Goal: Task Accomplishment & Management: Use online tool/utility

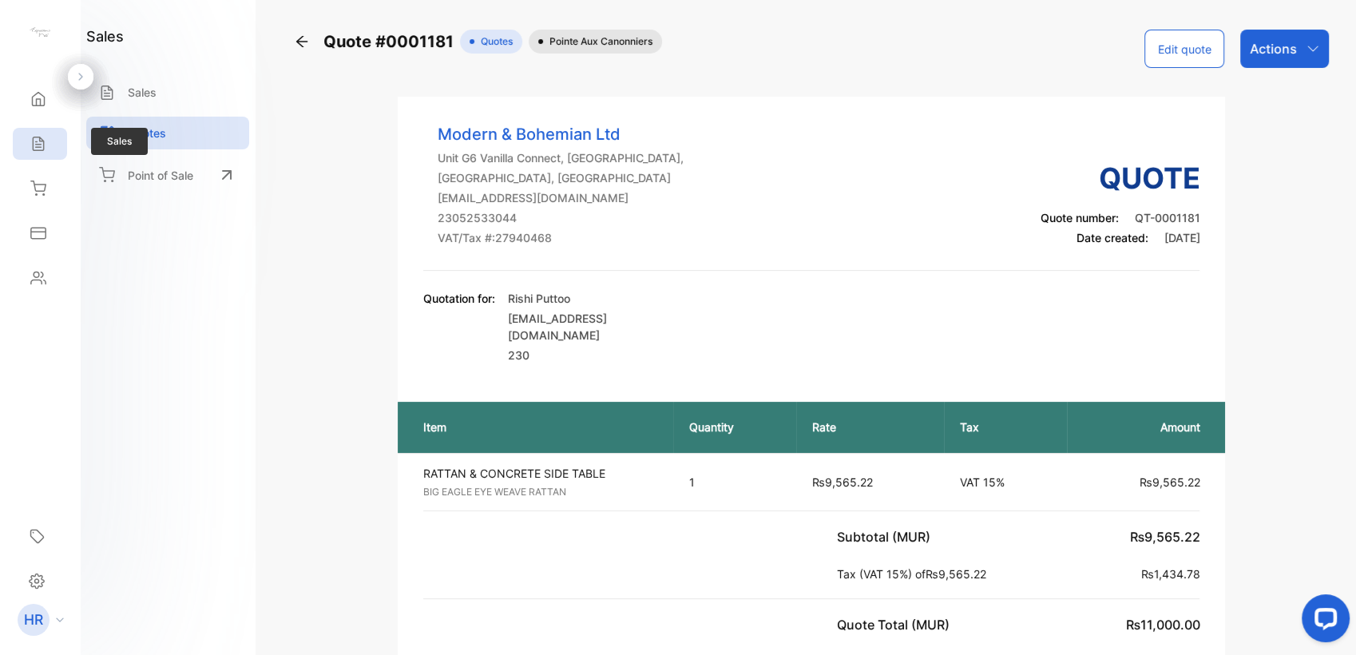
click at [49, 137] on div "Sales" at bounding box center [40, 144] width 54 height 32
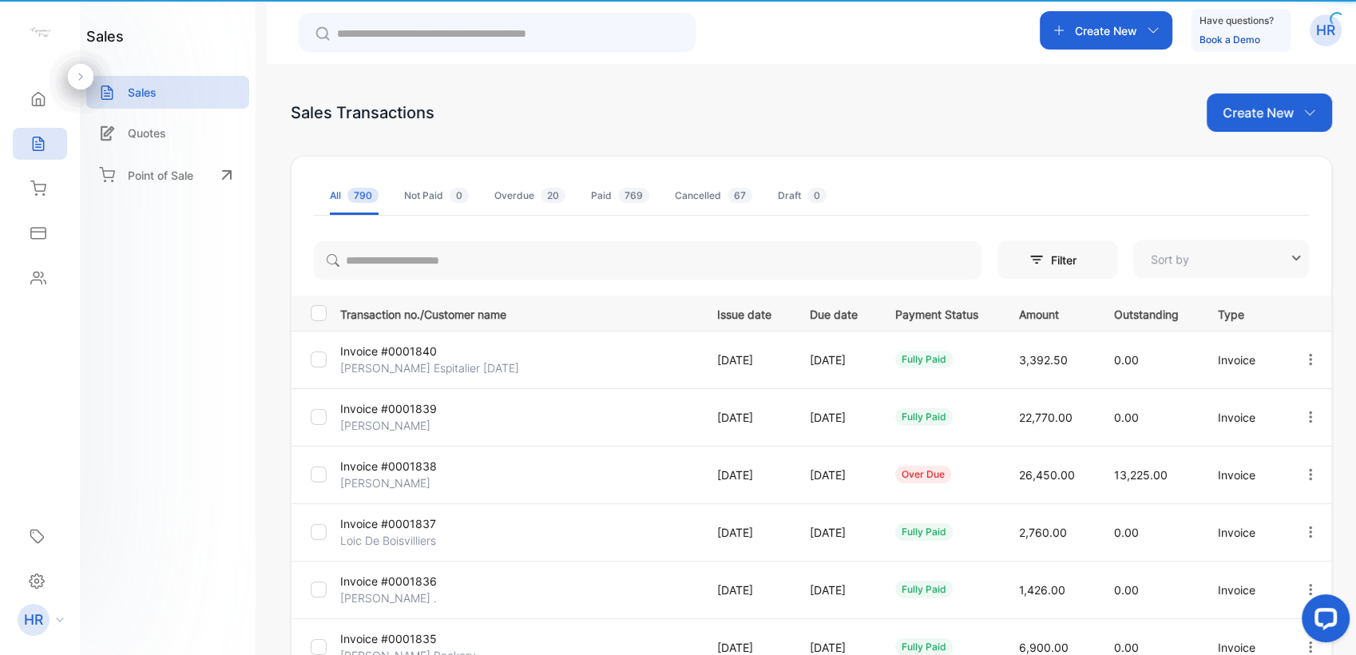
type input "**********"
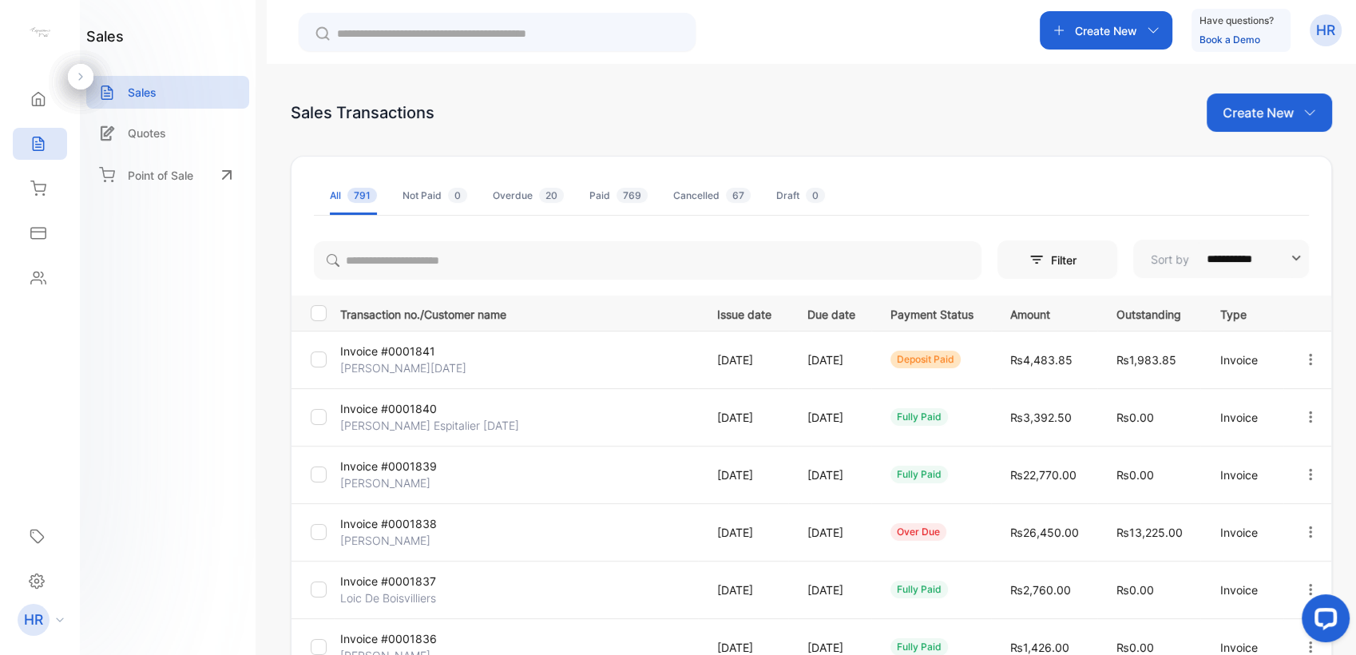
click at [388, 352] on p "Invoice #0001841" at bounding box center [399, 351] width 119 height 17
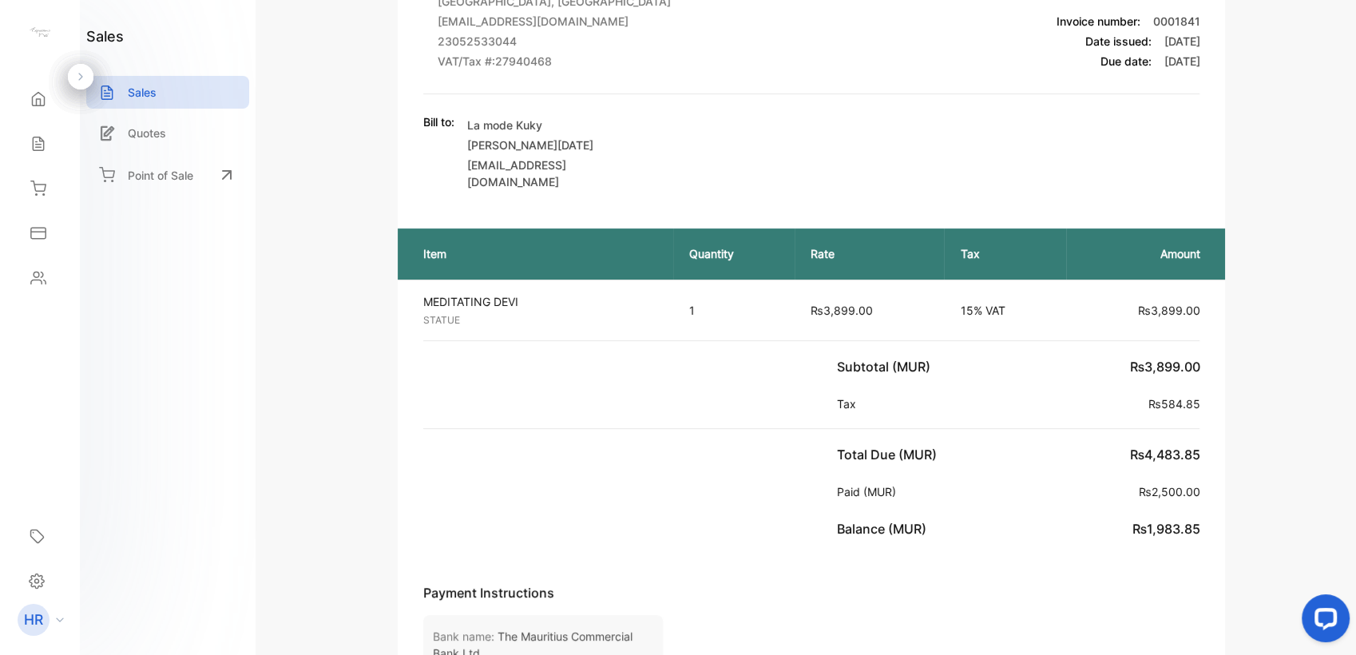
scroll to position [177, 0]
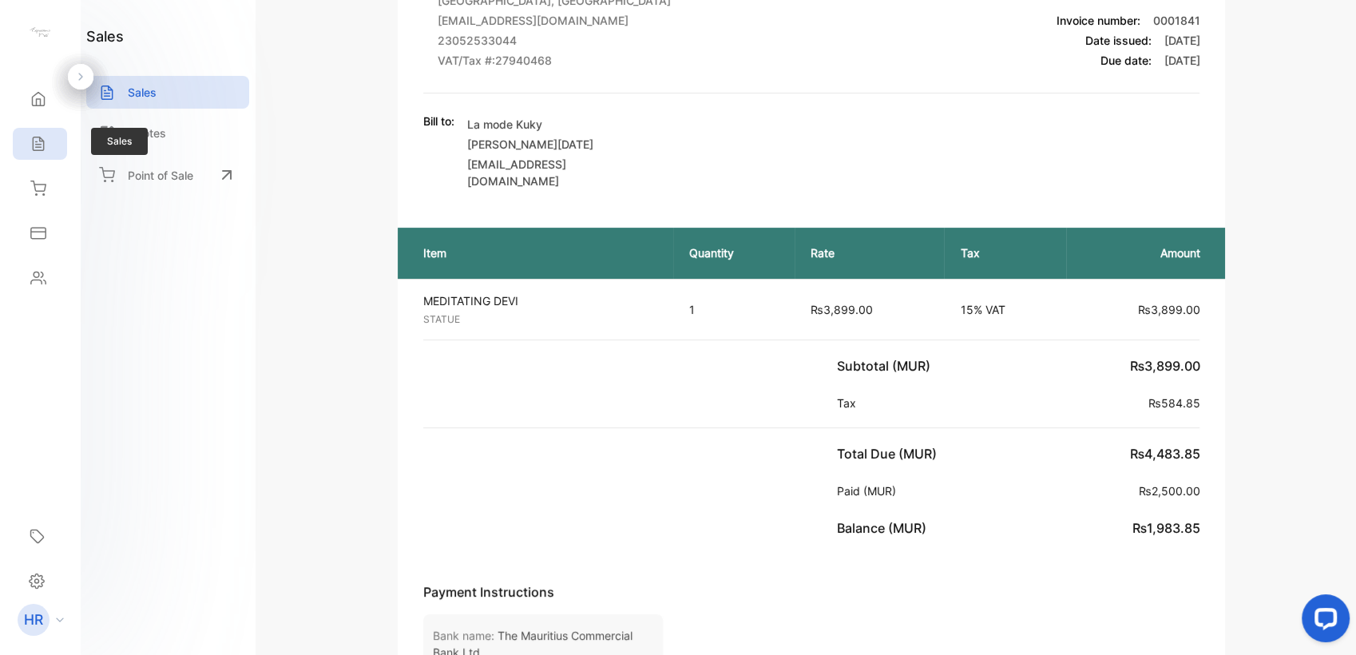
click at [43, 146] on icon at bounding box center [38, 144] width 10 height 14
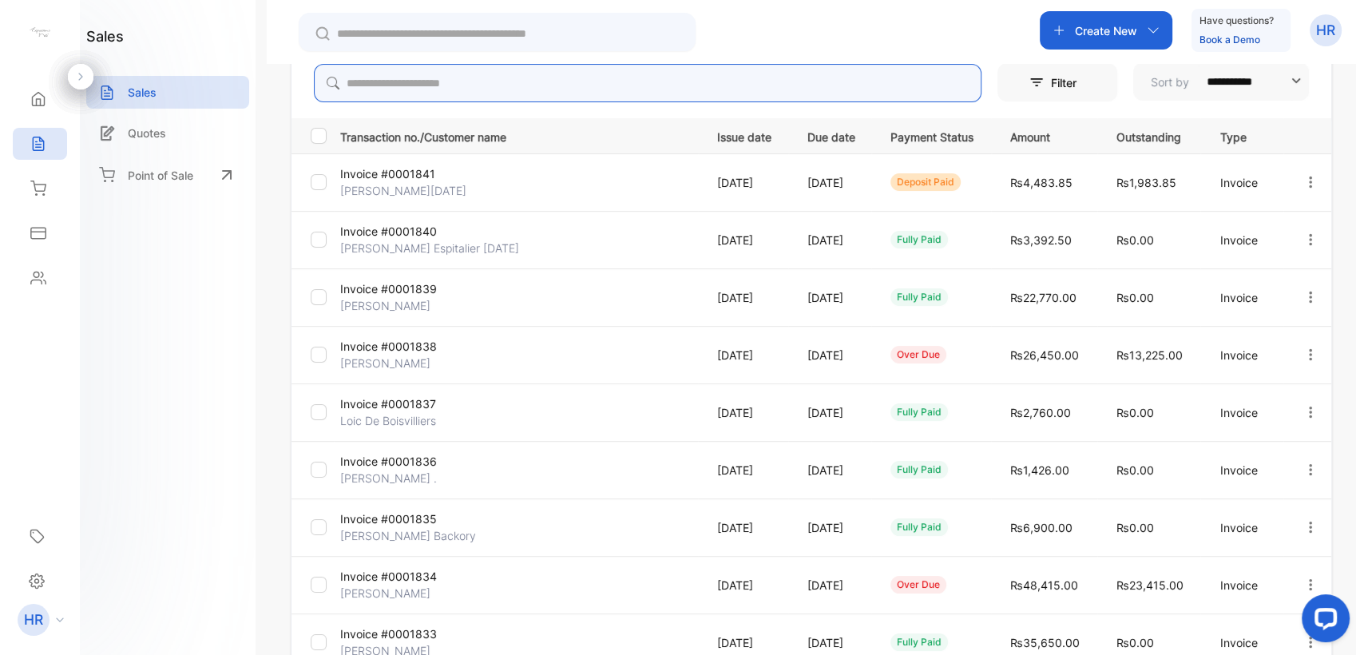
click at [517, 82] on input "search" at bounding box center [647, 83] width 667 height 38
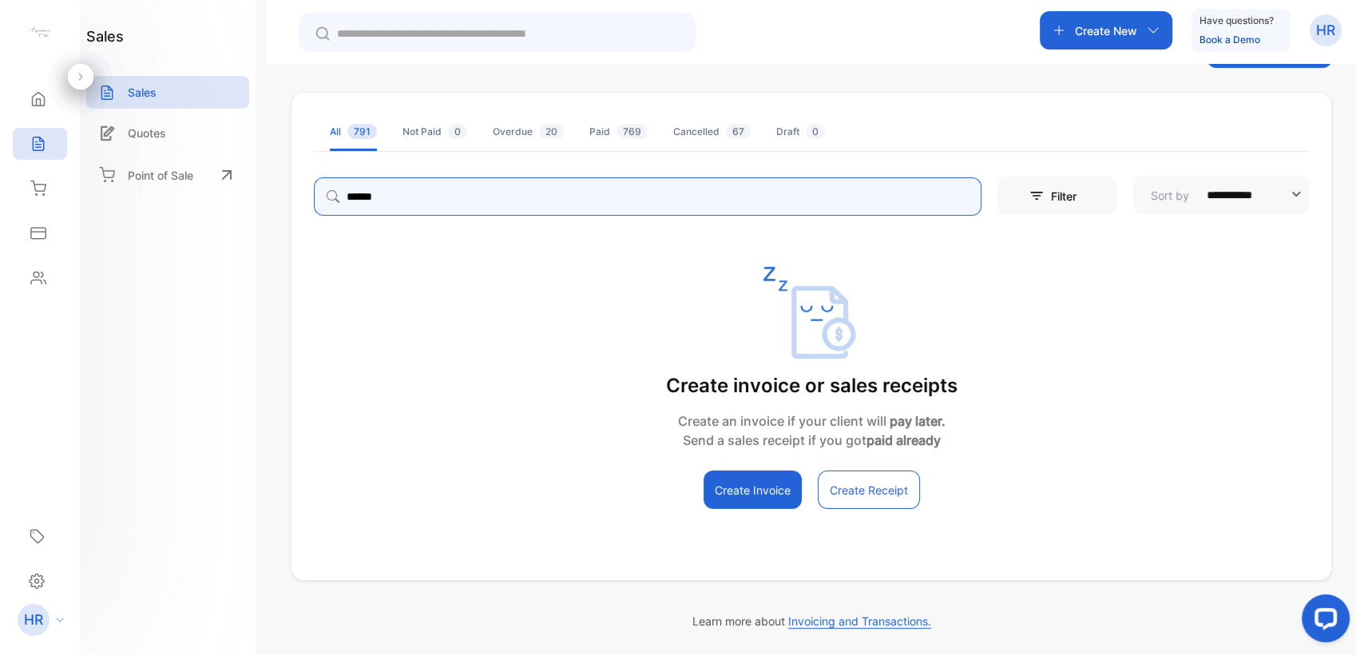
scroll to position [64, 0]
type input "*"
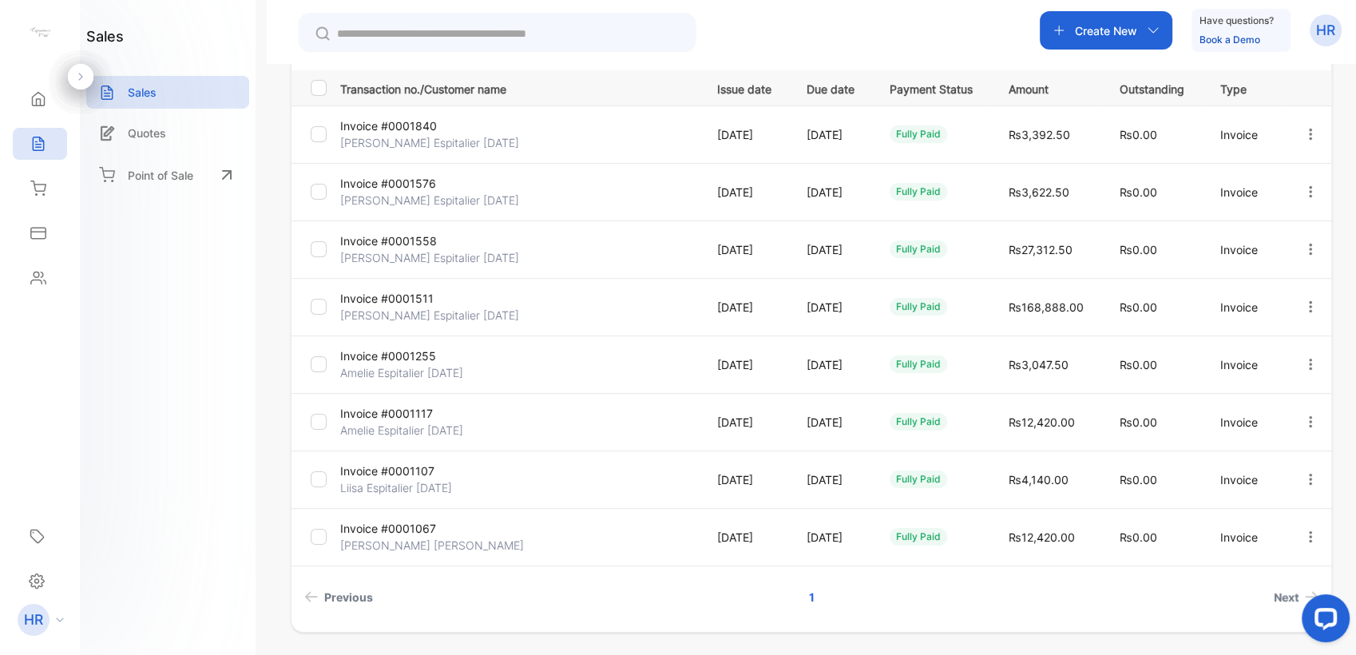
scroll to position [227, 0]
type input "**********"
click at [406, 182] on p "Invoice #0001576" at bounding box center [399, 181] width 119 height 17
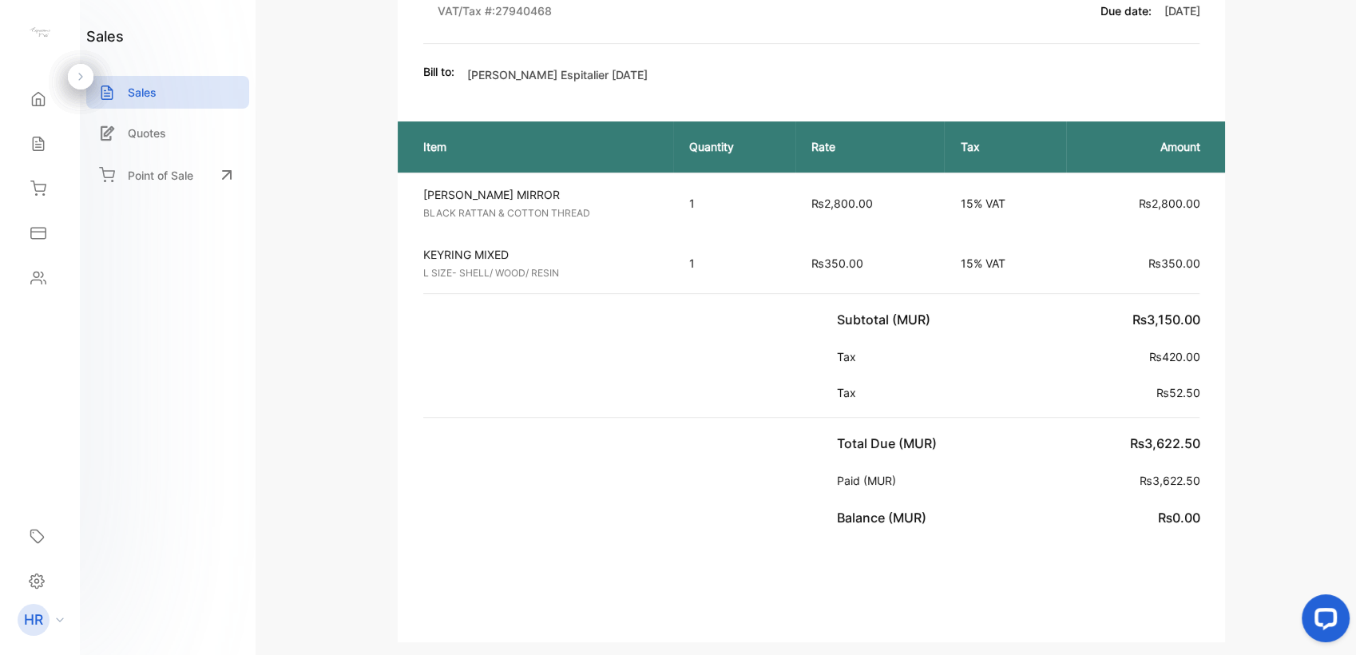
click at [632, 460] on div "Item Quantity Rate Tax Amount [PERSON_NAME] MIRROR BLACK RATTAN & COTTON THREAD…" at bounding box center [812, 324] width 828 height 438
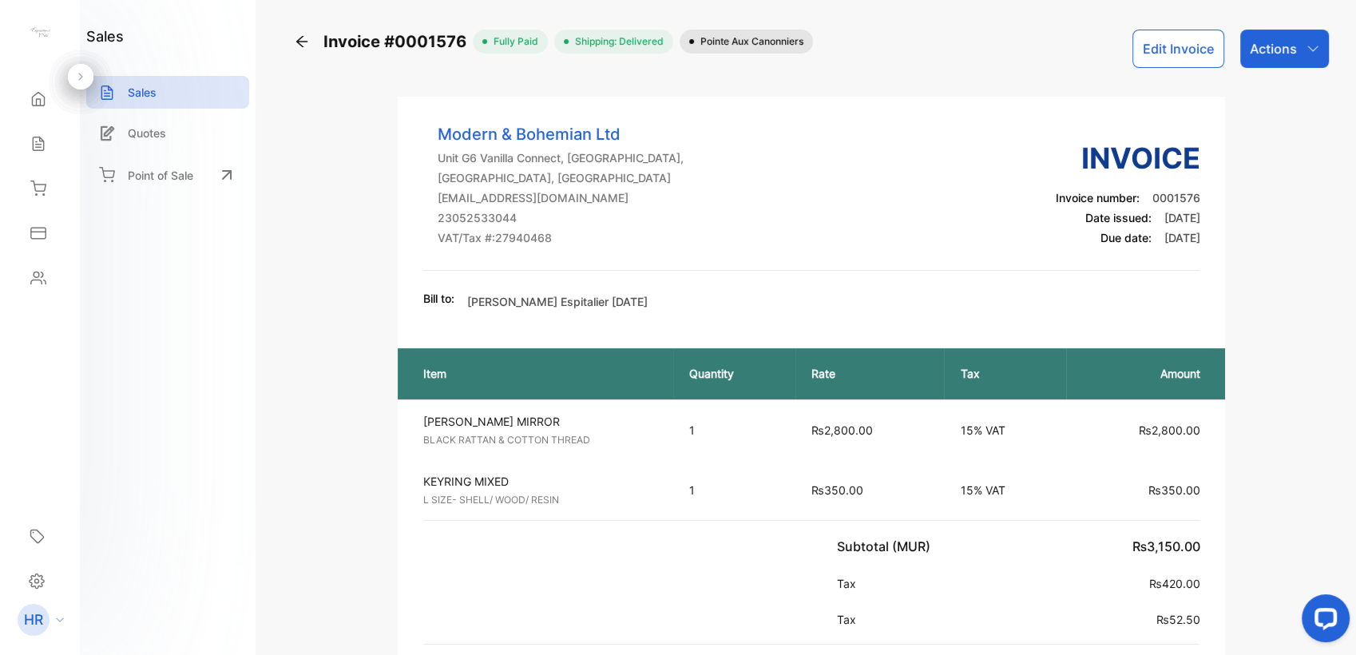
click at [299, 42] on icon at bounding box center [301, 41] width 11 height 11
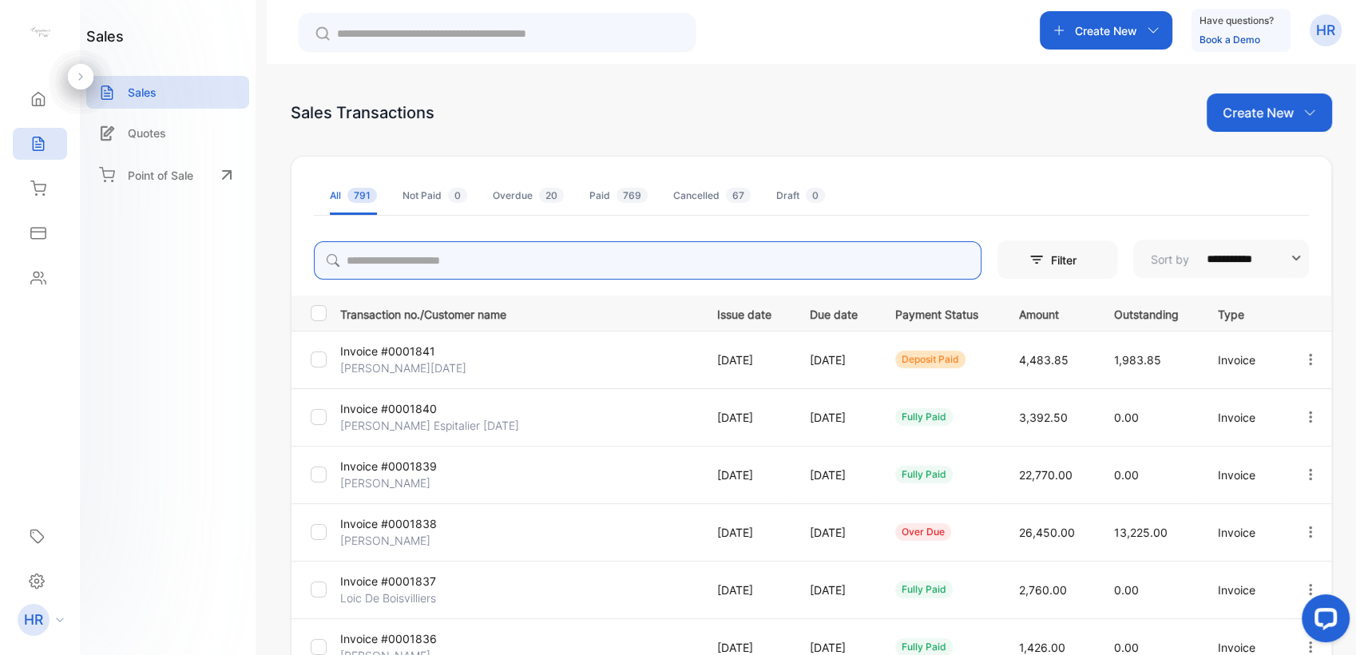
click at [428, 260] on input "search" at bounding box center [647, 260] width 667 height 38
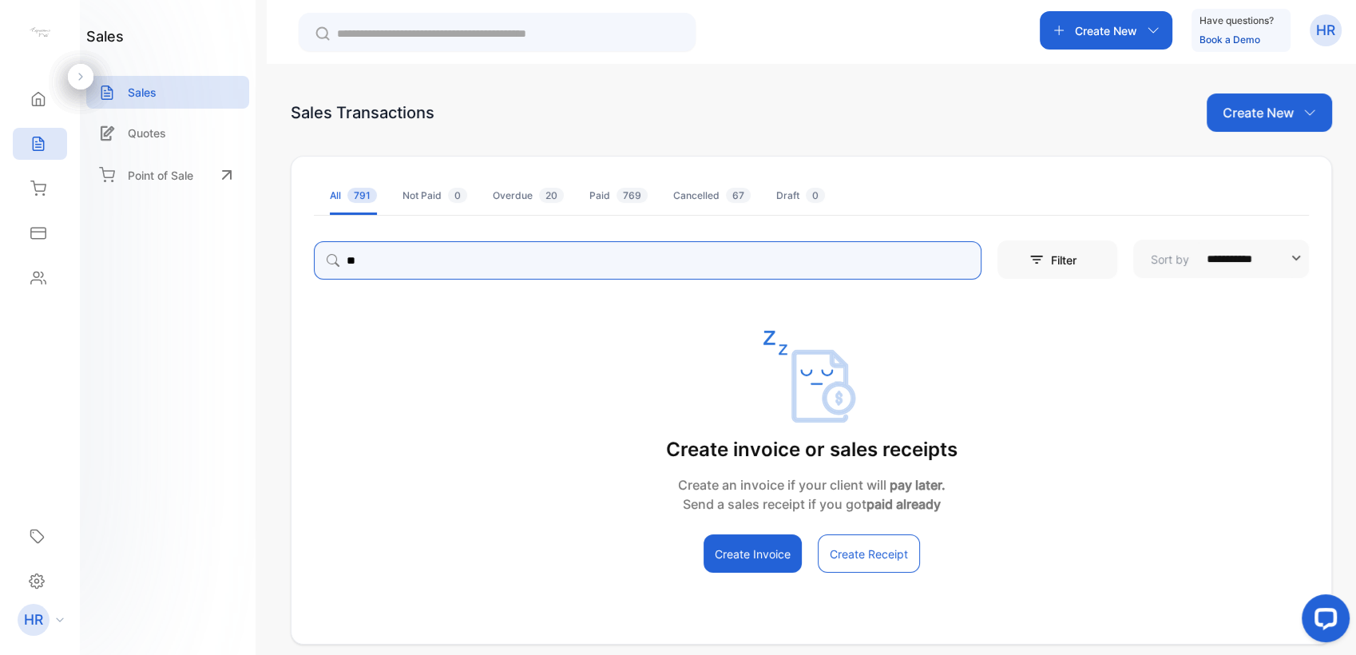
type input "*"
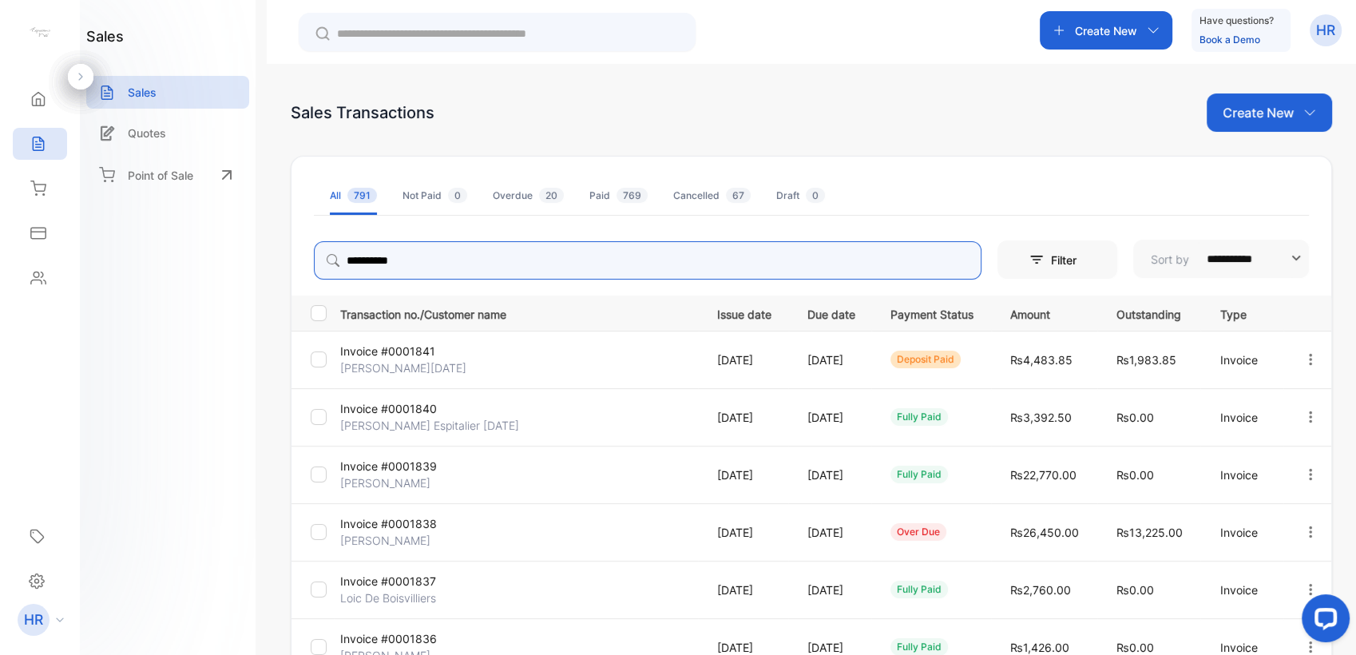
type input "**********"
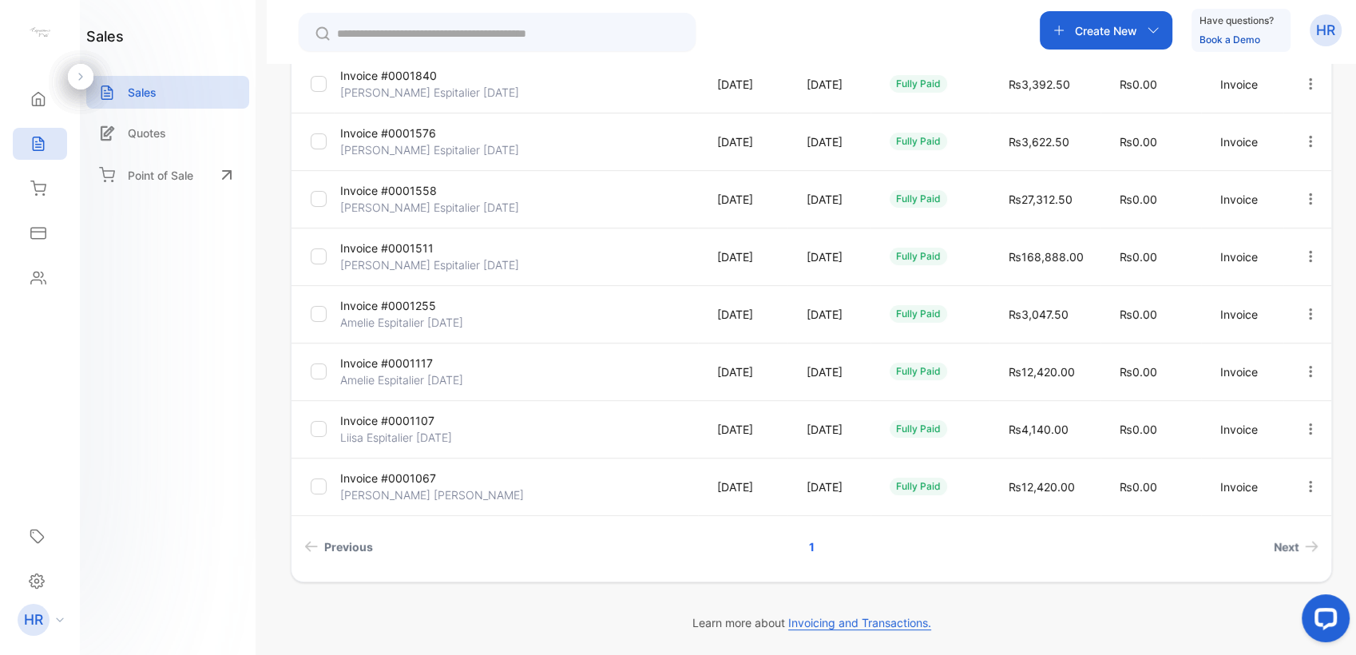
click at [400, 260] on p "[PERSON_NAME] Espitalier [DATE]" at bounding box center [429, 264] width 179 height 17
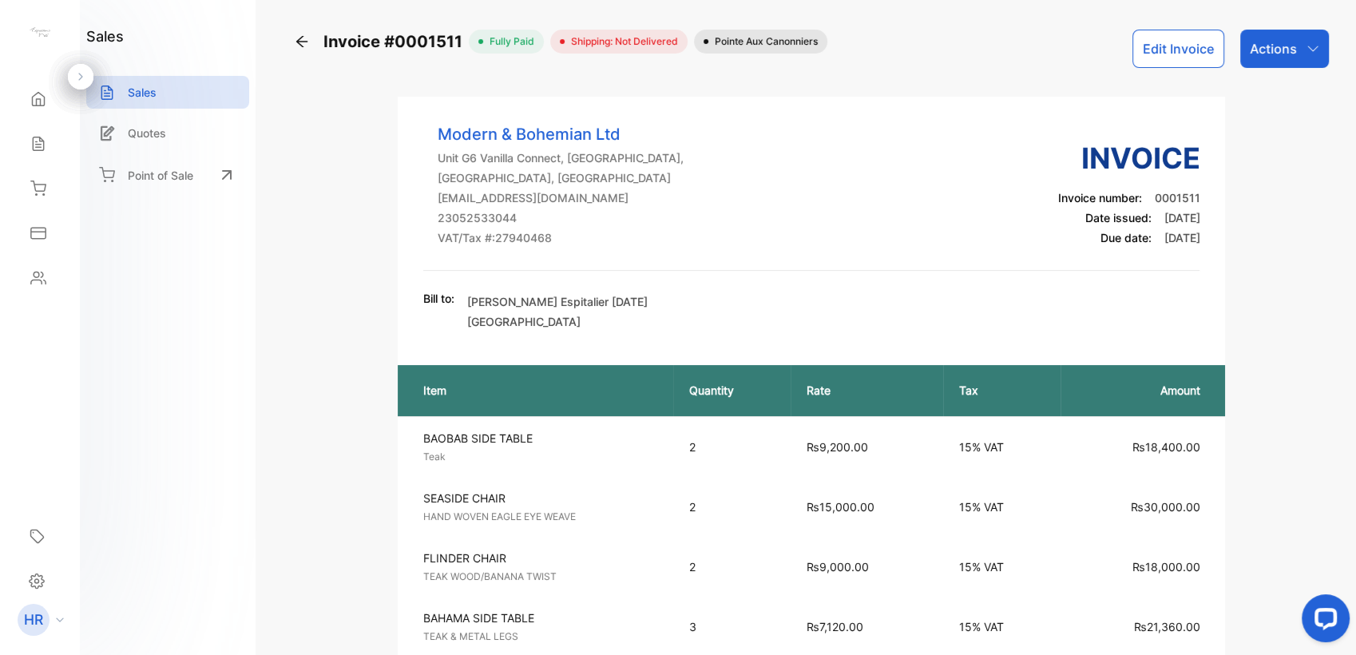
click at [303, 46] on icon at bounding box center [302, 42] width 16 height 16
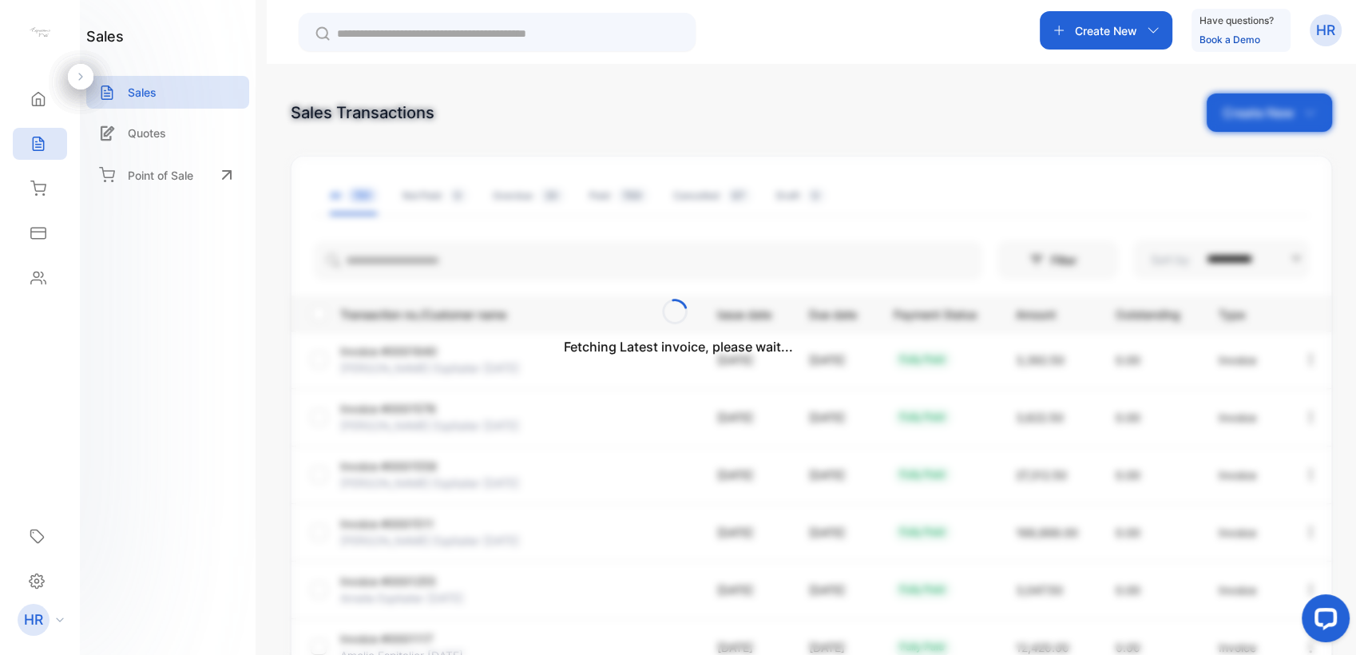
click at [442, 260] on div "Fetching Latest invoice, please wait..." at bounding box center [678, 327] width 1356 height 655
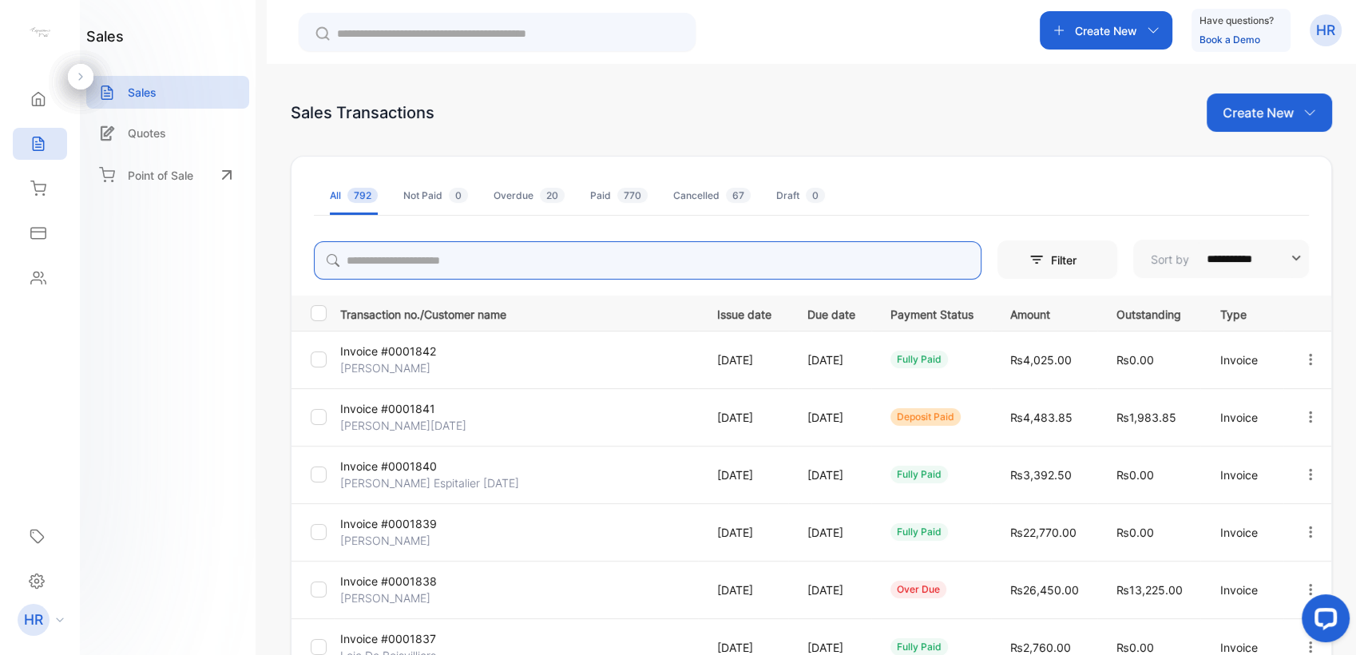
click at [456, 265] on input "search" at bounding box center [647, 260] width 667 height 38
type input "**********"
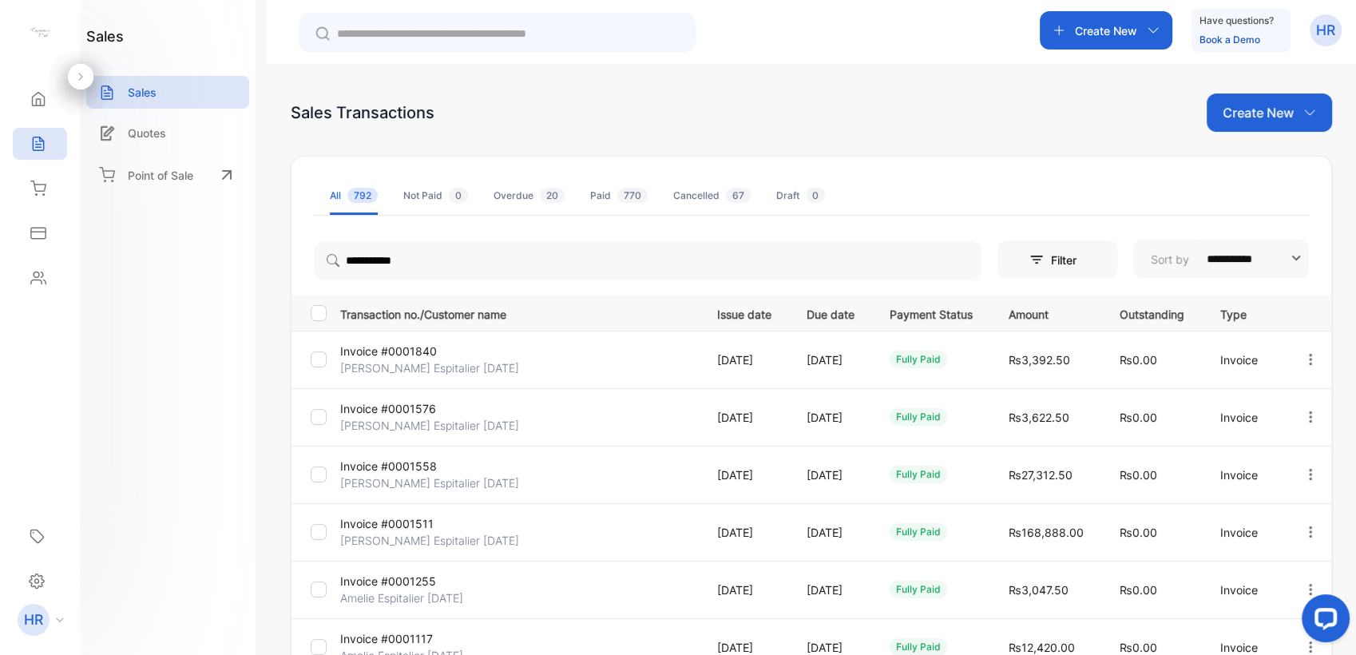
click at [383, 469] on p "Invoice #0001558" at bounding box center [399, 465] width 119 height 17
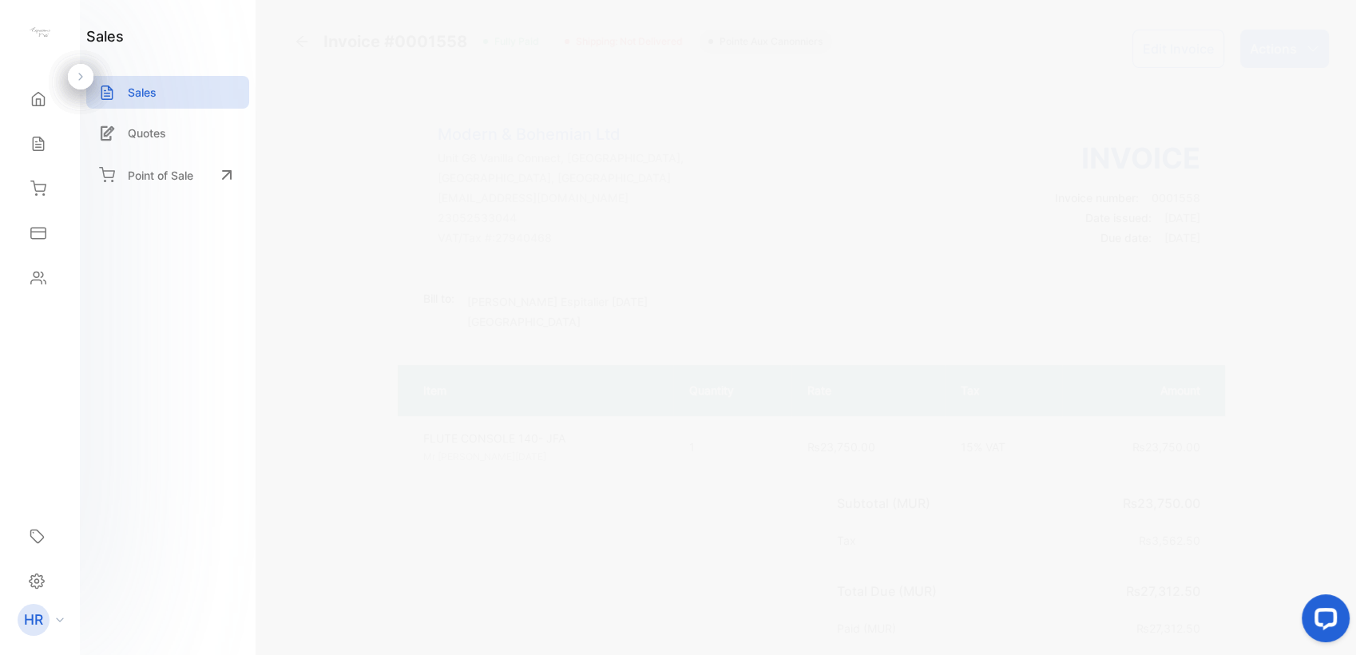
click at [299, 48] on icon at bounding box center [302, 42] width 16 height 16
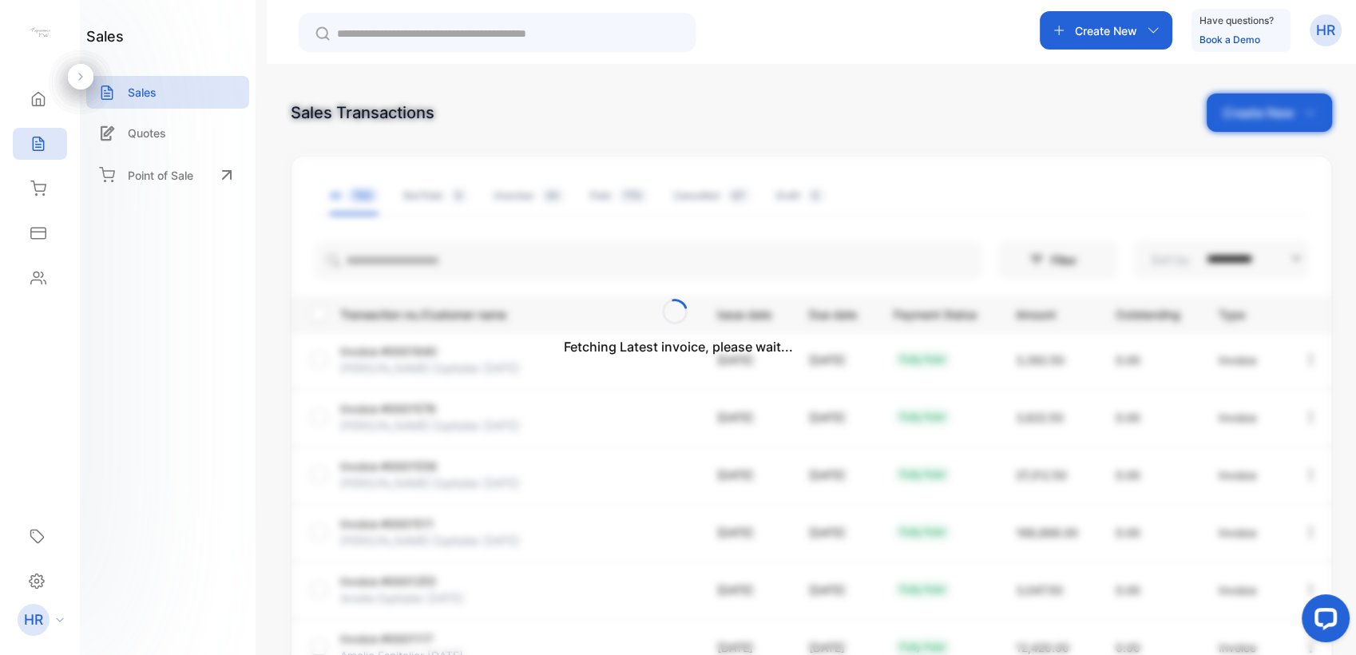
click at [382, 255] on div "Fetching Latest invoice, please wait..." at bounding box center [678, 327] width 1356 height 655
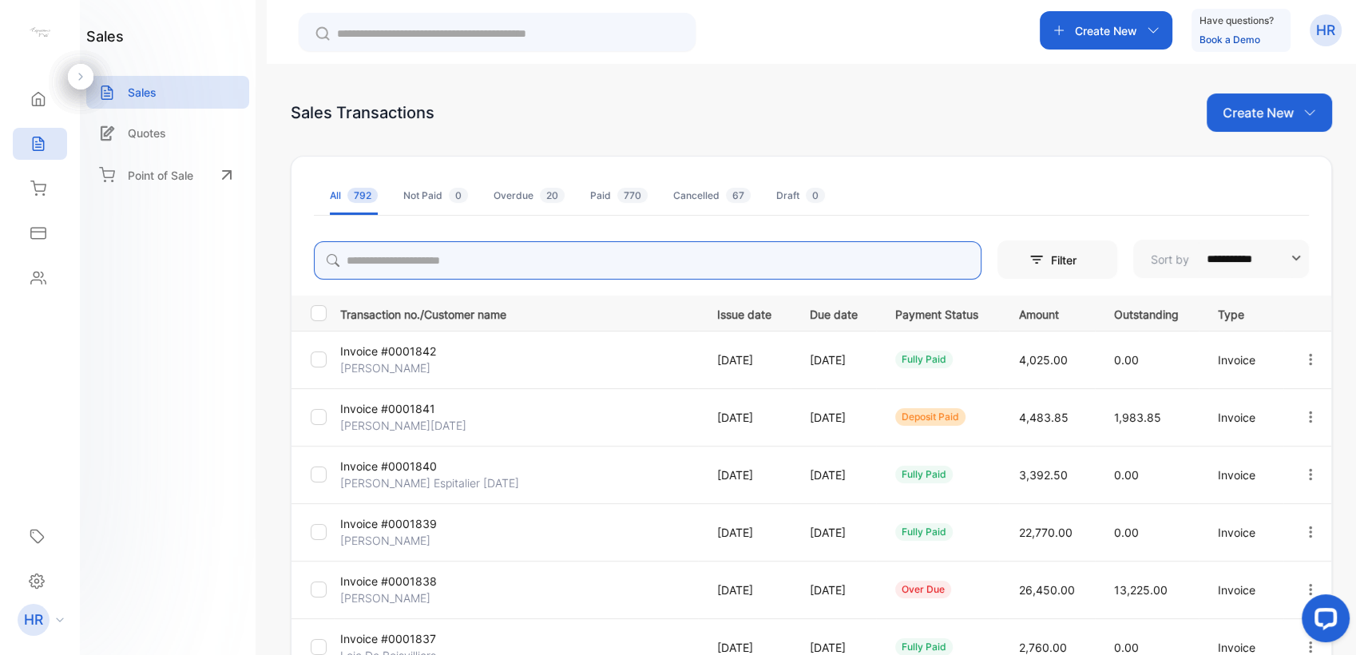
drag, startPoint x: 418, startPoint y: 259, endPoint x: 432, endPoint y: 252, distance: 15.4
click at [419, 259] on input "search" at bounding box center [647, 260] width 667 height 38
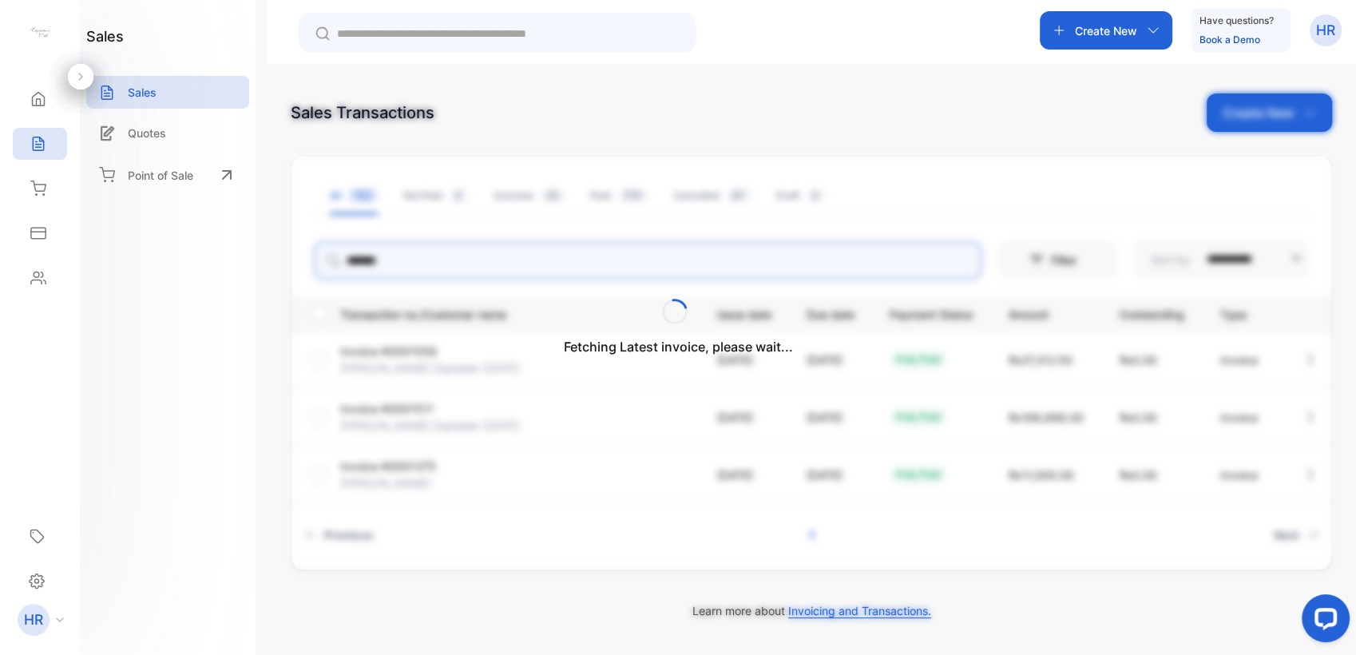
type input "*******"
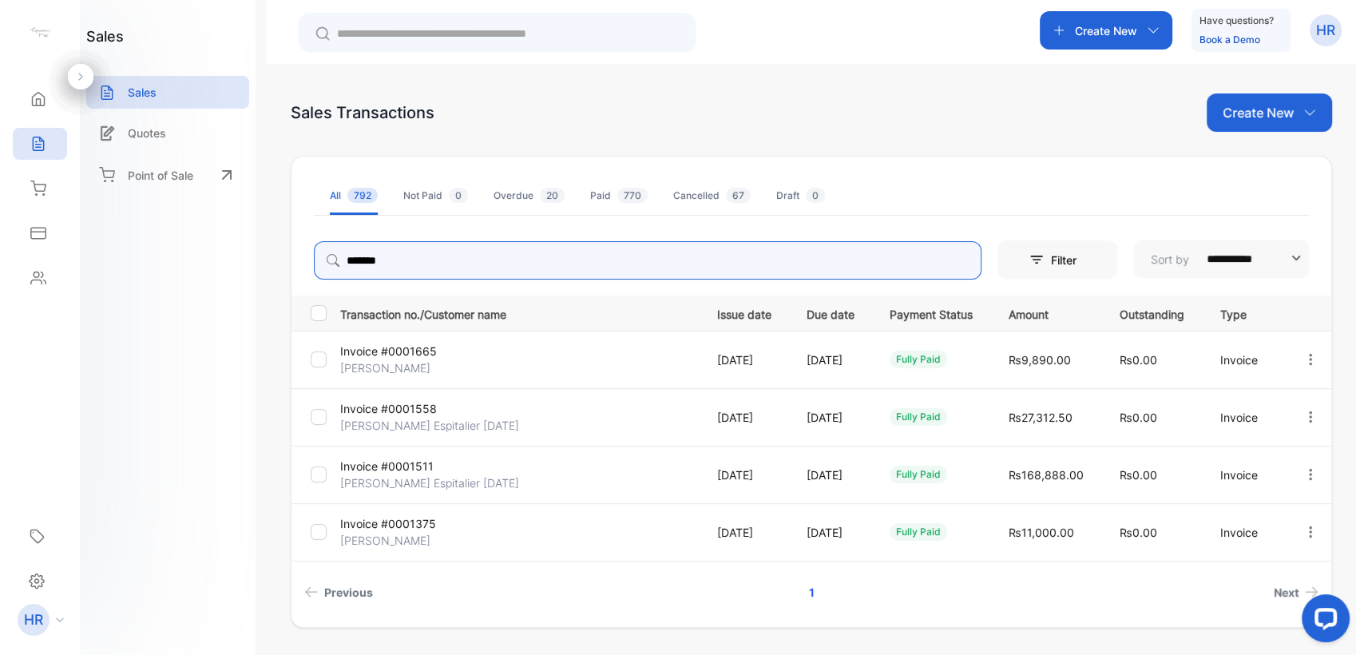
click at [932, 262] on input "*******" at bounding box center [647, 260] width 667 height 38
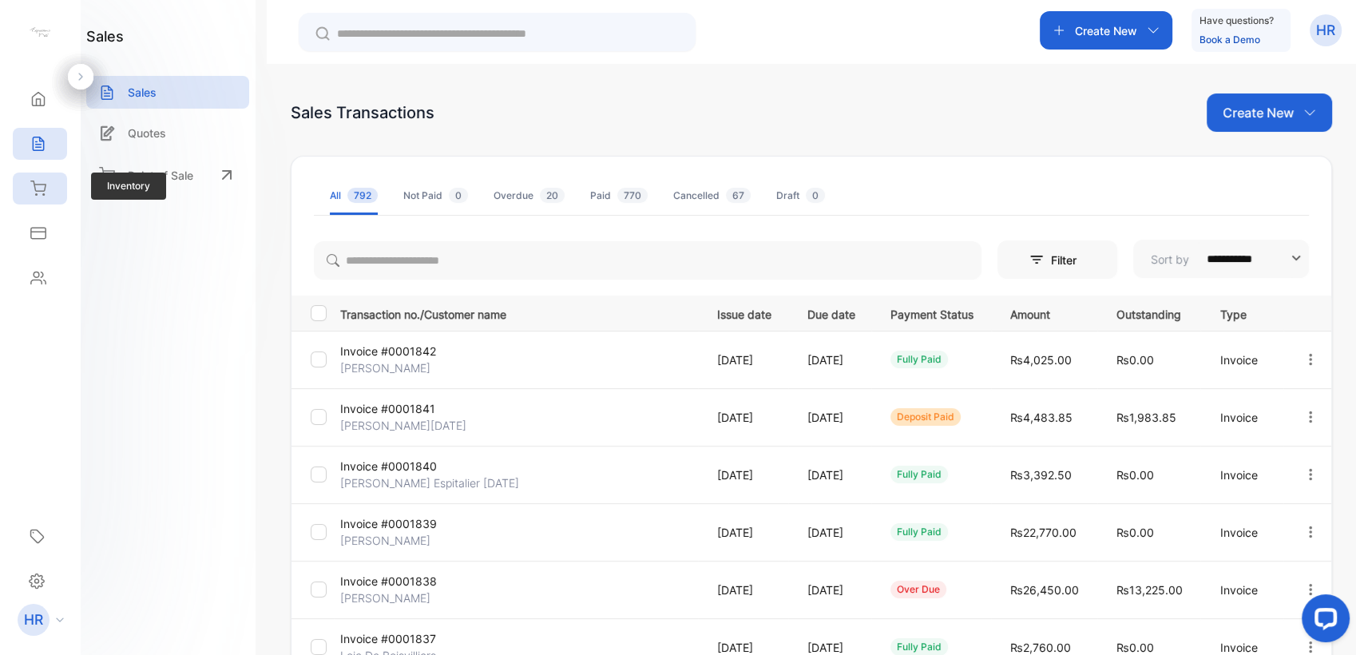
click at [40, 200] on div "Inventory" at bounding box center [40, 188] width 54 height 32
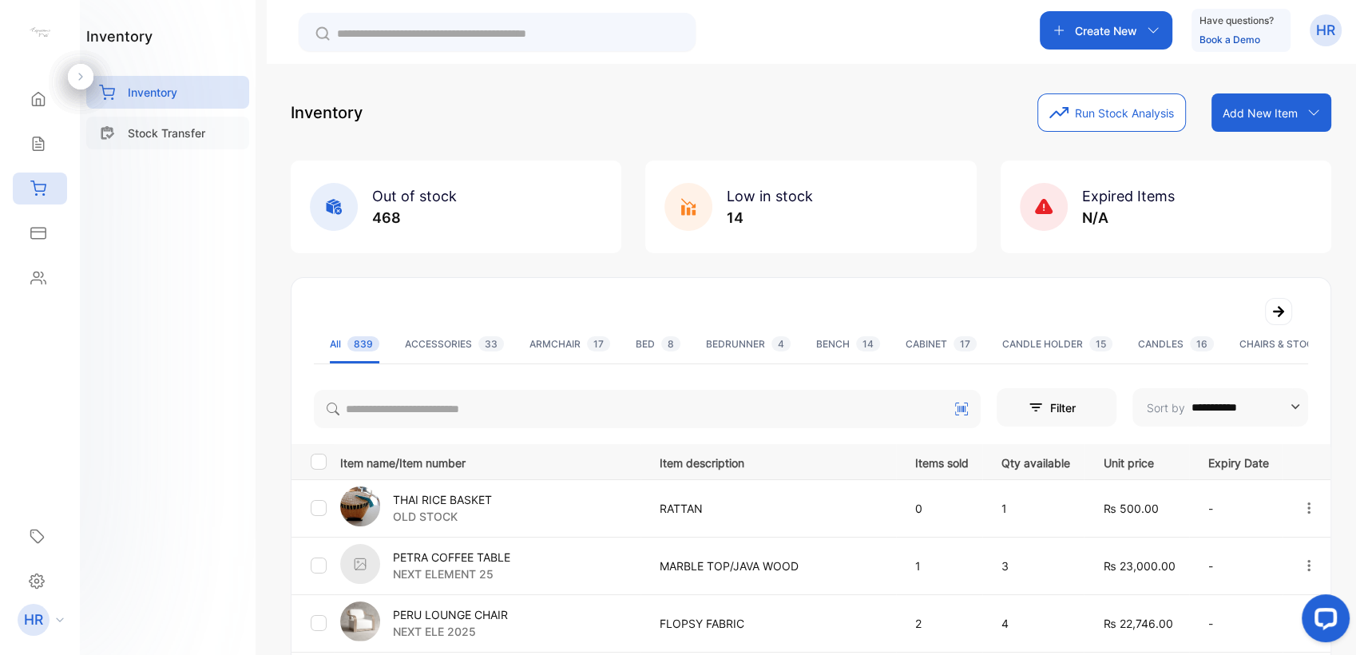
click at [207, 131] on div "Stock Transfer" at bounding box center [167, 133] width 163 height 33
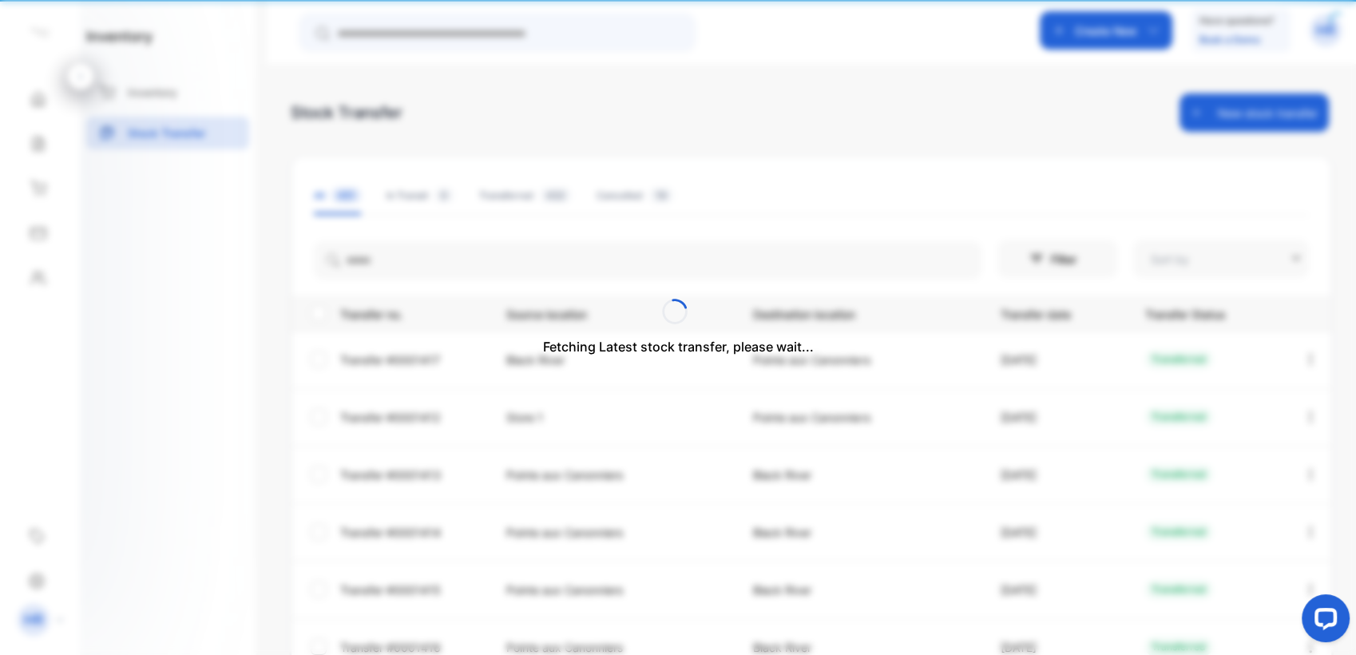
type input "**********"
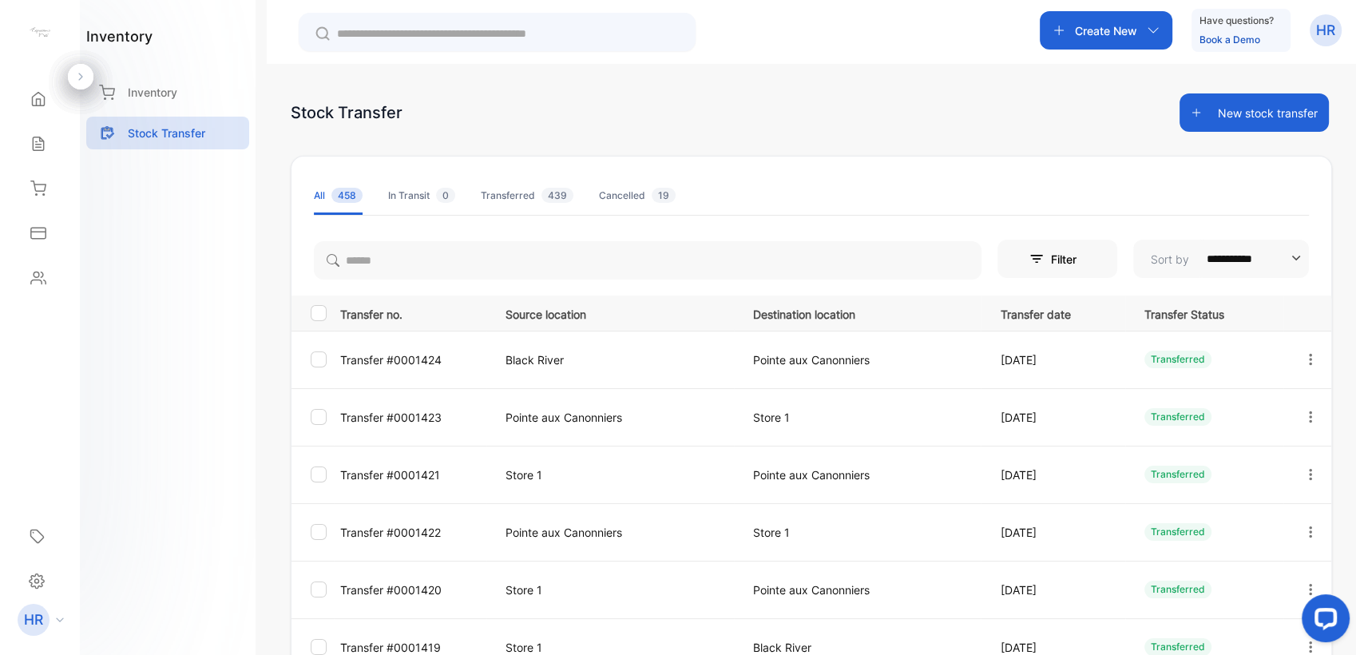
click at [1239, 109] on button "New stock transfer" at bounding box center [1253, 112] width 149 height 38
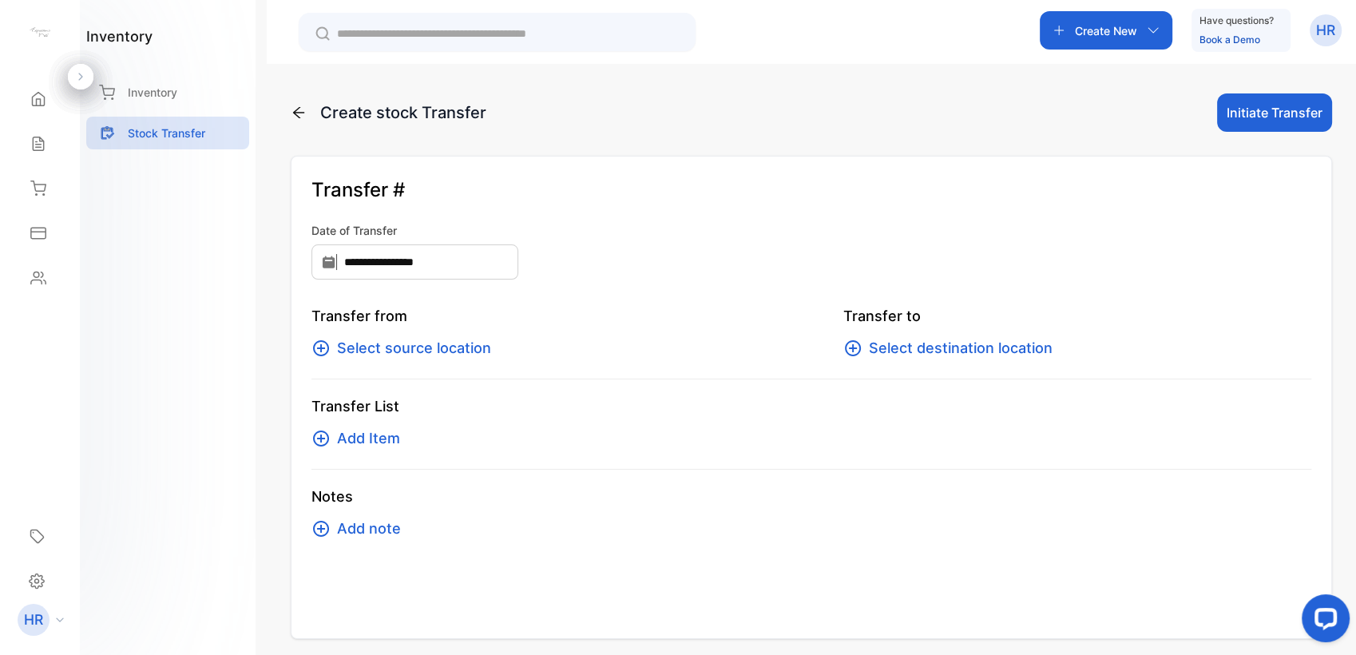
click at [430, 355] on span "Select source location" at bounding box center [414, 348] width 154 height 22
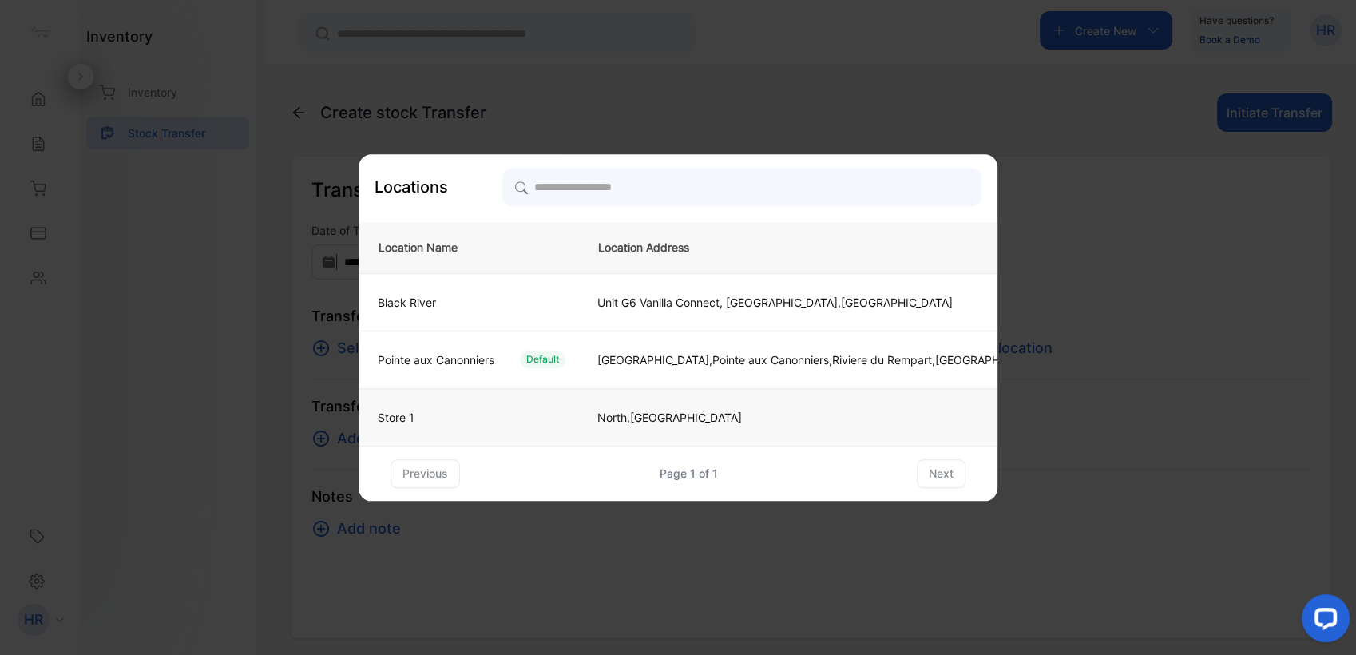
click at [402, 419] on p "Store 1" at bounding box center [396, 417] width 37 height 17
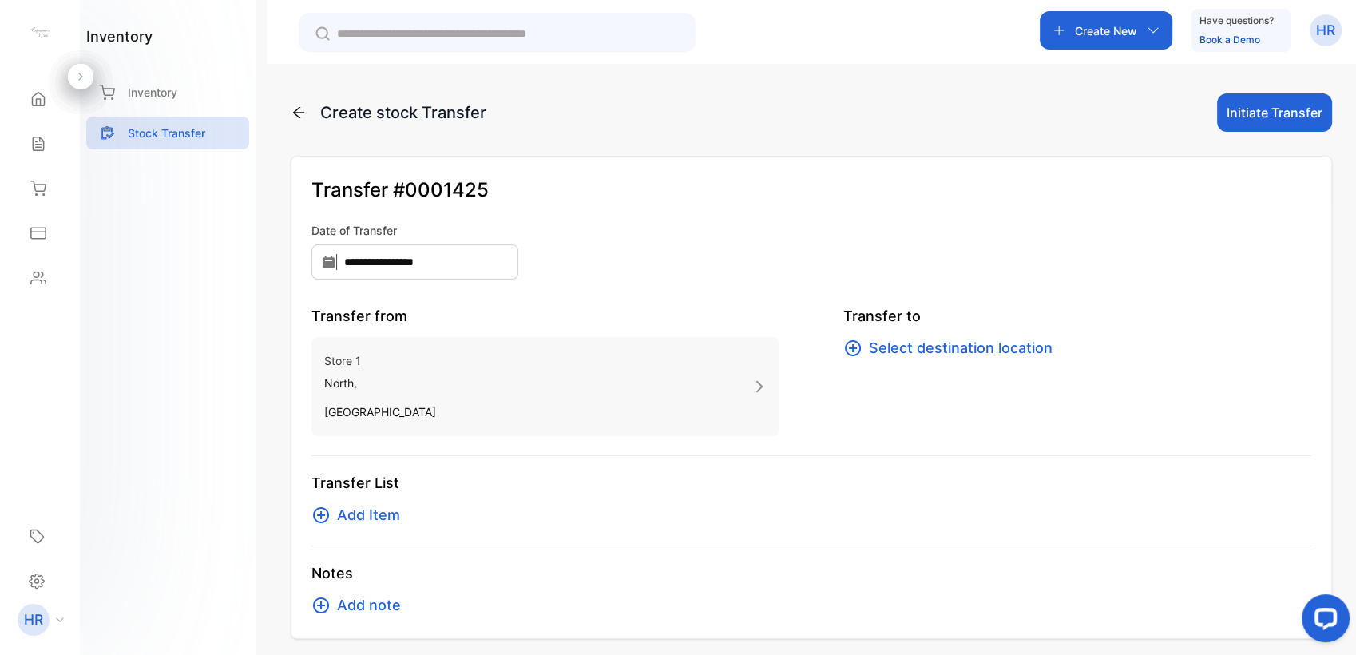
click at [894, 351] on span "Select destination location" at bounding box center [961, 348] width 184 height 22
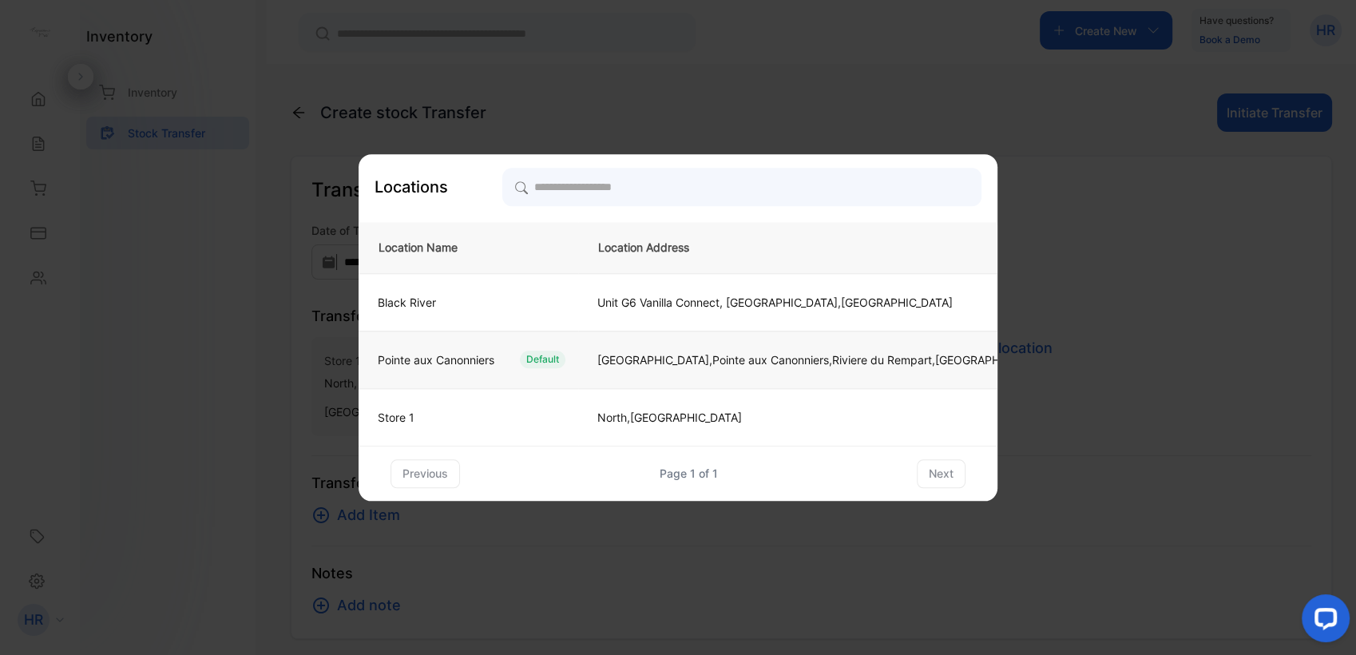
click at [665, 370] on td "[GEOGRAPHIC_DATA],[GEOGRAPHIC_DATA], [GEOGRAPHIC_DATA], [GEOGRAPHIC_DATA], [GEO…" at bounding box center [819, 359] width 482 height 57
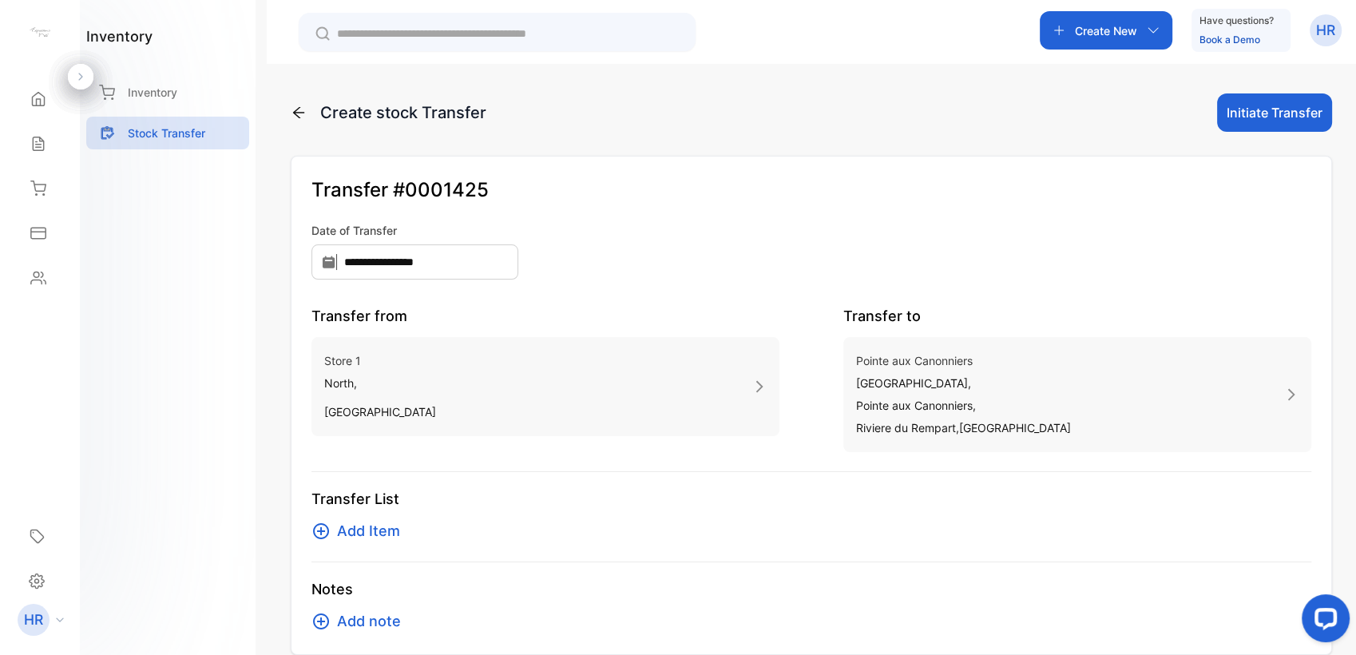
click at [667, 514] on div "Transfer List Add Item" at bounding box center [811, 515] width 1000 height 54
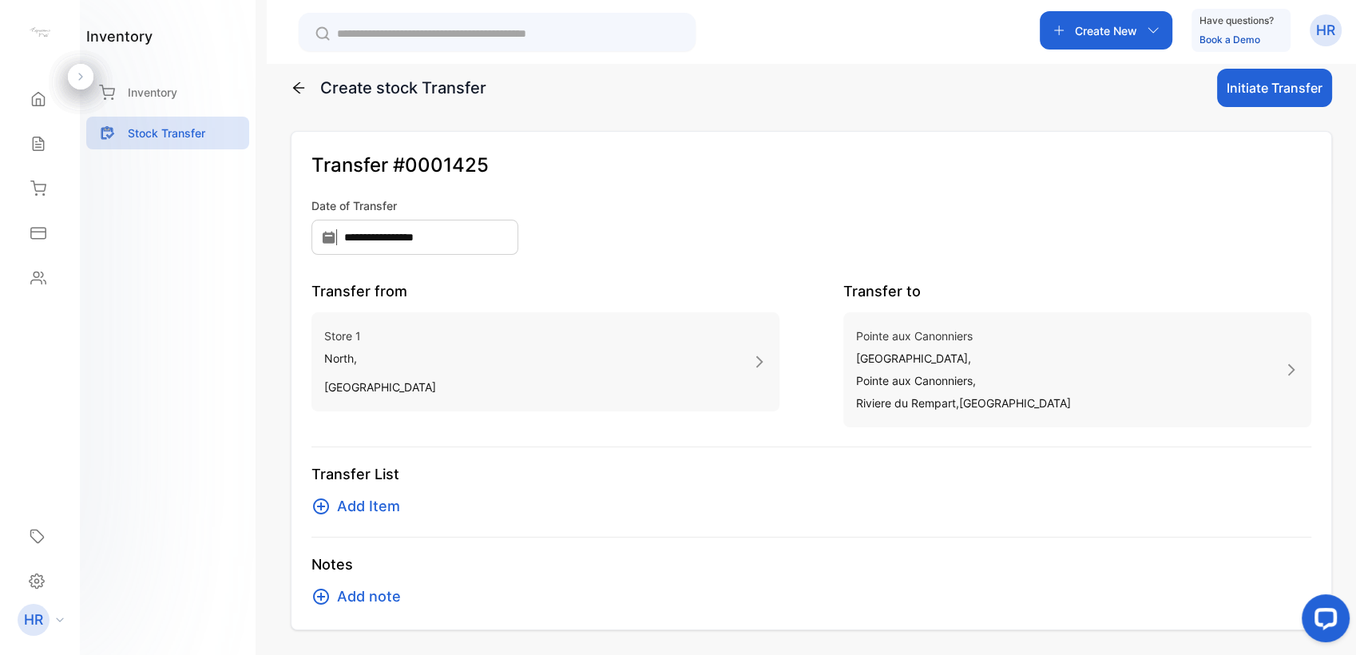
click at [372, 511] on span "Add Item" at bounding box center [368, 506] width 63 height 22
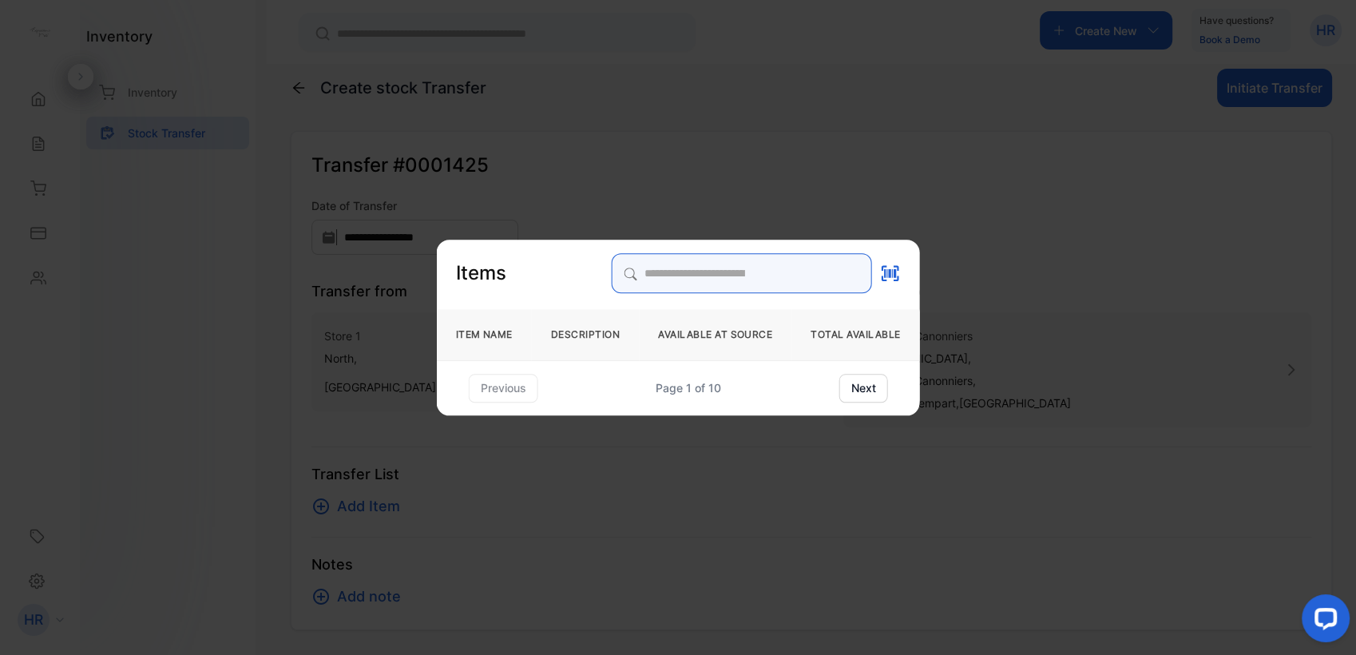
click at [638, 268] on input "search" at bounding box center [741, 273] width 260 height 40
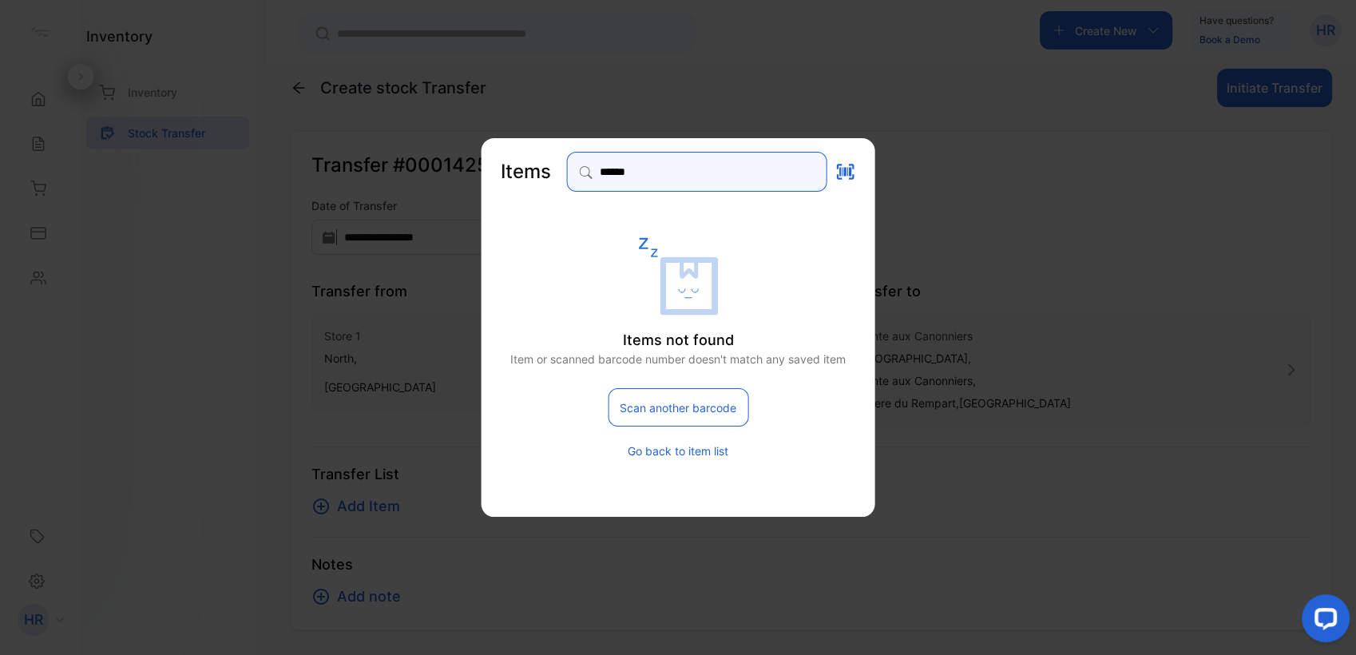
drag, startPoint x: 629, startPoint y: 172, endPoint x: 439, endPoint y: 175, distance: 190.1
click at [439, 630] on div "Items ****** Items not found Item or scanned barcode number doesn't match any s…" at bounding box center [811, 630] width 1041 height 0
type input "**********"
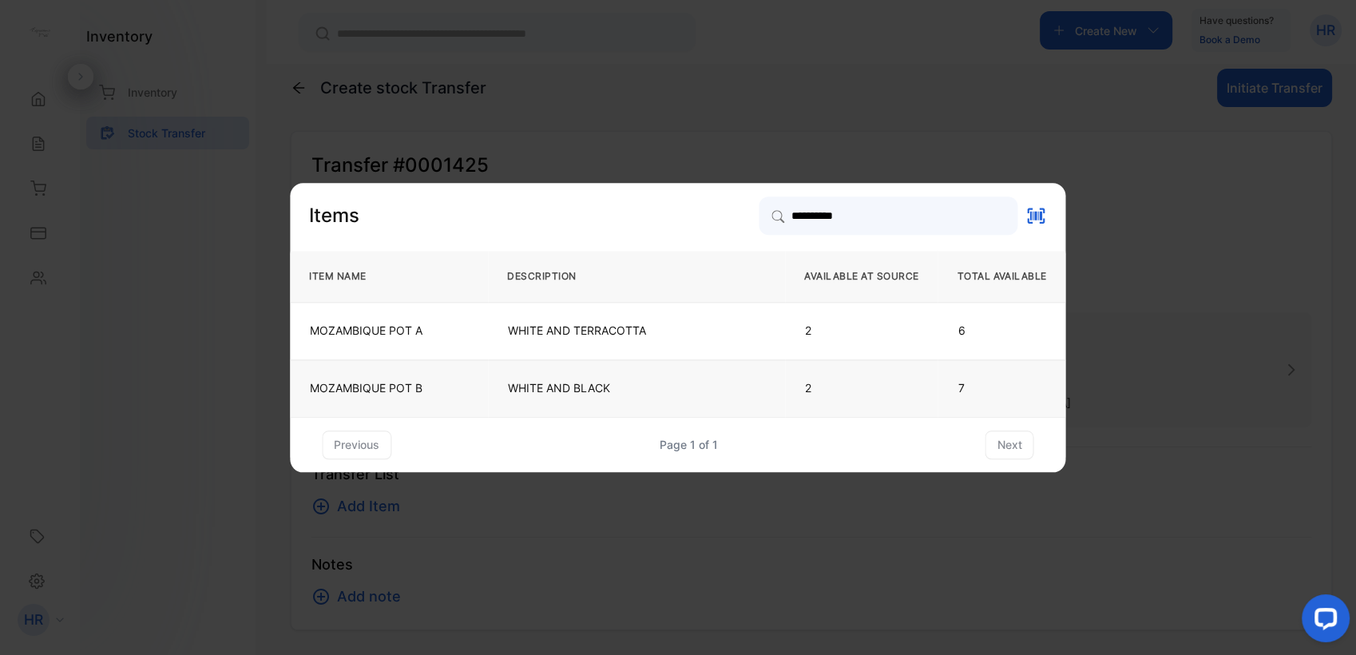
click at [590, 402] on td "WHITE AND BLACK" at bounding box center [636, 387] width 297 height 57
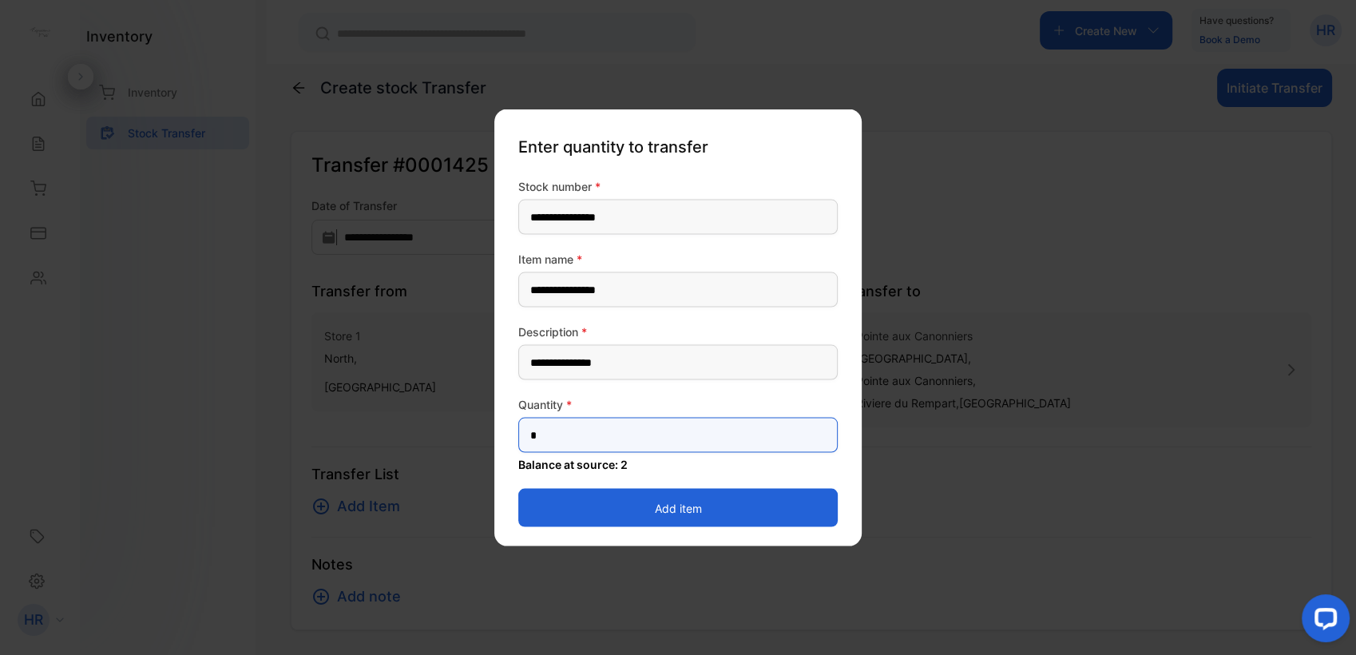
drag, startPoint x: 570, startPoint y: 430, endPoint x: 435, endPoint y: 422, distance: 135.2
click at [435, 630] on div "**********" at bounding box center [811, 630] width 1041 height 0
type input "*"
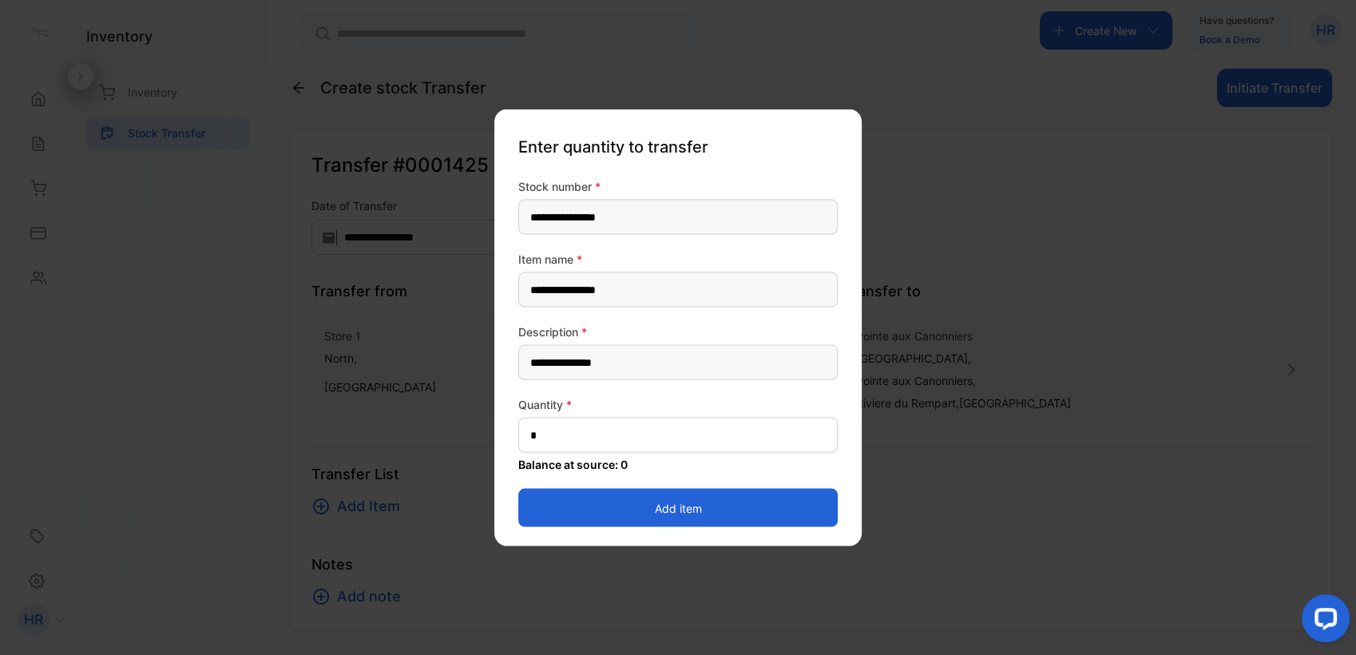
click at [524, 514] on button "Add item" at bounding box center [677, 508] width 319 height 38
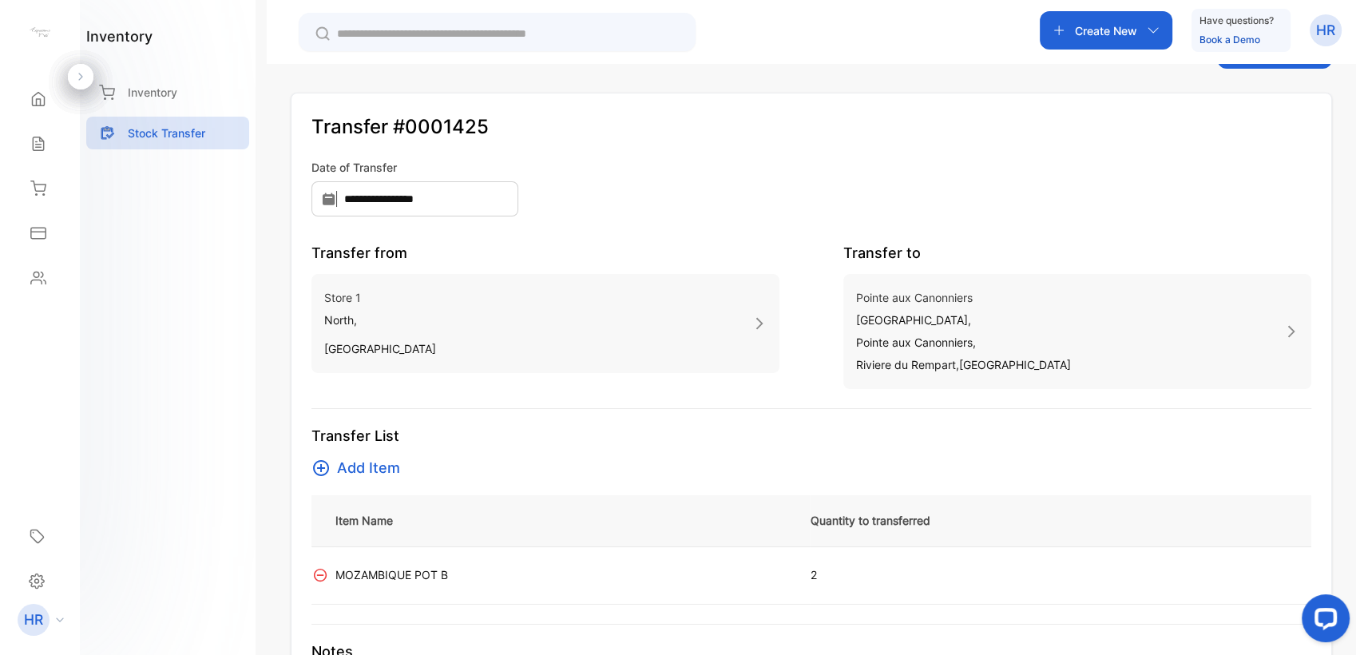
scroll to position [0, 0]
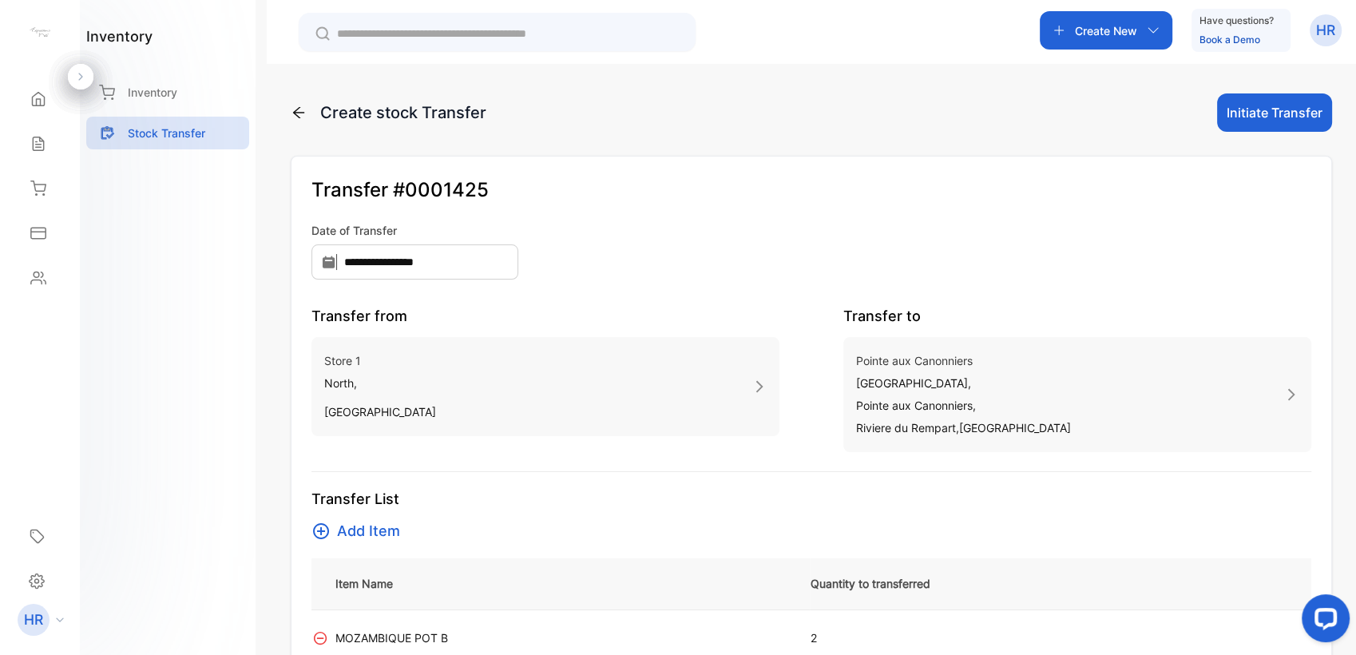
click at [1250, 122] on button "Initiate Transfer" at bounding box center [1274, 112] width 115 height 38
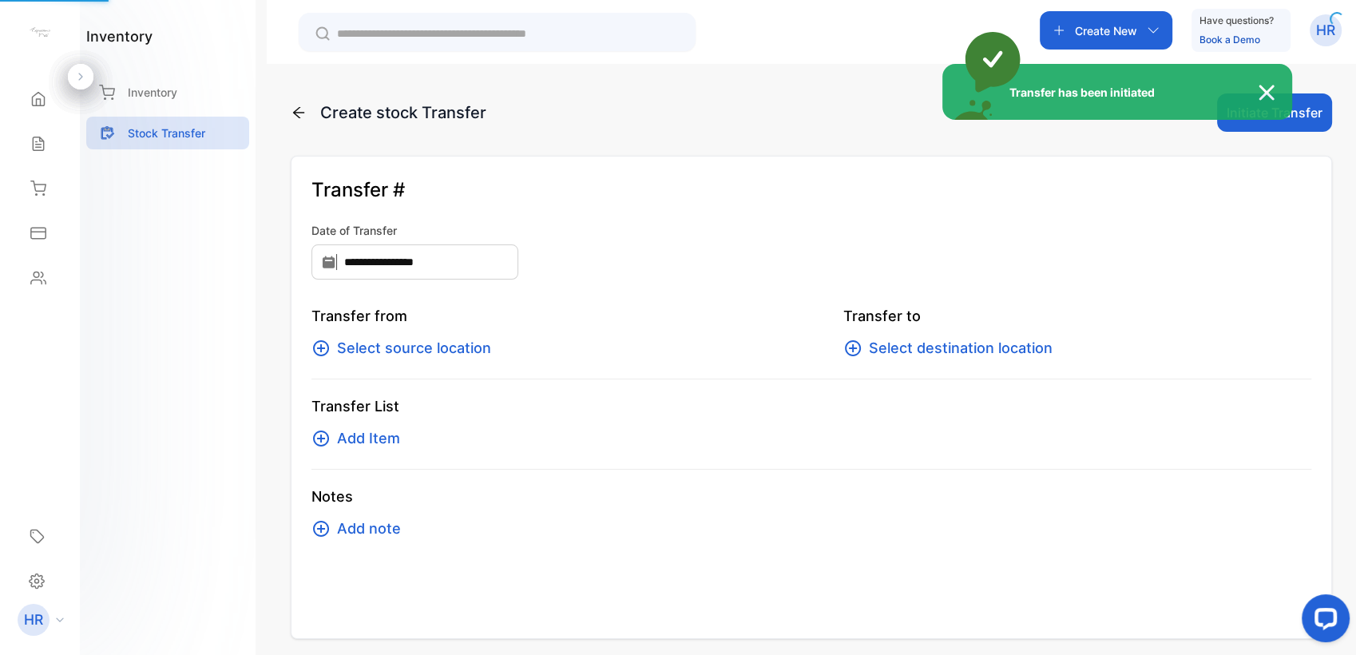
click at [1246, 113] on div "Transfer has been initiated" at bounding box center [1117, 92] width 350 height 56
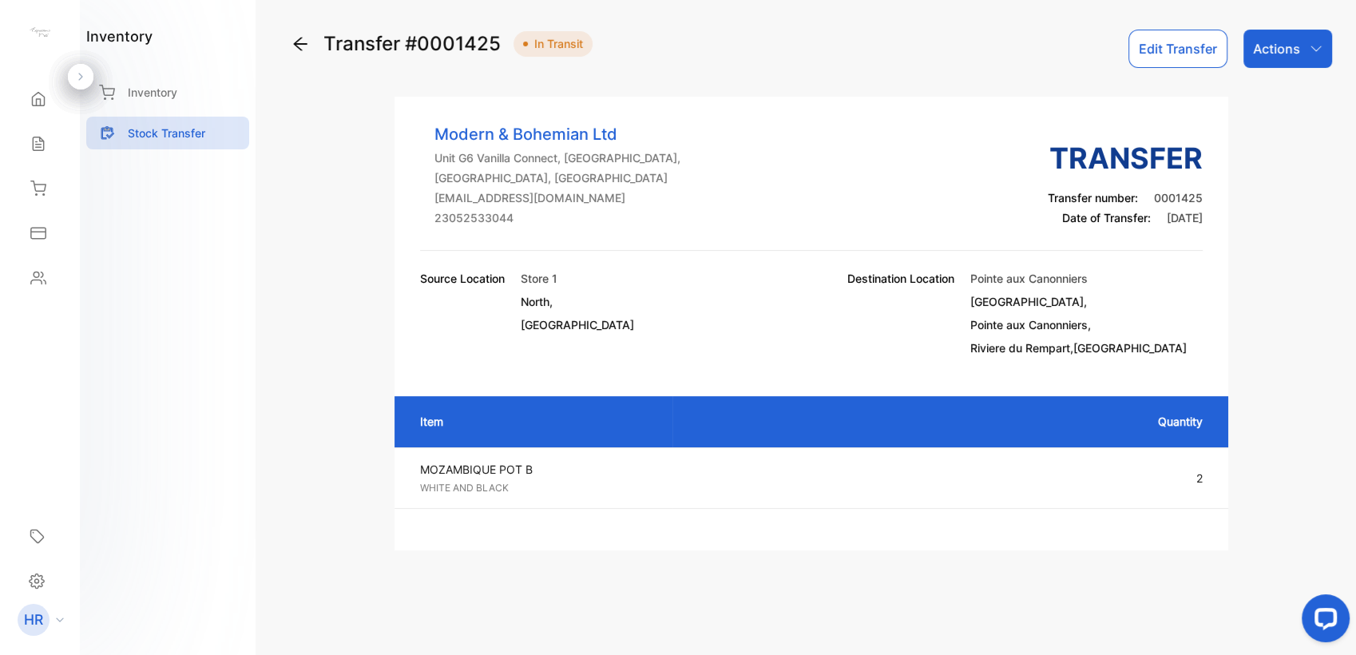
click at [1309, 40] on div "Actions" at bounding box center [1287, 49] width 89 height 38
click at [1258, 97] on div "Mark as Transferred" at bounding box center [1250, 101] width 161 height 32
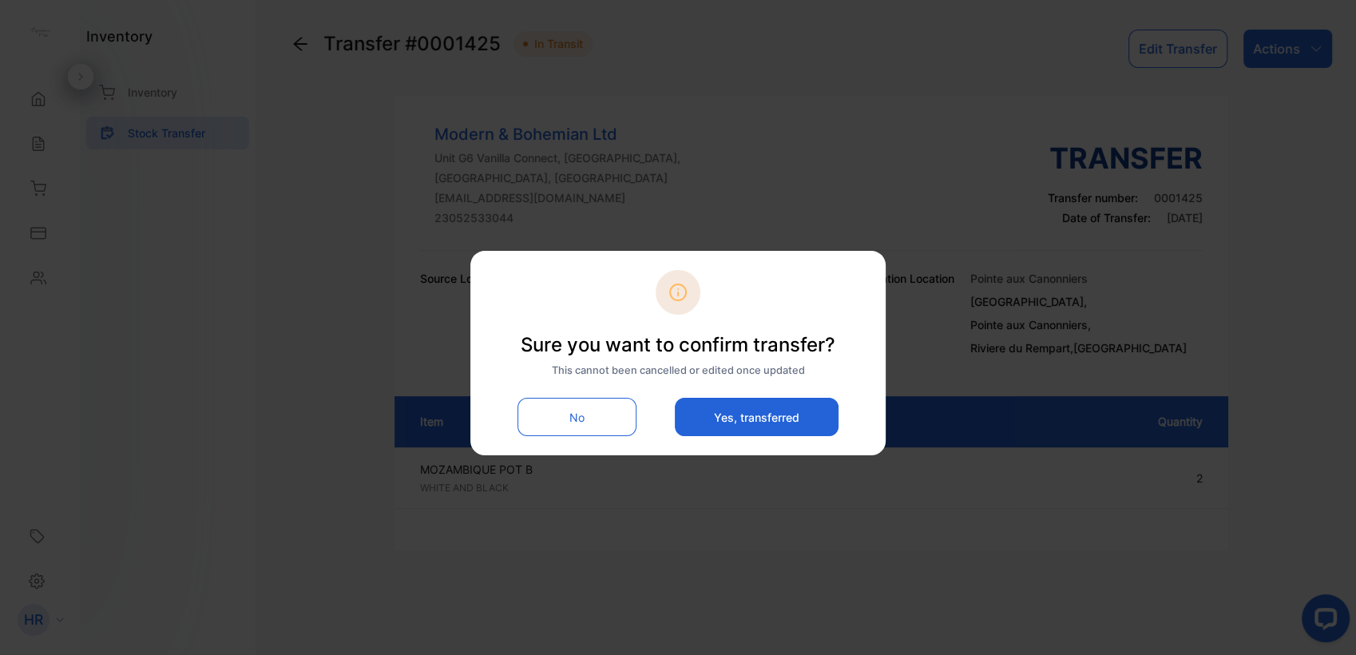
click at [708, 432] on button "Yes, transferred" at bounding box center [757, 417] width 164 height 38
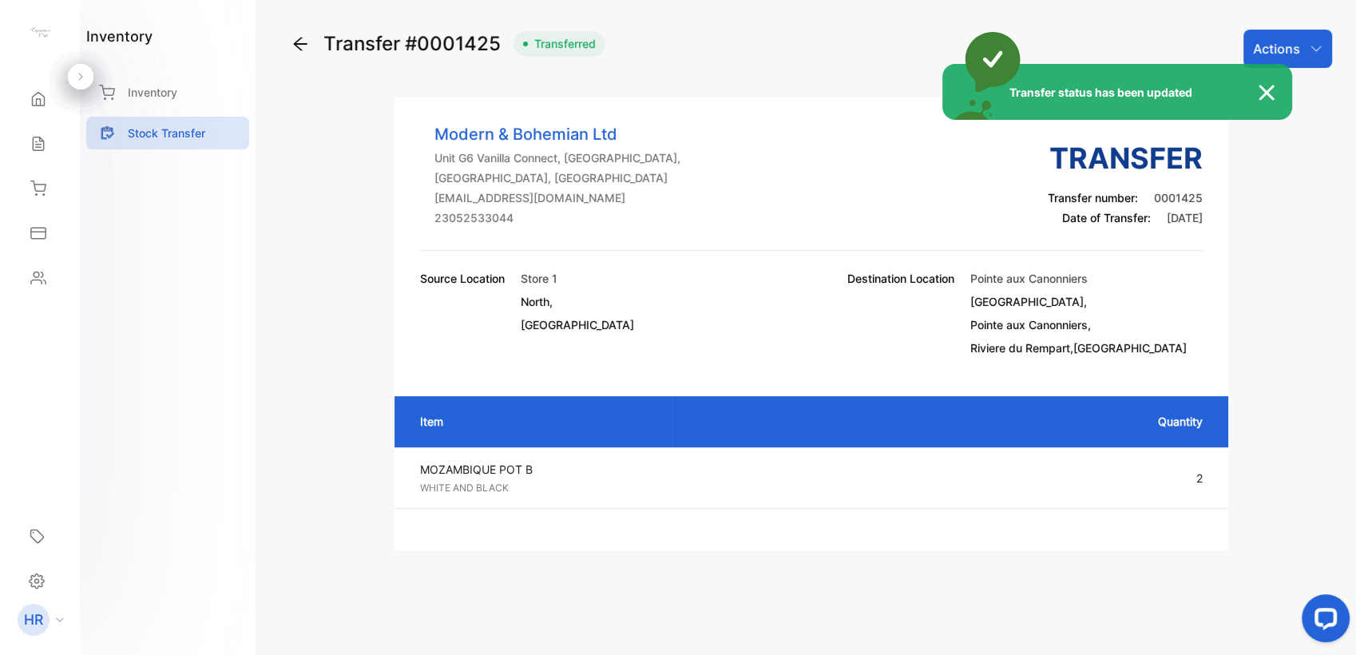
click at [1274, 98] on img at bounding box center [1274, 92] width 35 height 19
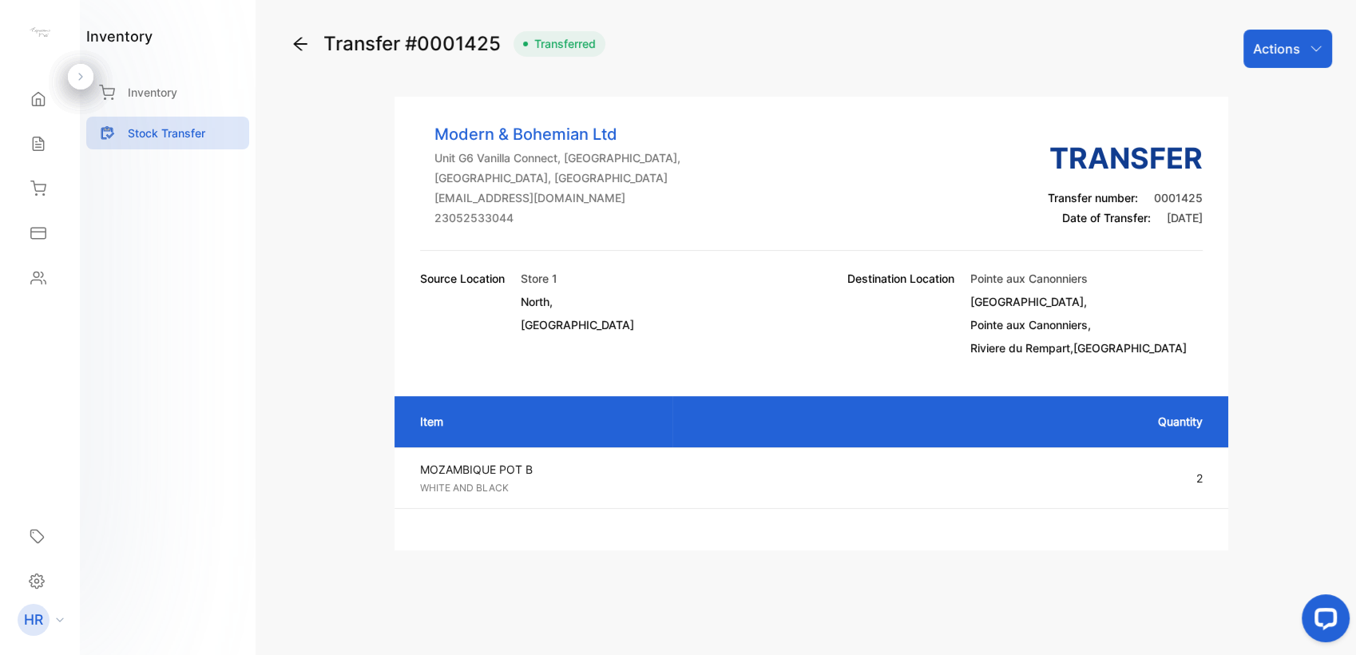
click at [298, 41] on icon at bounding box center [300, 45] width 14 height 14
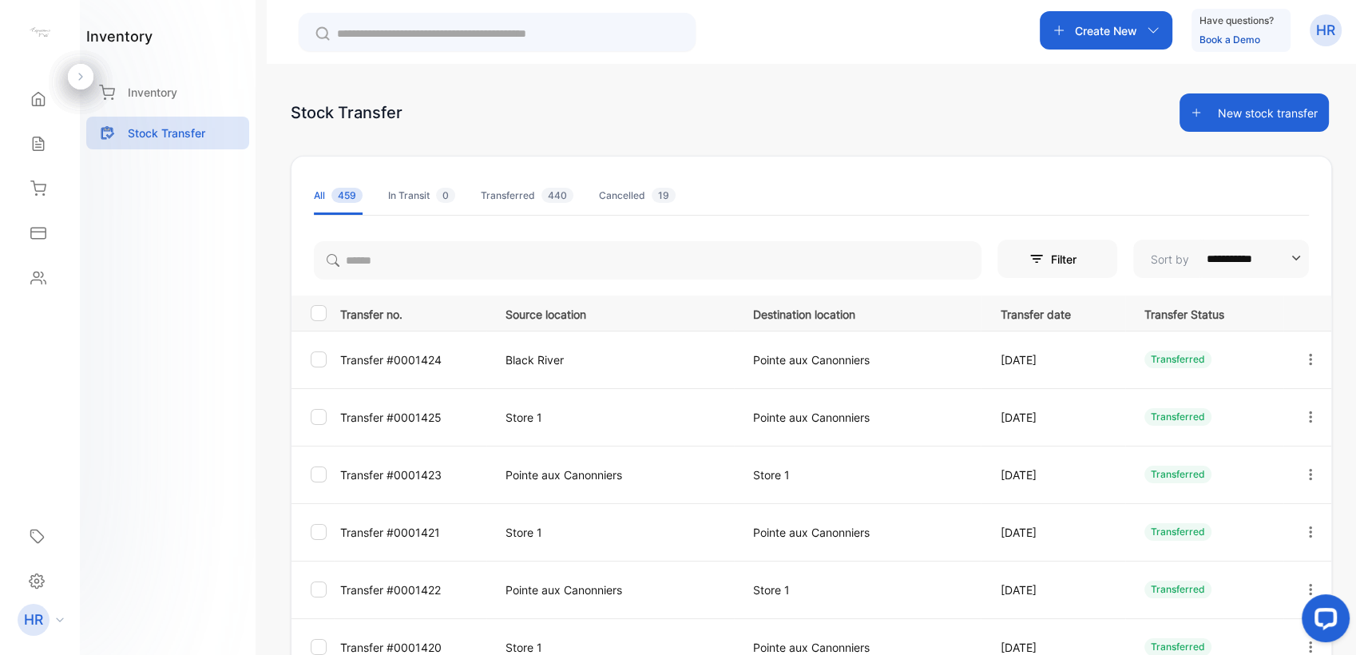
click at [1262, 113] on button "New stock transfer" at bounding box center [1253, 112] width 149 height 38
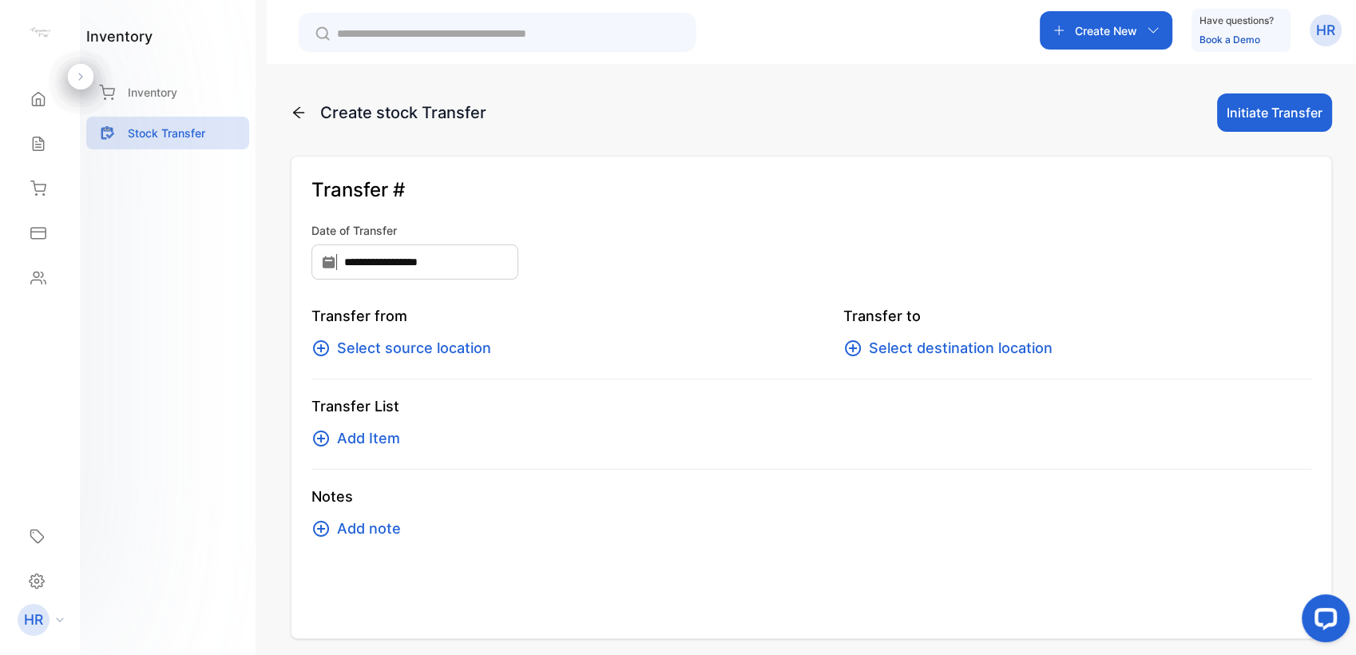
click at [406, 356] on span "Select source location" at bounding box center [414, 348] width 154 height 22
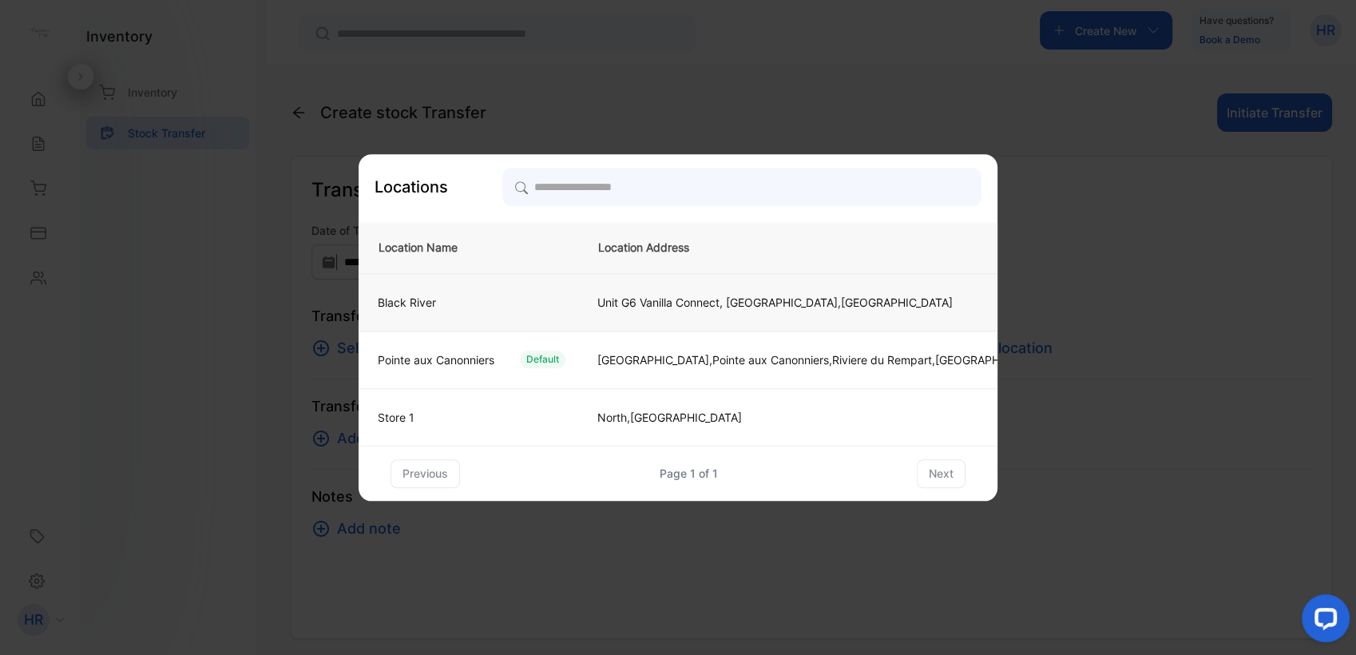
click at [475, 303] on div "Black River" at bounding box center [465, 302] width 200 height 17
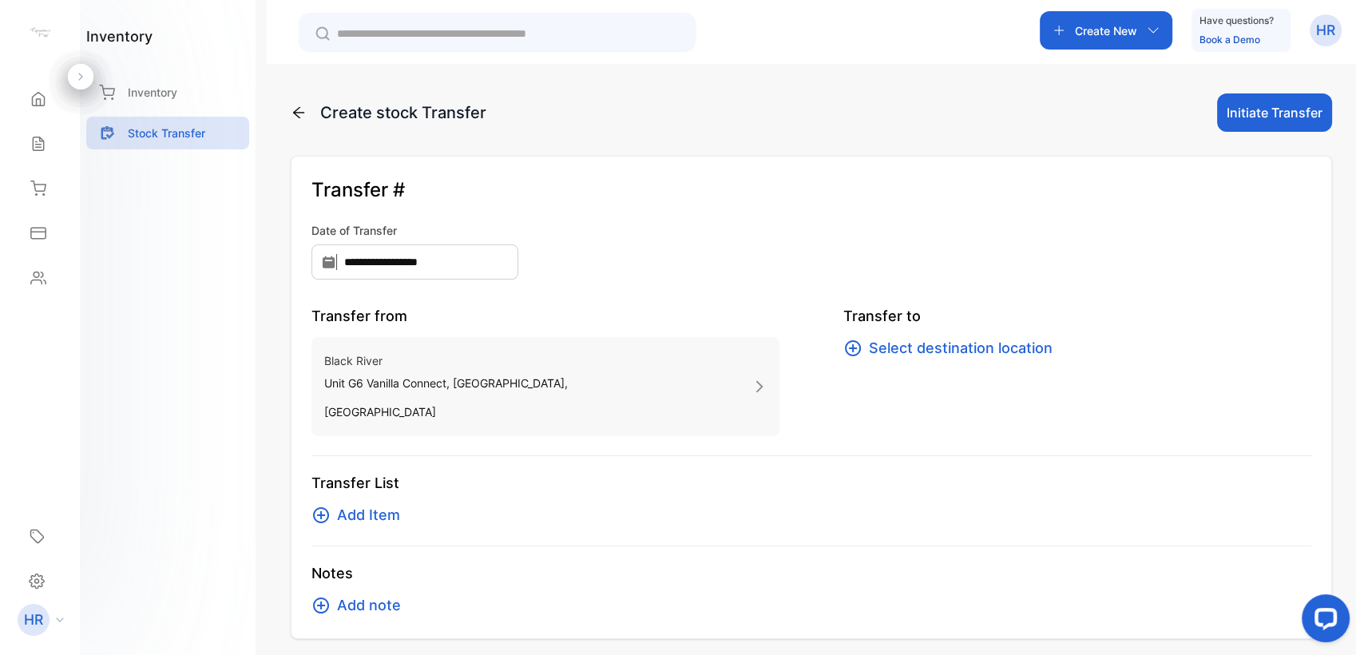
click at [892, 351] on span "Select destination location" at bounding box center [961, 348] width 184 height 22
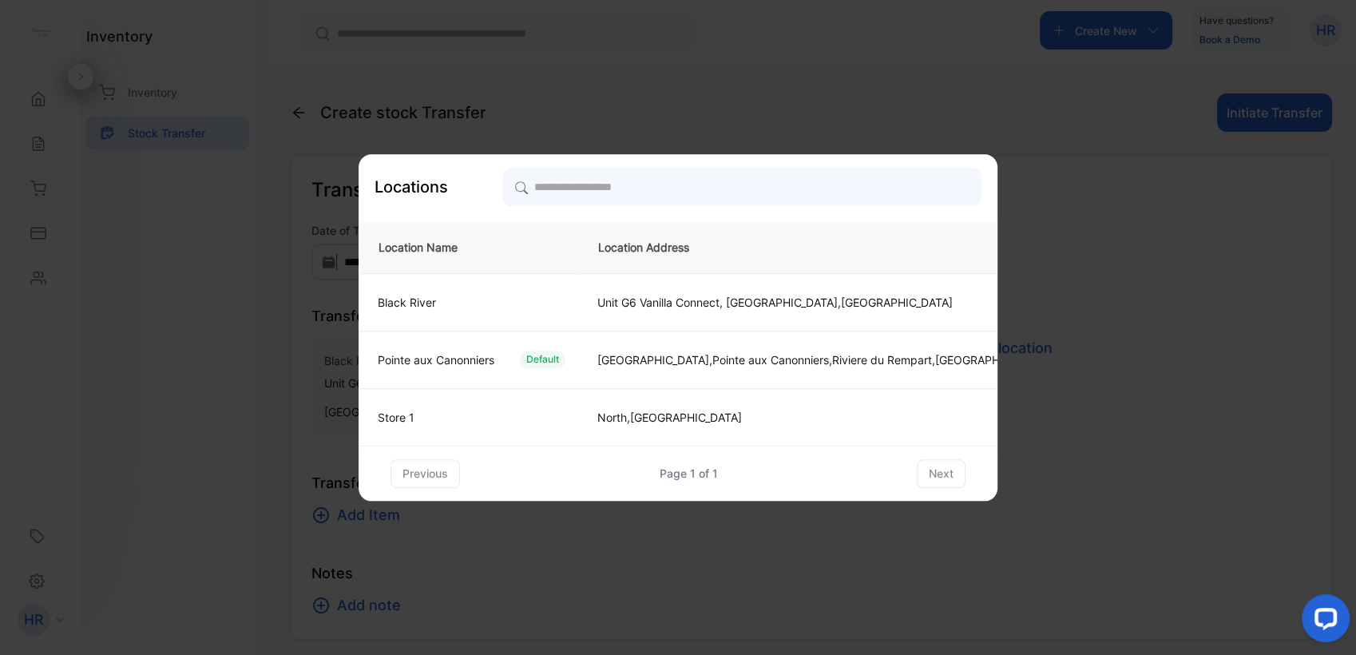
click at [460, 366] on p "Pointe aux Canonniers" at bounding box center [436, 359] width 117 height 17
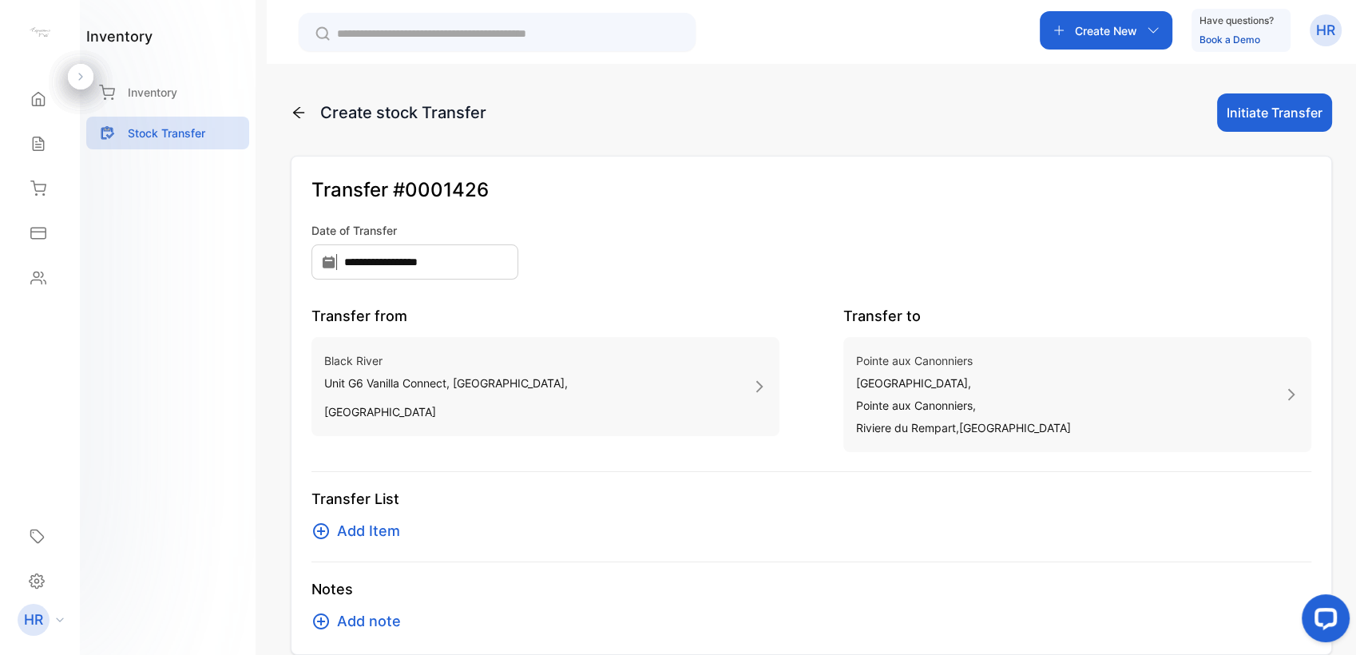
click at [363, 540] on span "Add Item" at bounding box center [368, 531] width 63 height 22
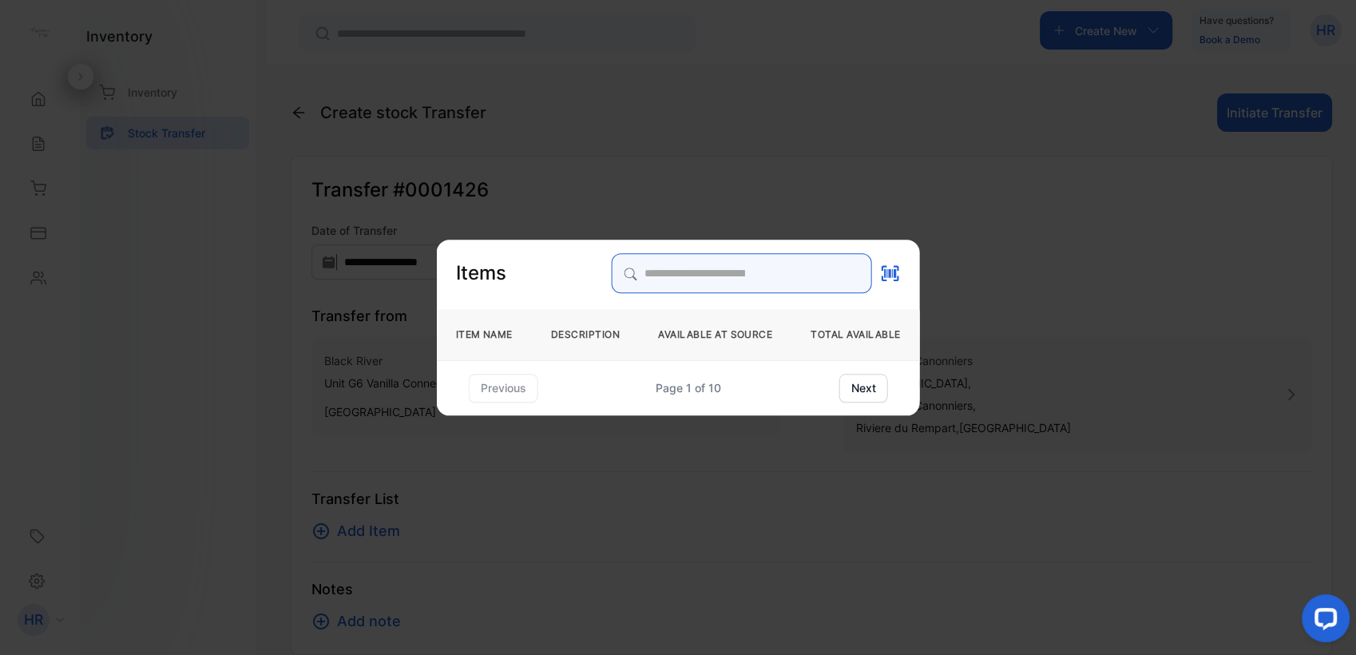
click at [632, 257] on input "search" at bounding box center [741, 273] width 260 height 40
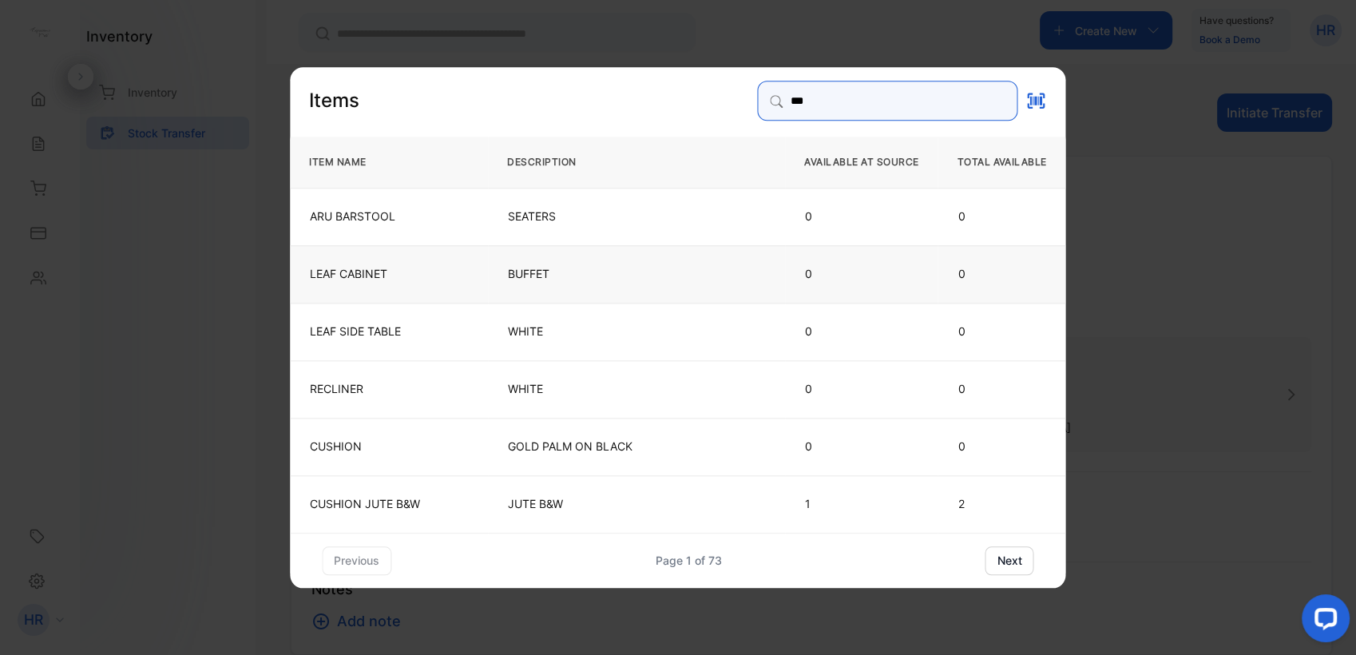
type input "***"
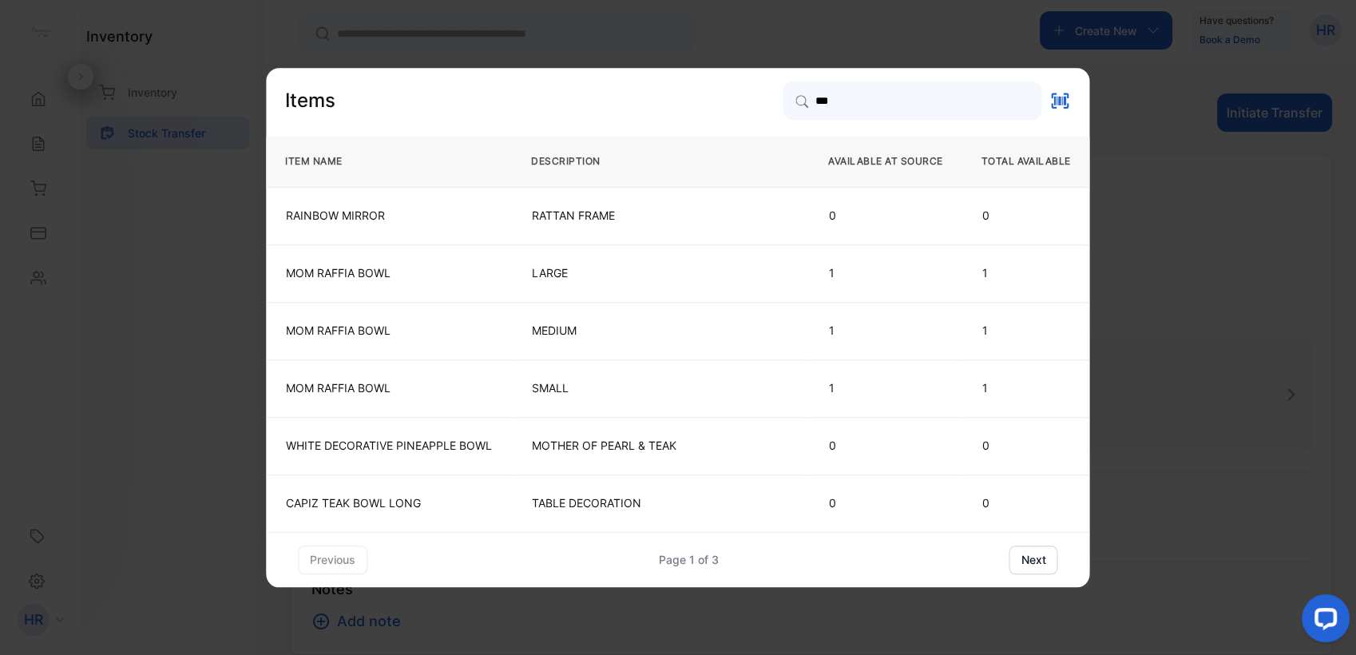
click at [1018, 553] on button "next" at bounding box center [1033, 559] width 49 height 29
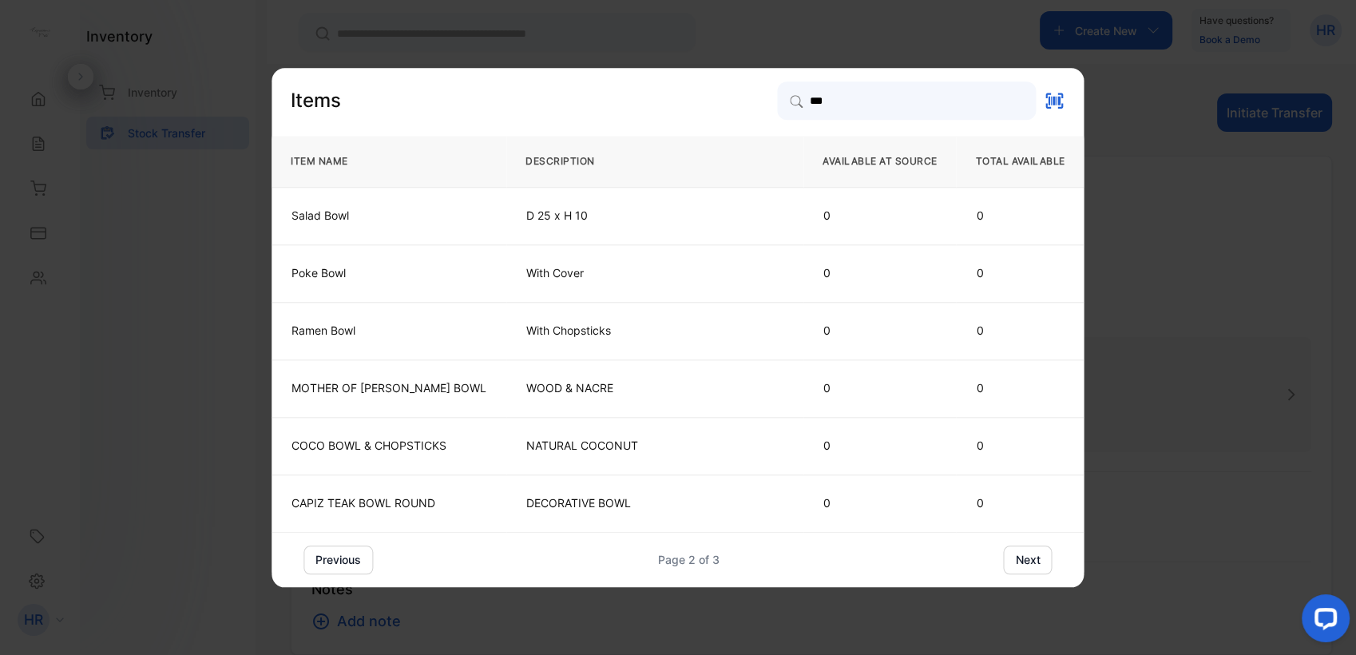
click at [1022, 570] on button "next" at bounding box center [1028, 559] width 49 height 29
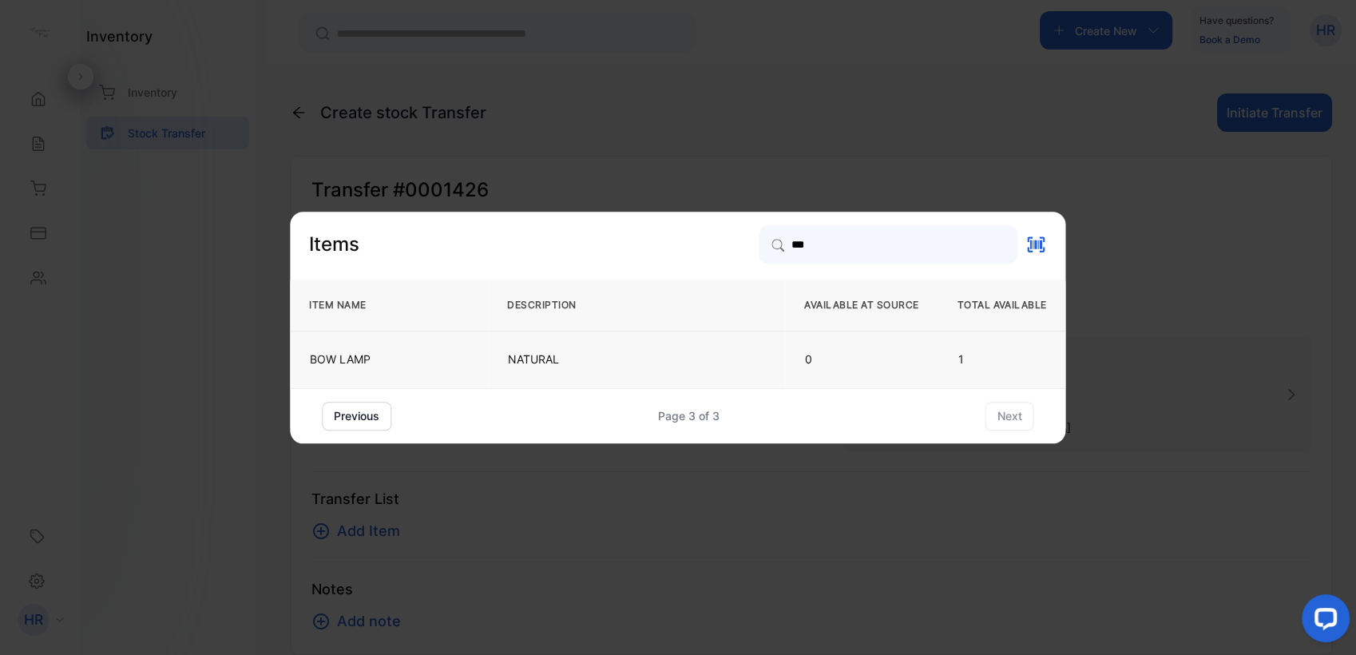
click at [559, 361] on p "NATURAL" at bounding box center [636, 359] width 257 height 16
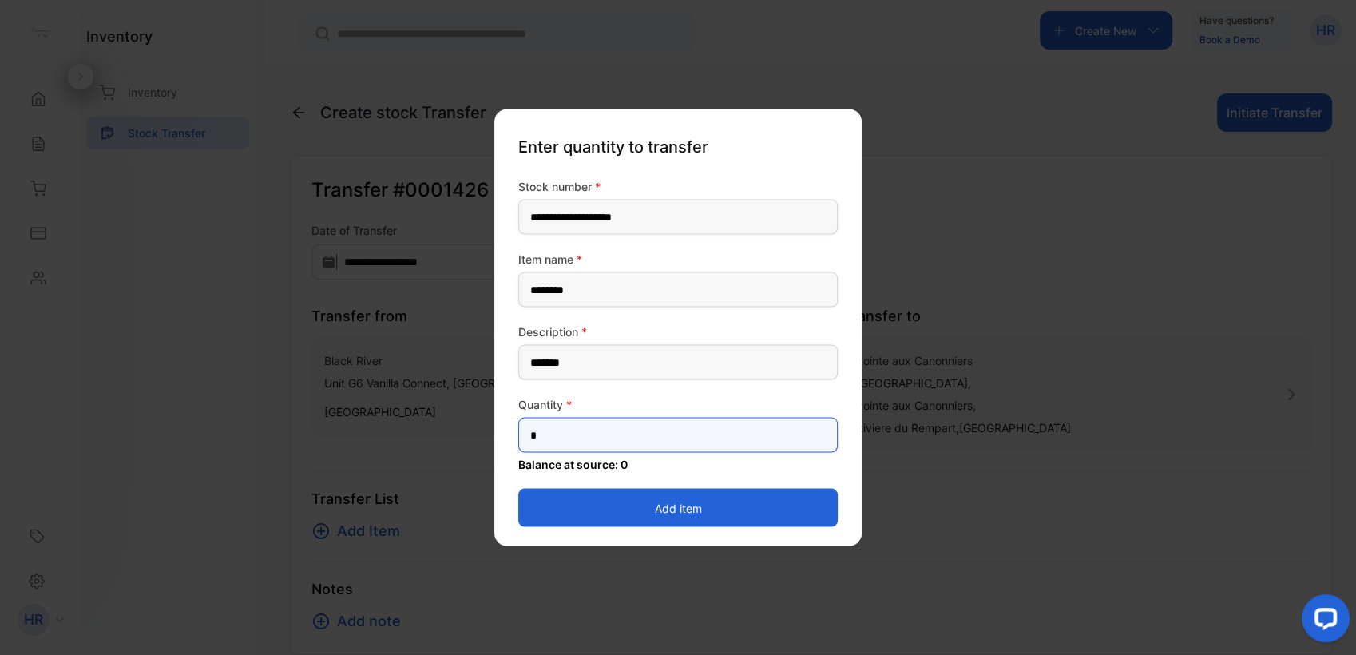
drag, startPoint x: 589, startPoint y: 433, endPoint x: 498, endPoint y: 451, distance: 92.9
click at [498, 451] on div "**********" at bounding box center [677, 327] width 367 height 437
type input "*"
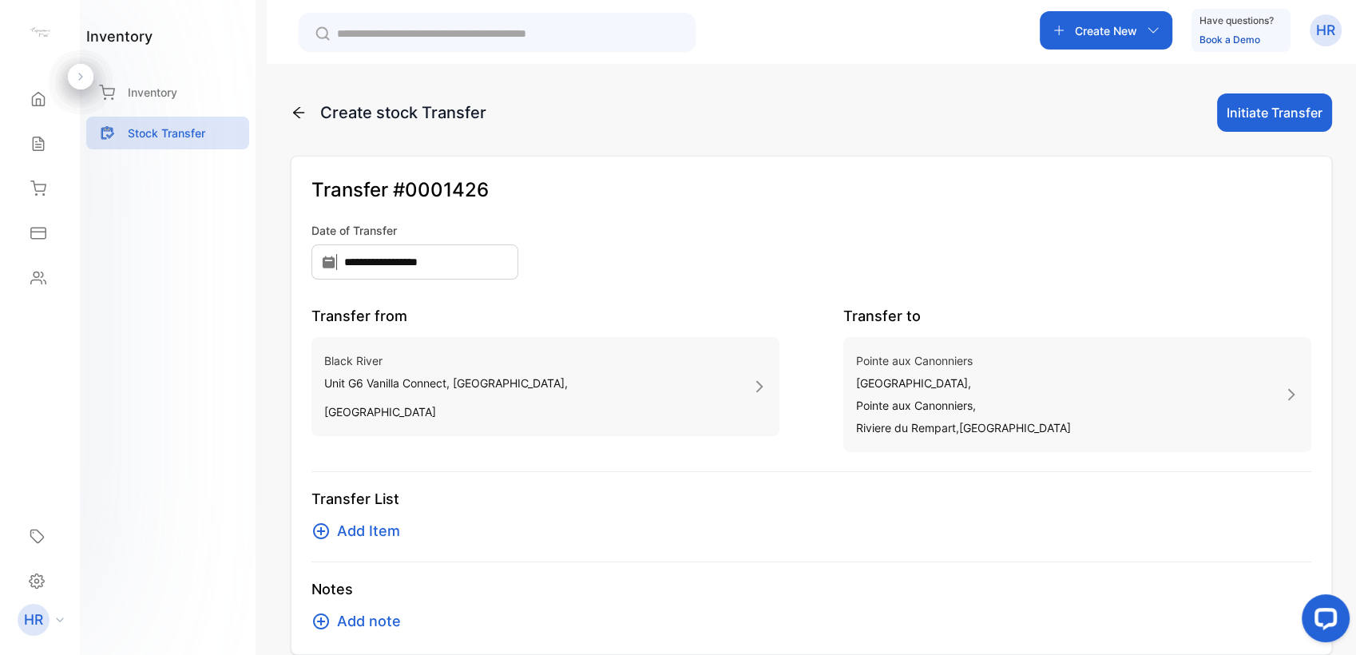
click at [363, 523] on span "Add Item" at bounding box center [368, 531] width 63 height 22
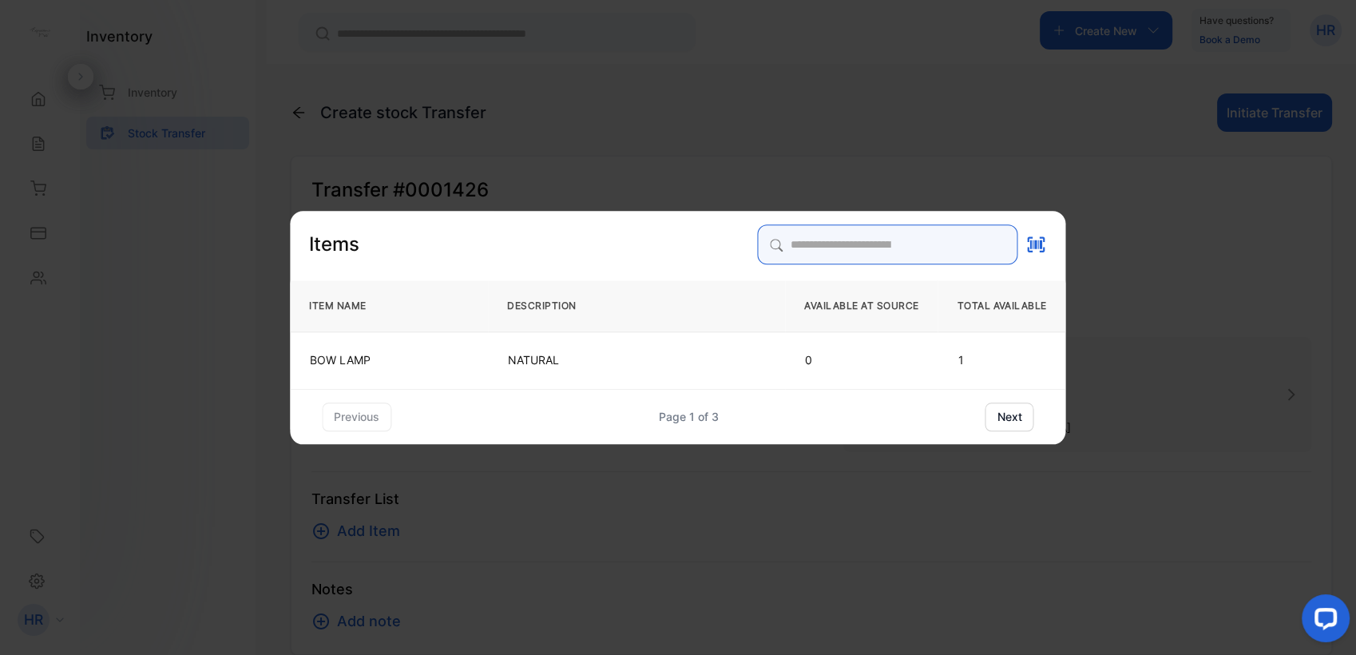
click at [767, 231] on input "search" at bounding box center [888, 244] width 260 height 40
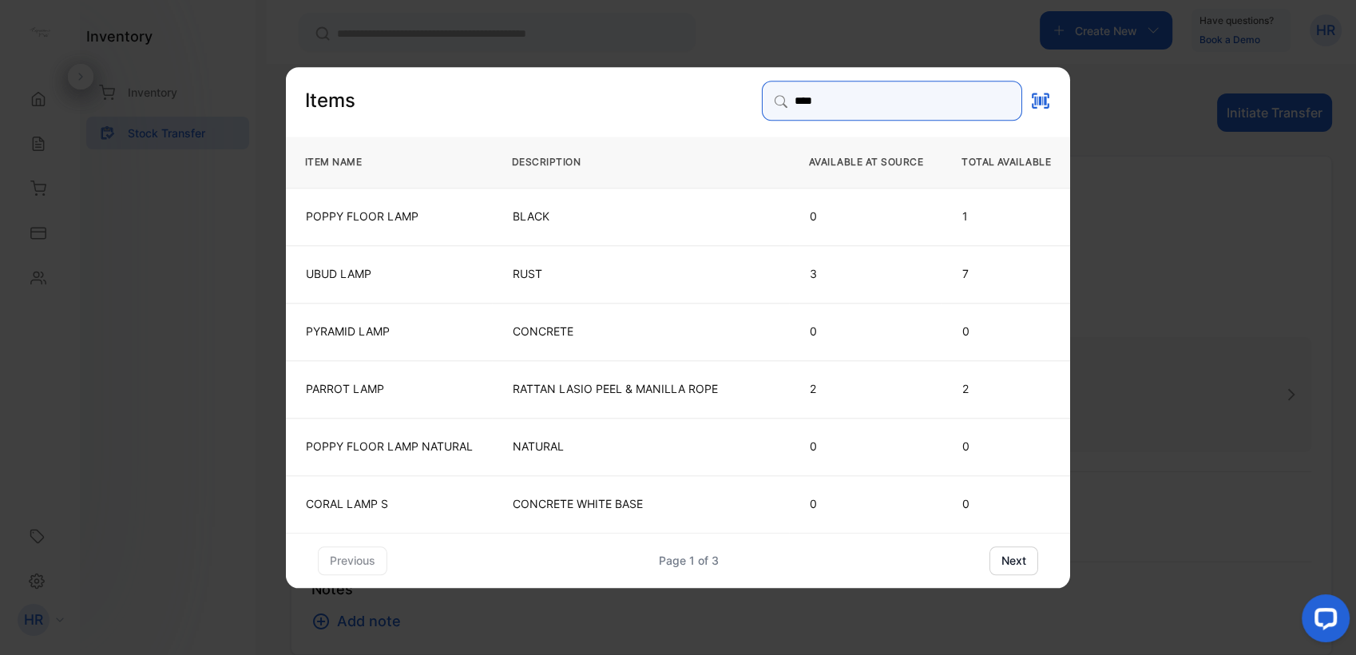
type input "****"
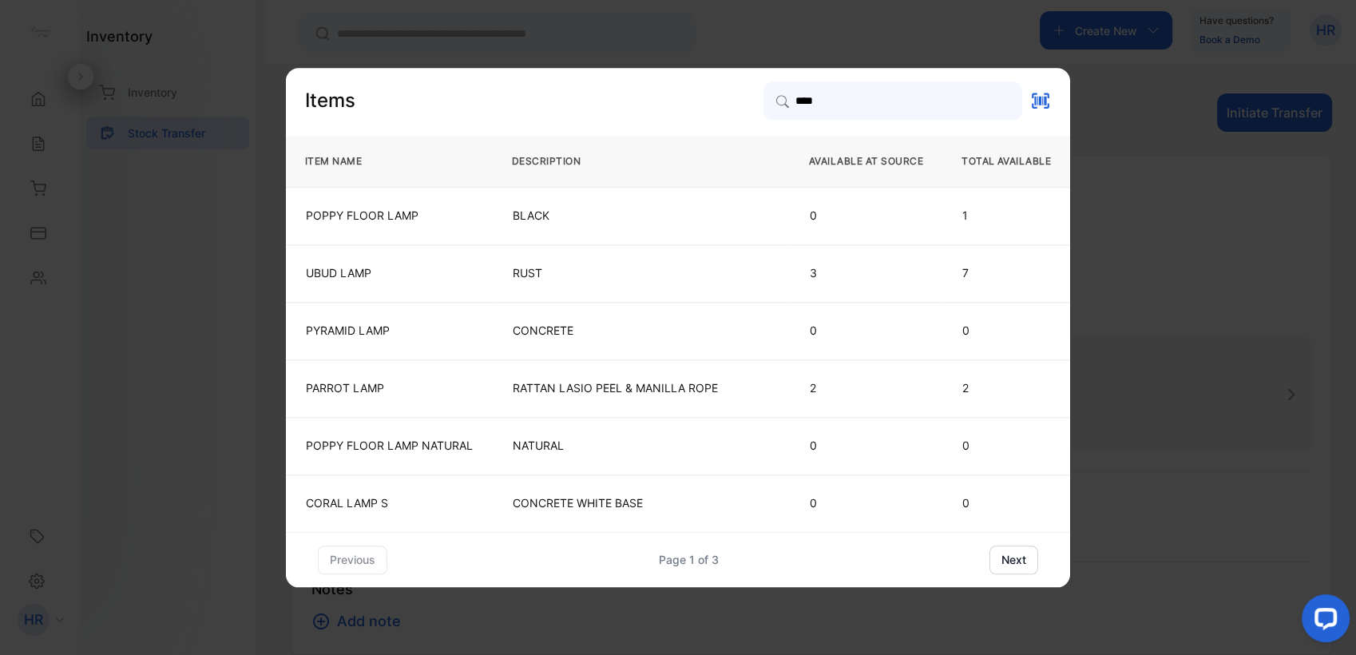
click at [1010, 568] on button "next" at bounding box center [1013, 559] width 49 height 29
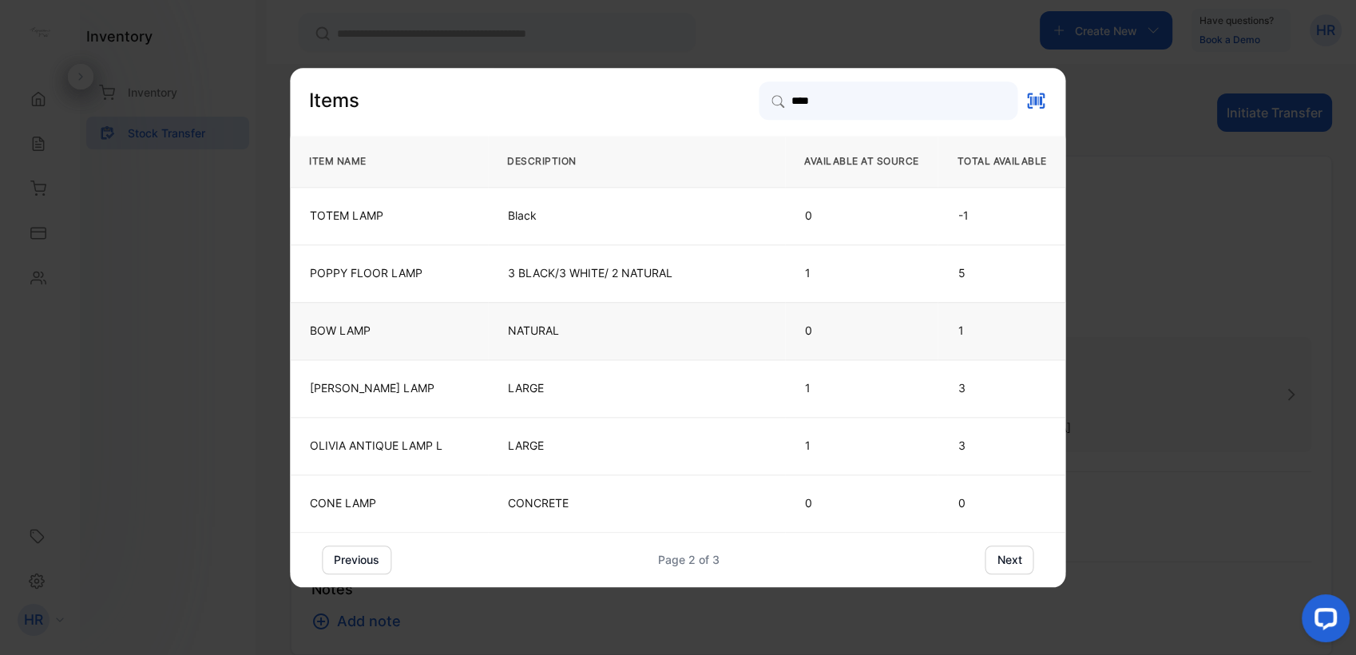
click at [575, 324] on p "NATURAL" at bounding box center [636, 331] width 257 height 16
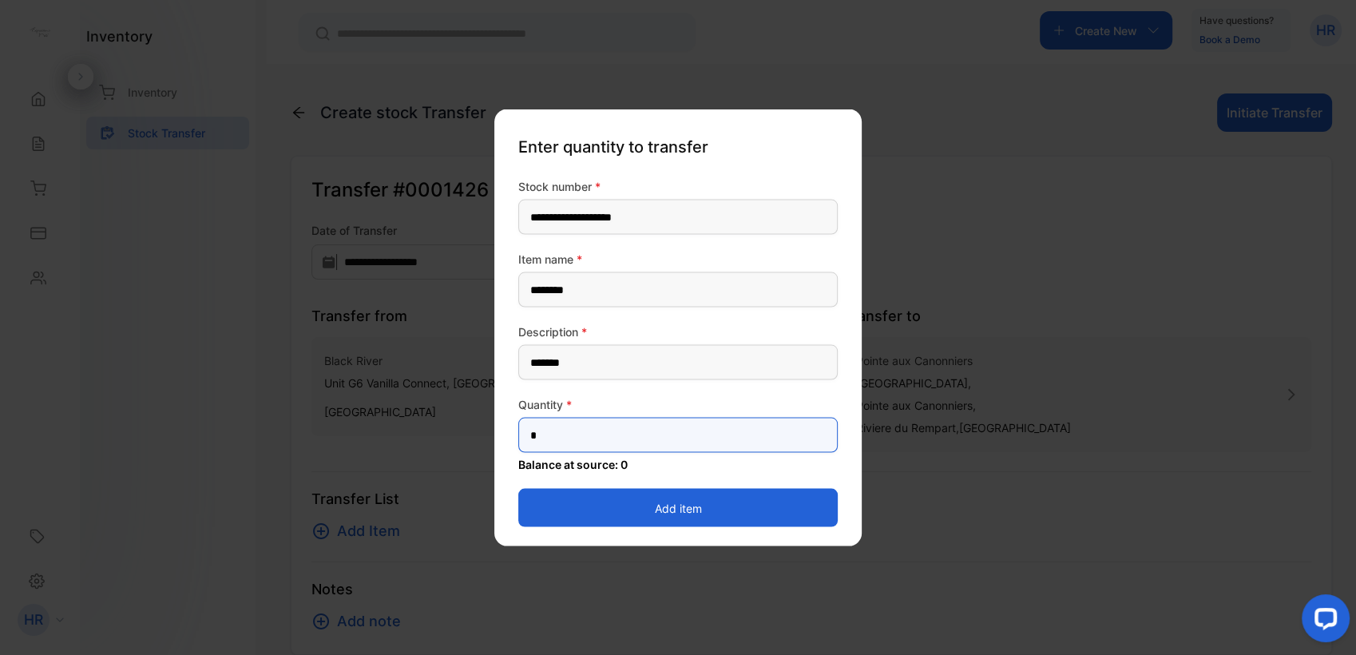
drag, startPoint x: 562, startPoint y: 419, endPoint x: 481, endPoint y: 426, distance: 81.0
click at [481, 654] on div "**********" at bounding box center [811, 655] width 1041 height 0
type input "*"
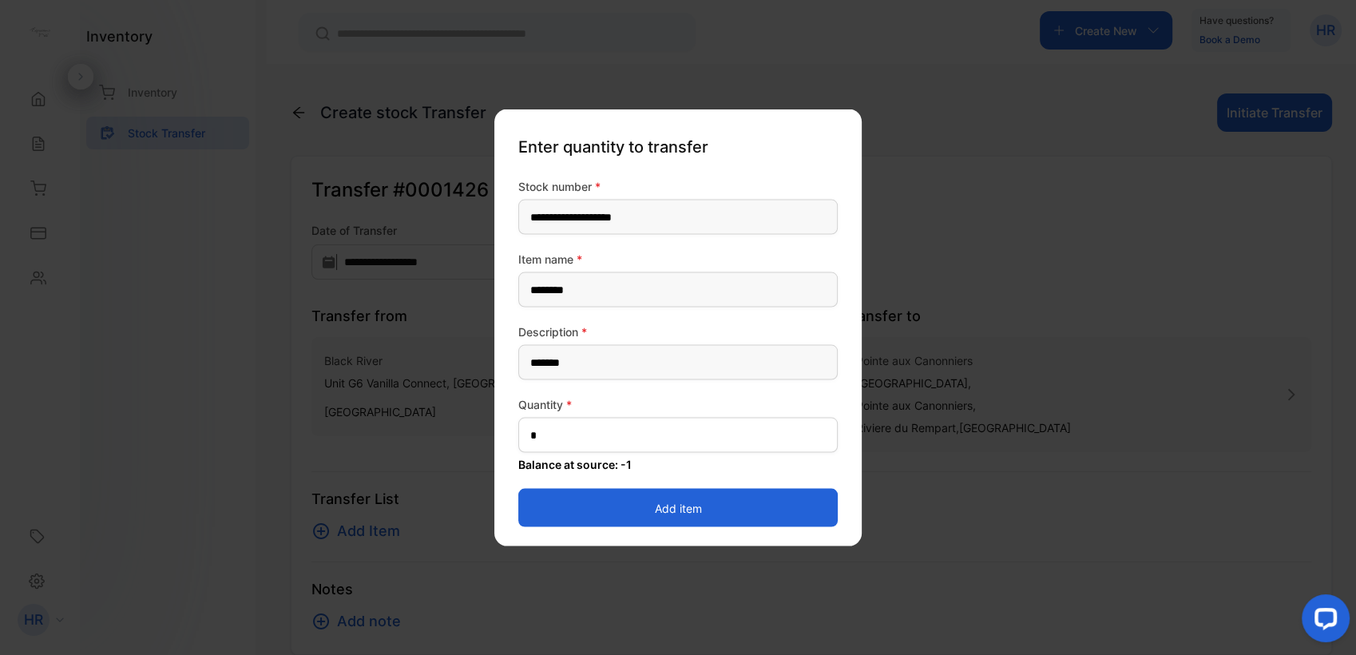
click at [518, 462] on p "Balance at source: -1" at bounding box center [677, 464] width 319 height 17
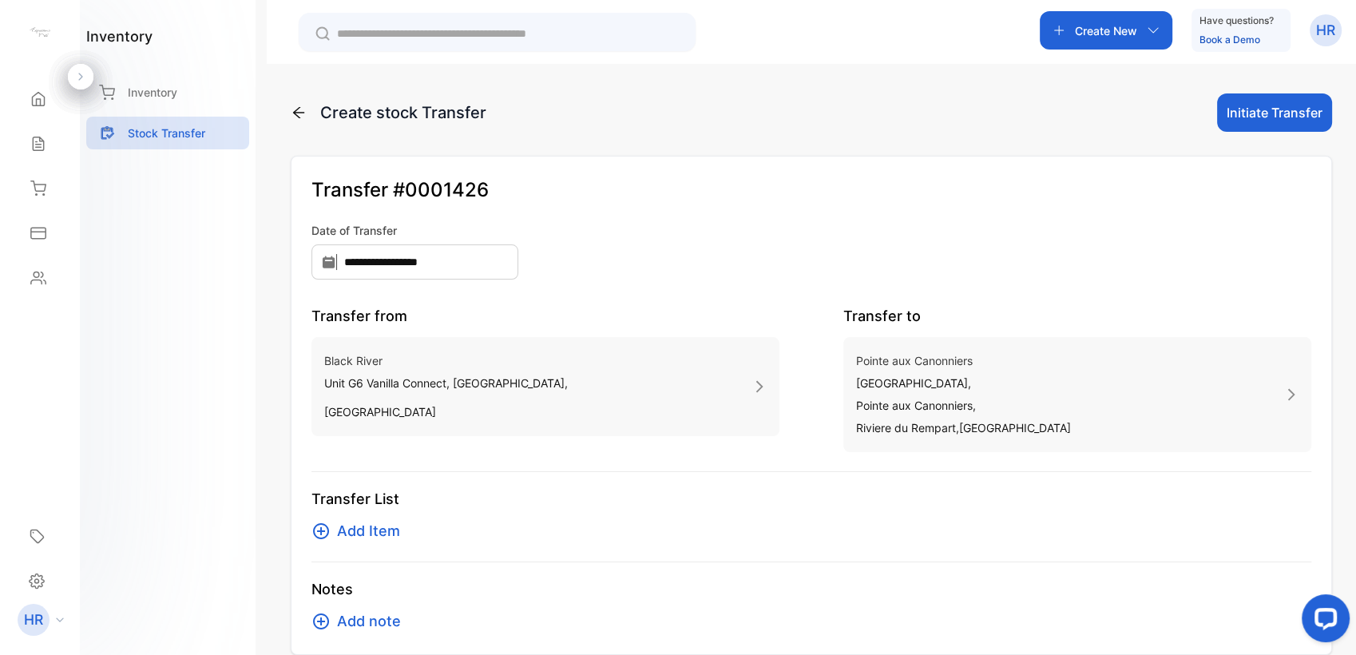
click at [374, 533] on span "Add Item" at bounding box center [368, 531] width 63 height 22
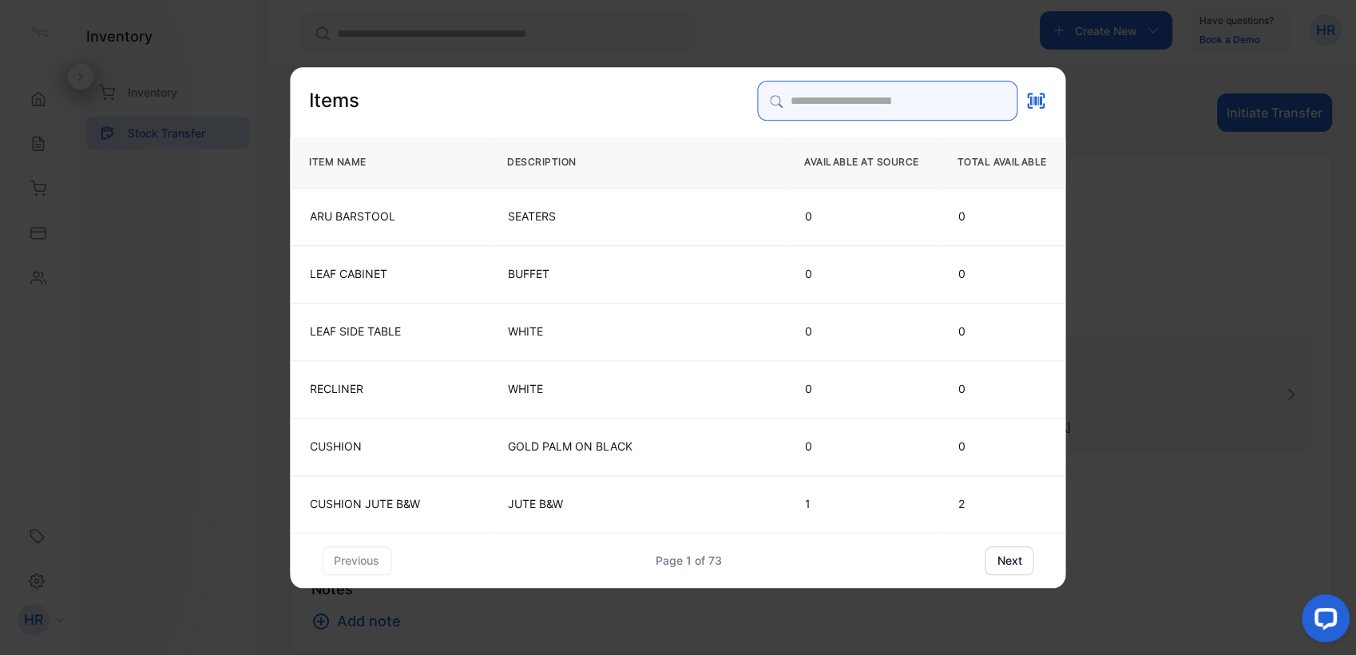
click at [880, 105] on input "search" at bounding box center [888, 101] width 260 height 40
type input "****"
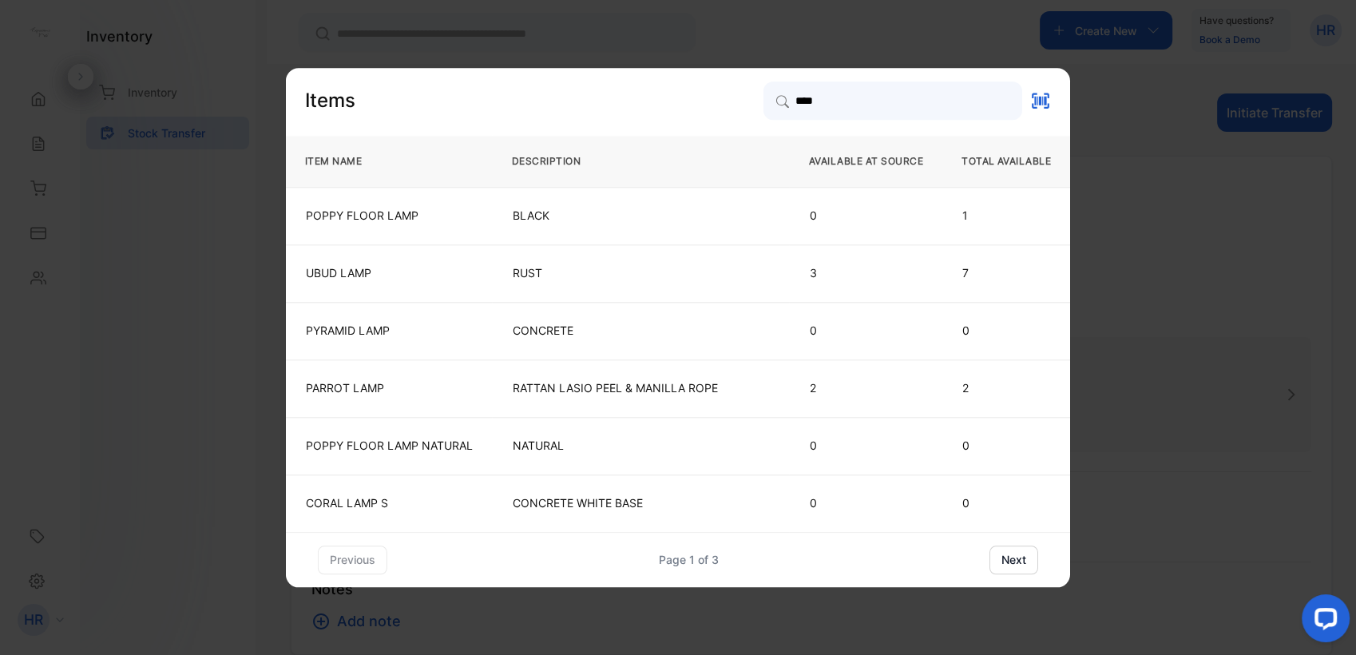
click at [1012, 560] on button "next" at bounding box center [1013, 559] width 49 height 29
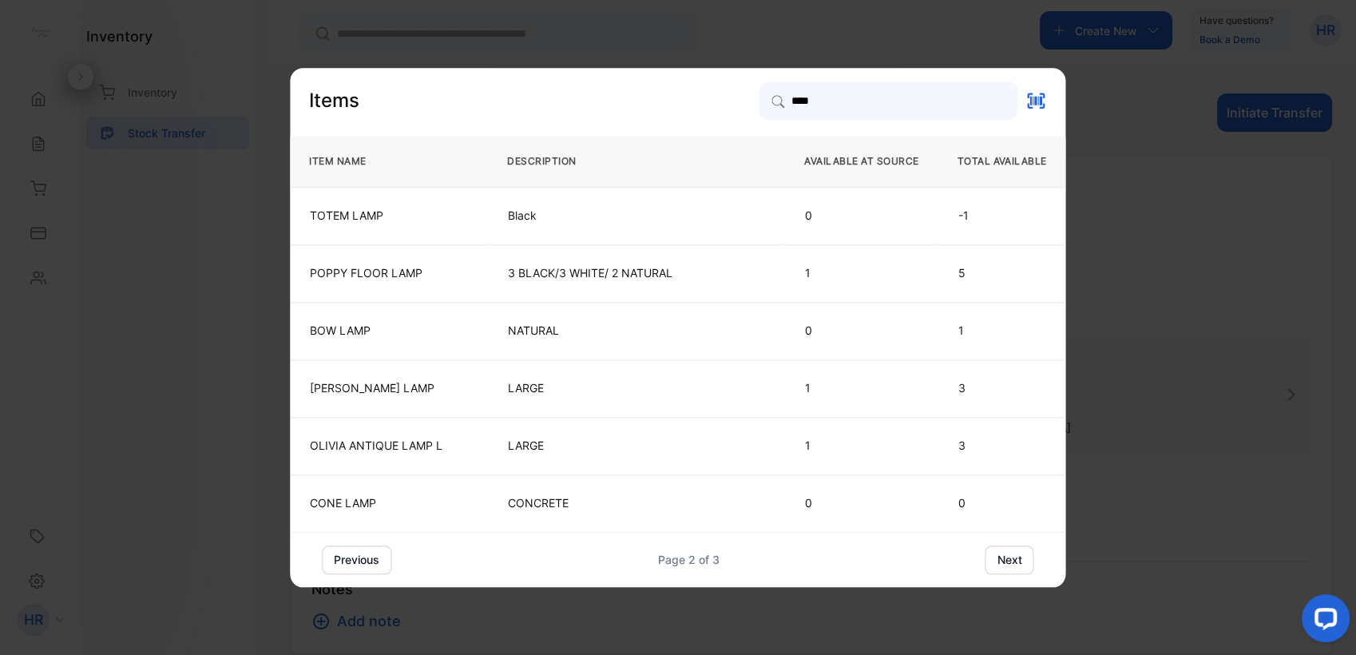
click at [1016, 559] on button "next" at bounding box center [1009, 559] width 49 height 29
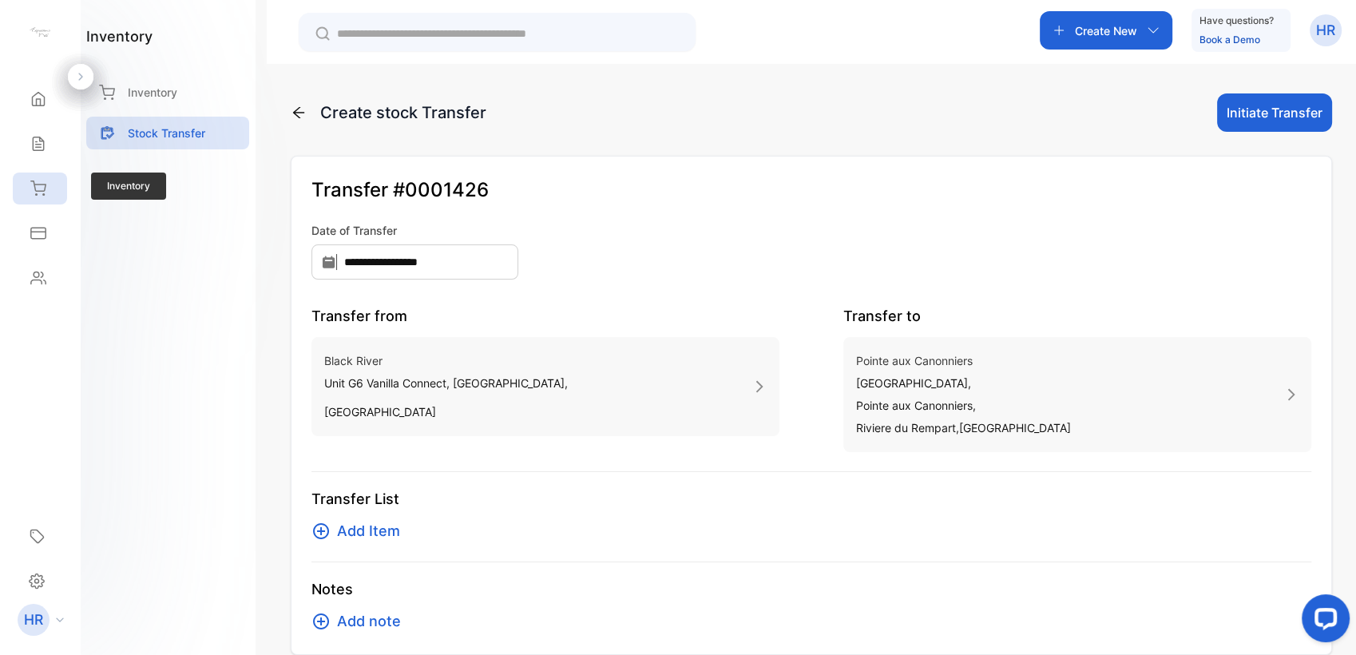
click at [34, 201] on div "Inventory" at bounding box center [40, 188] width 54 height 32
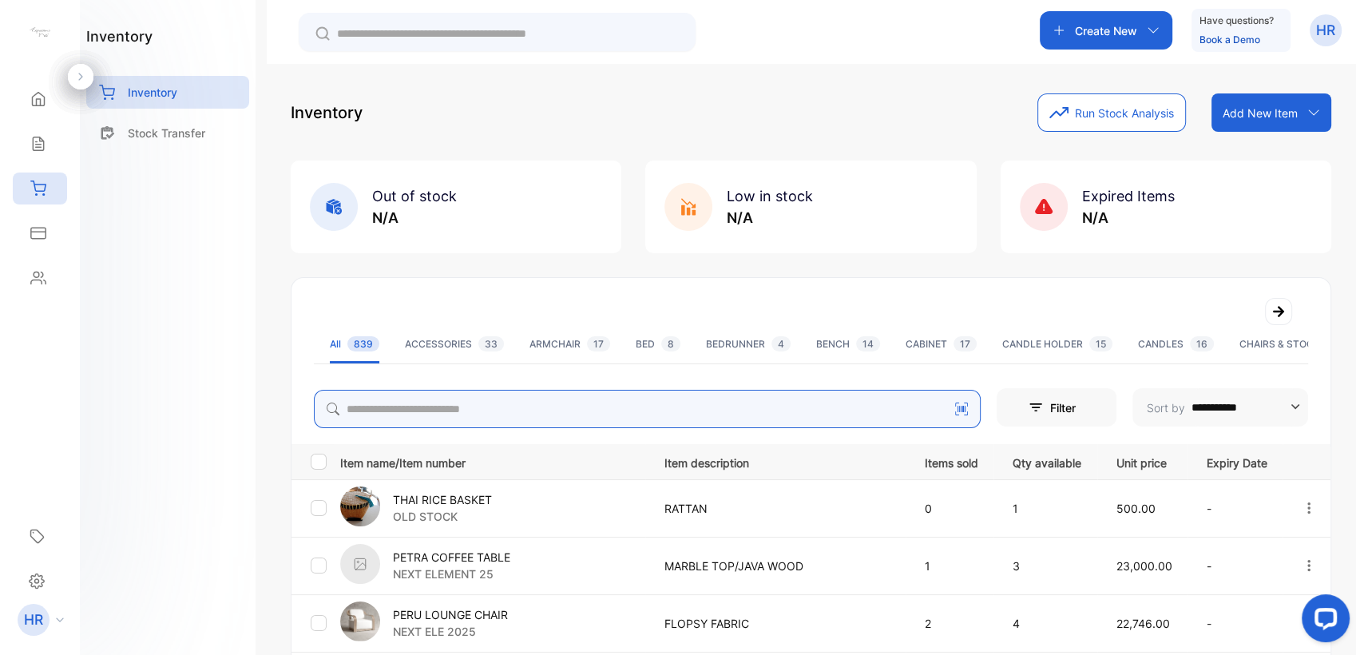
click at [485, 412] on input "search" at bounding box center [647, 409] width 667 height 38
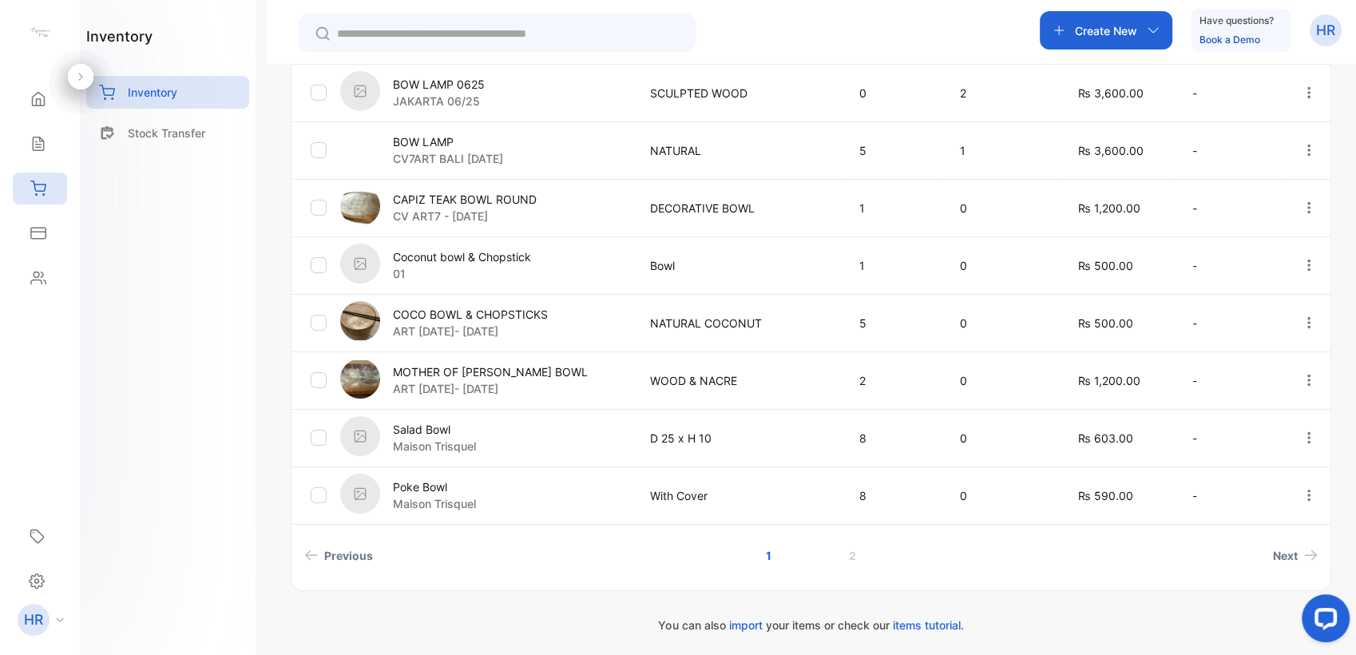
scroll to position [533, 0]
type input "***"
click at [853, 555] on link "2" at bounding box center [853, 553] width 46 height 30
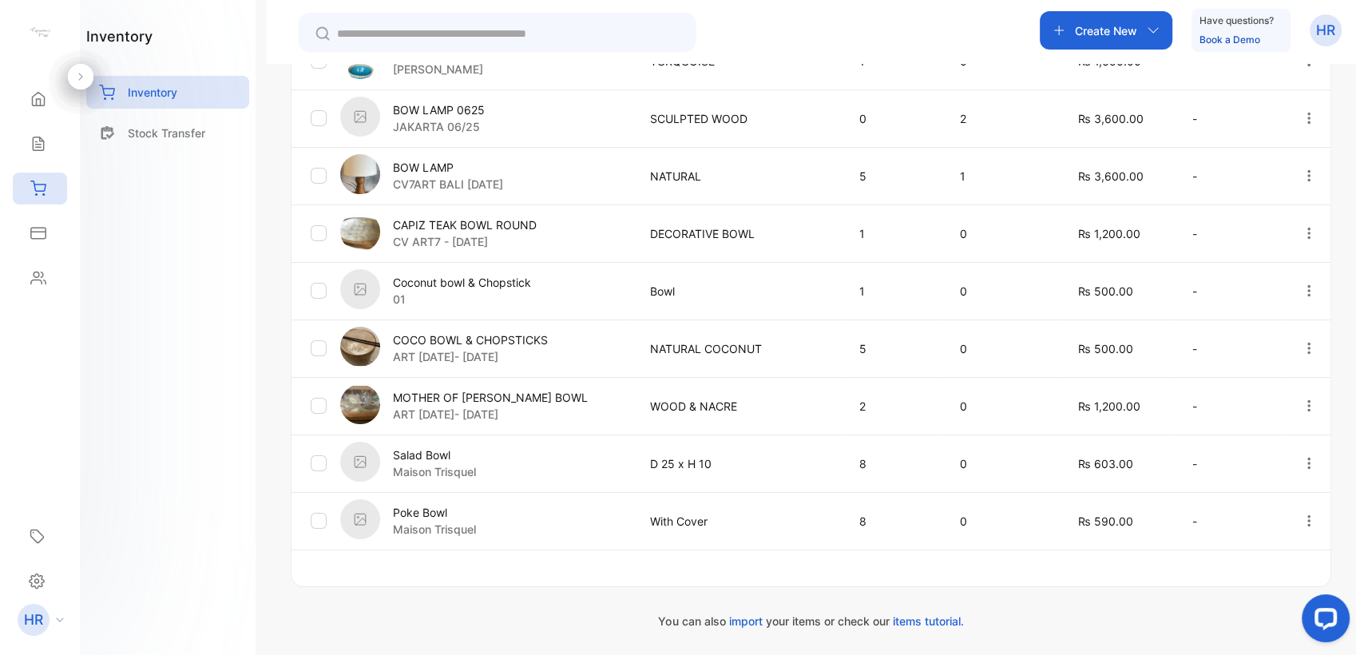
scroll to position [503, 0]
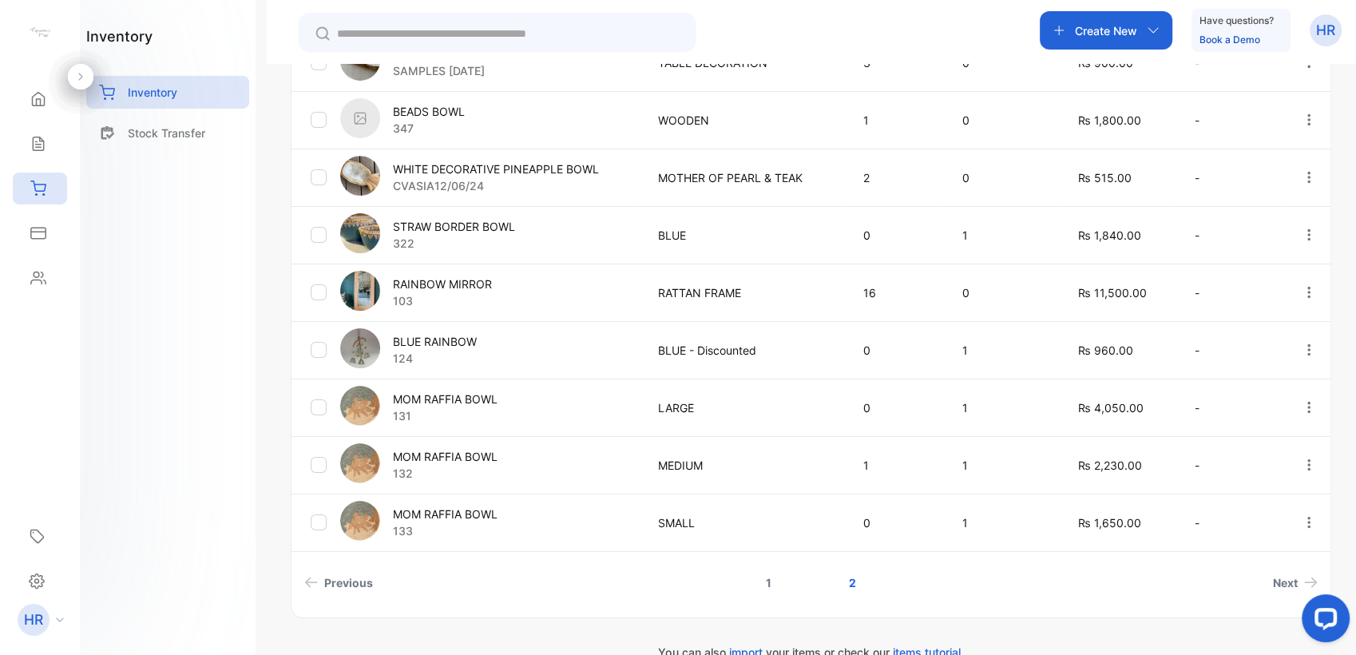
click at [773, 580] on link "1" at bounding box center [769, 583] width 44 height 30
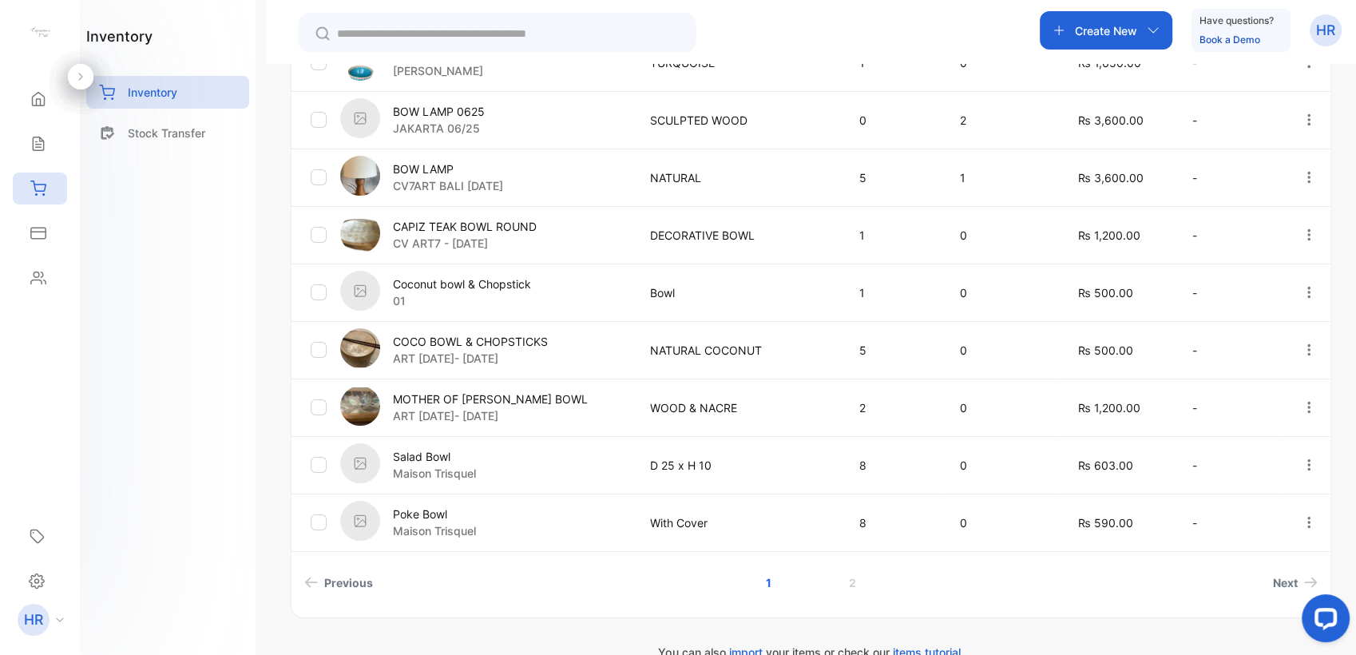
click at [461, 111] on p "BOW LAMP 0625" at bounding box center [439, 111] width 92 height 17
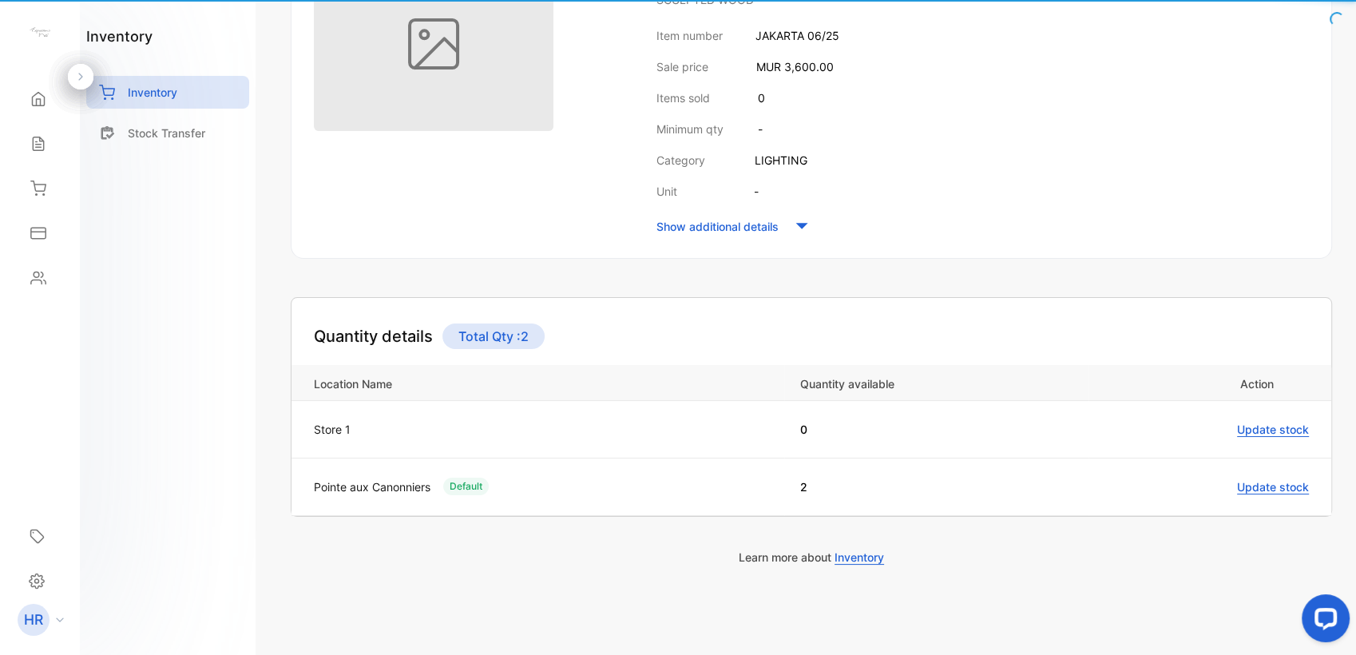
scroll to position [283, 0]
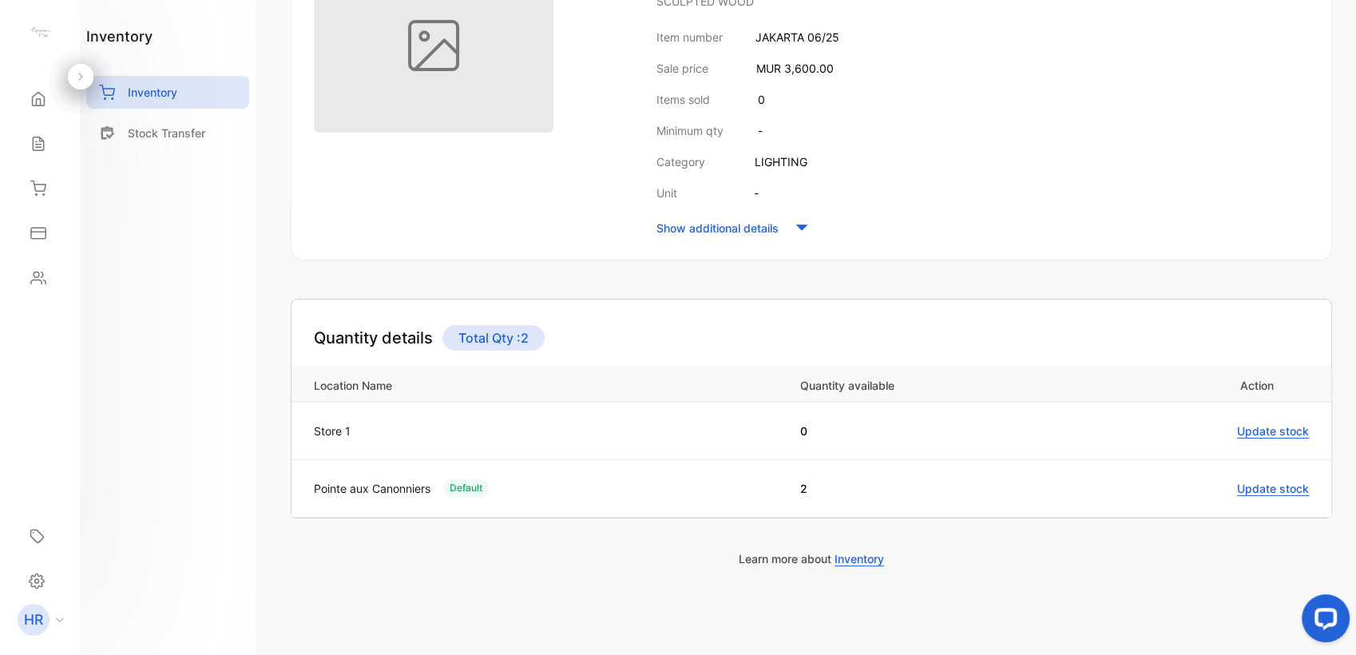
click at [372, 246] on div "Item details Transactions Item details View all details of your products & serv…" at bounding box center [811, 34] width 1041 height 452
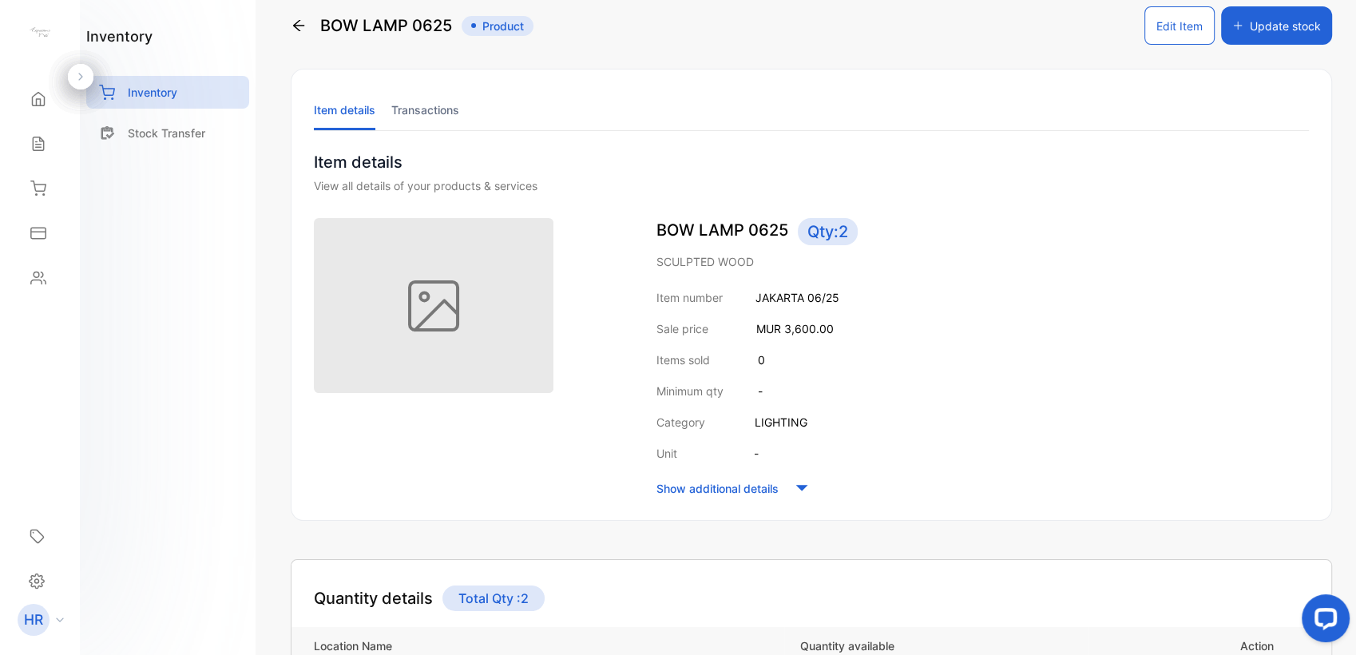
scroll to position [3, 0]
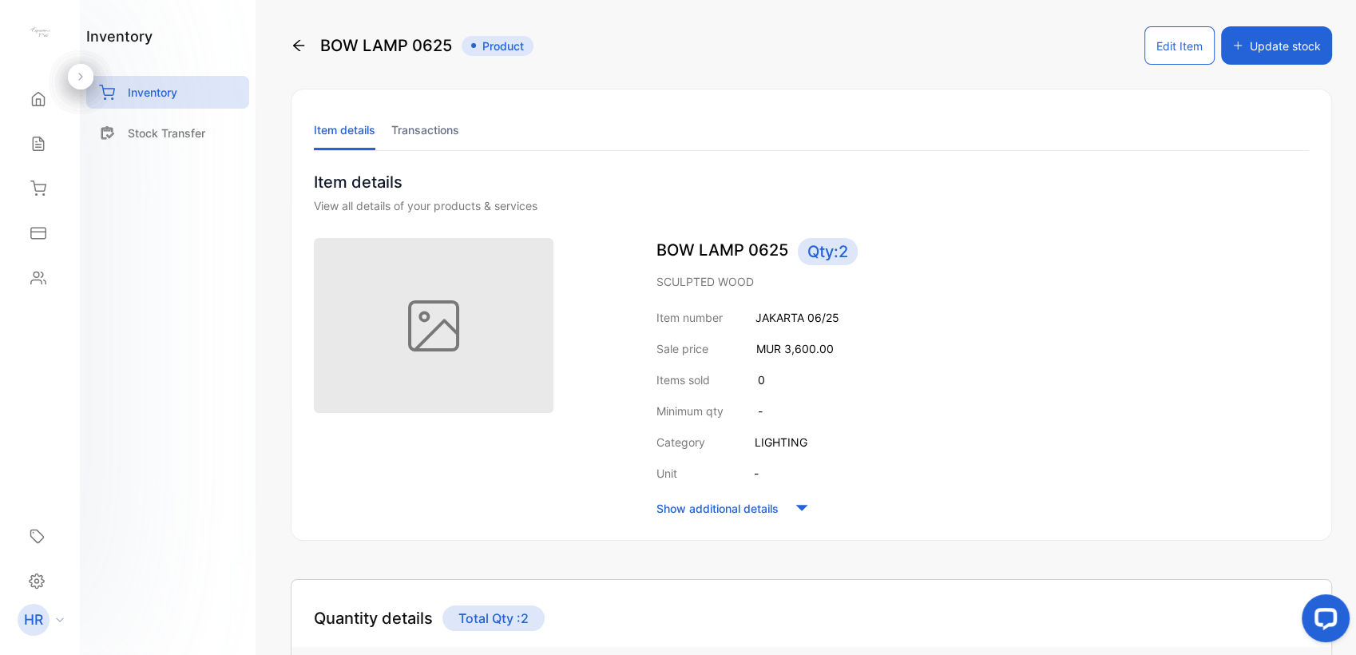
click at [306, 50] on icon at bounding box center [299, 46] width 16 height 16
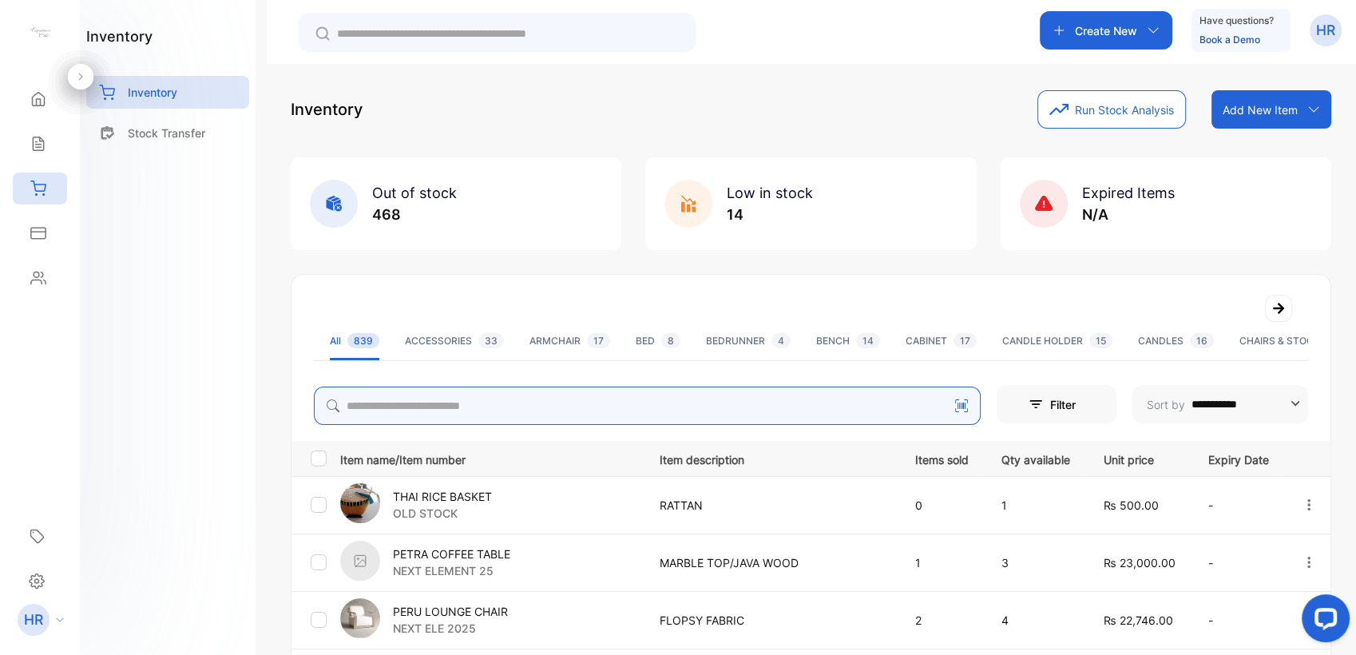
click at [509, 410] on input "search" at bounding box center [647, 405] width 667 height 38
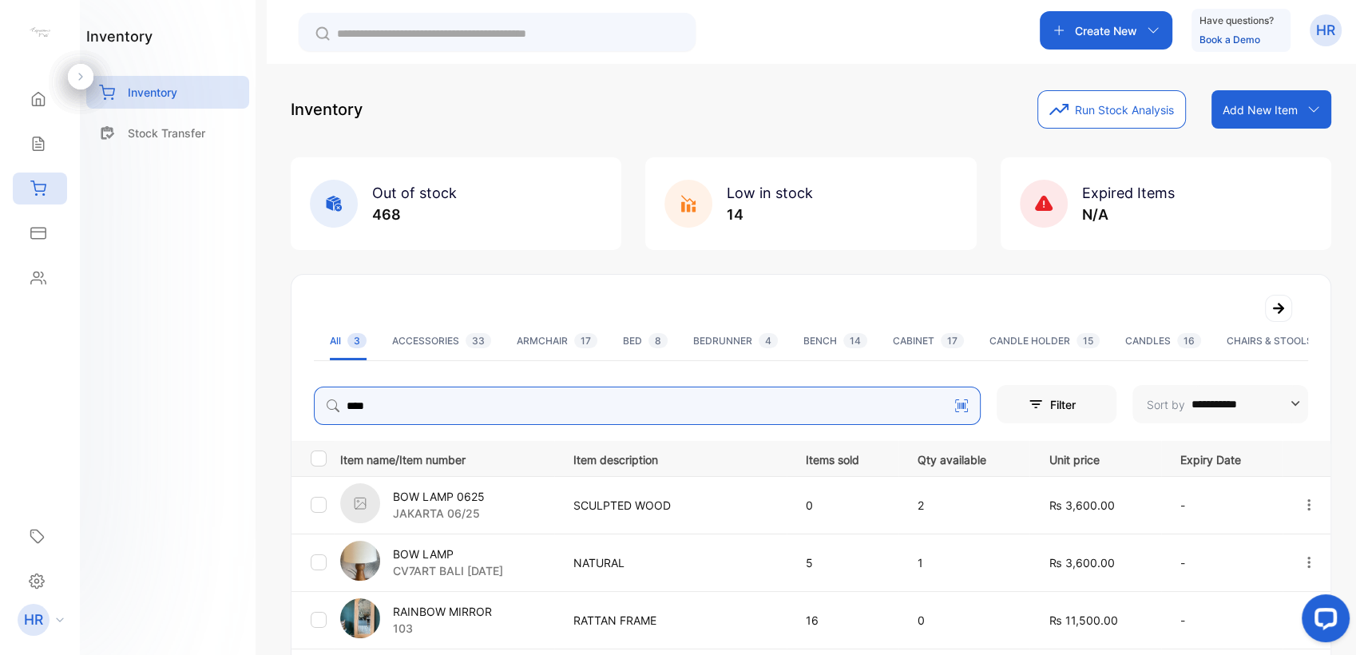
type input "***"
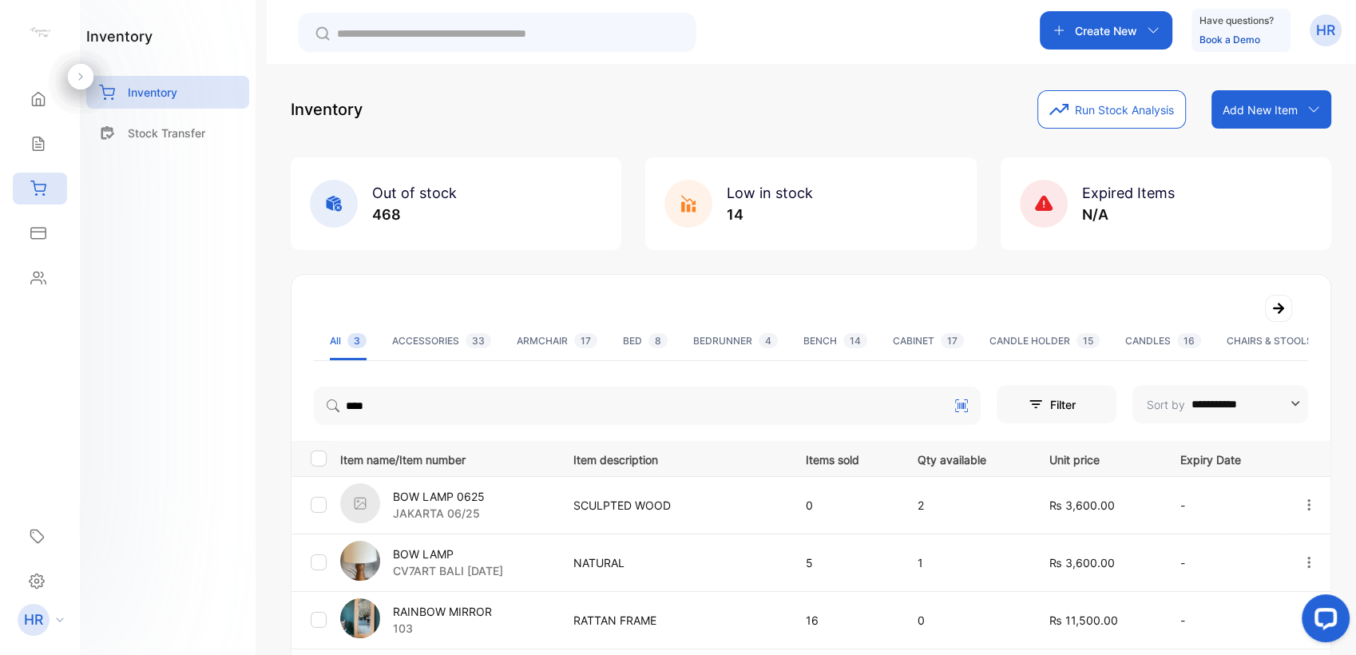
click at [430, 562] on p "CV7ART BALI [DATE]" at bounding box center [448, 570] width 110 height 17
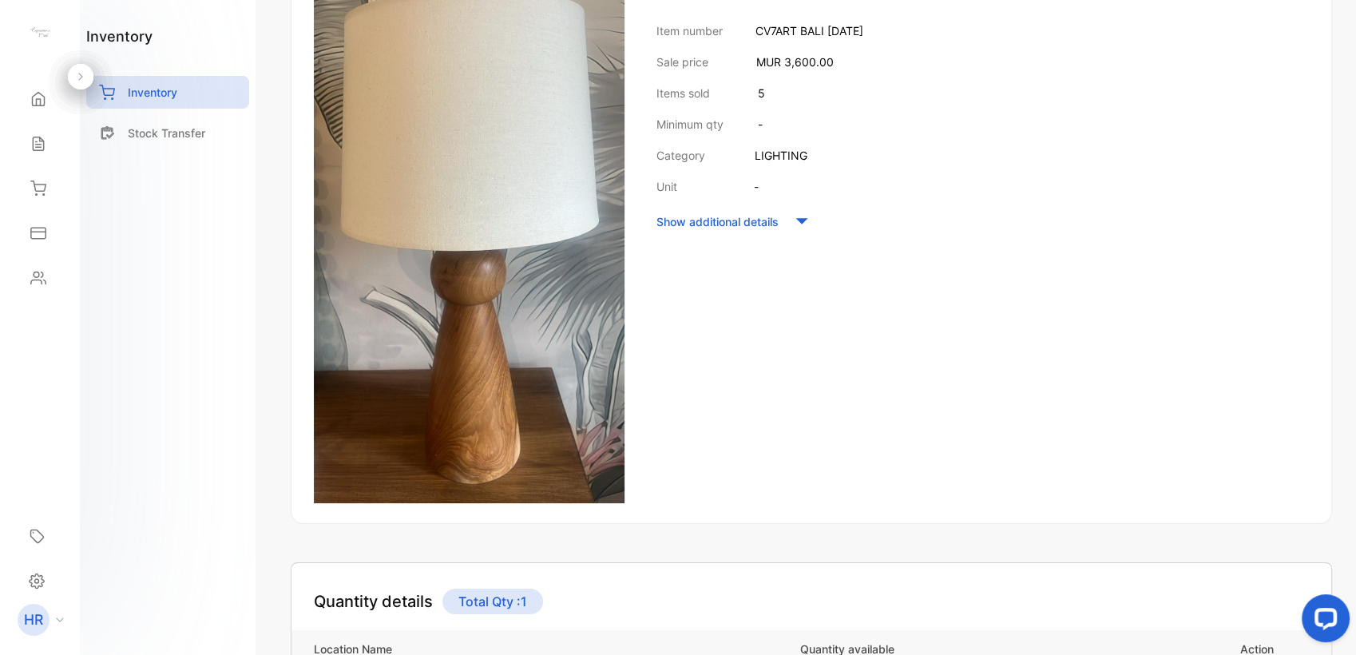
scroll to position [196, 0]
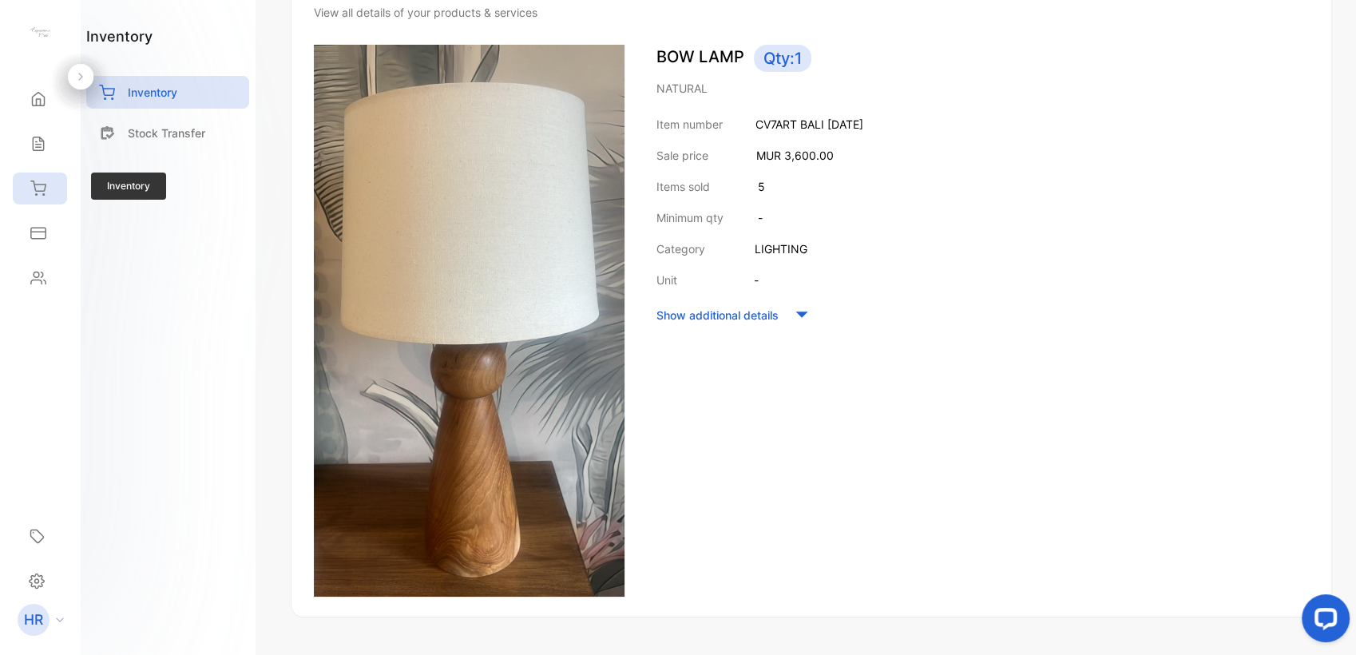
click at [42, 191] on icon at bounding box center [38, 188] width 14 height 14
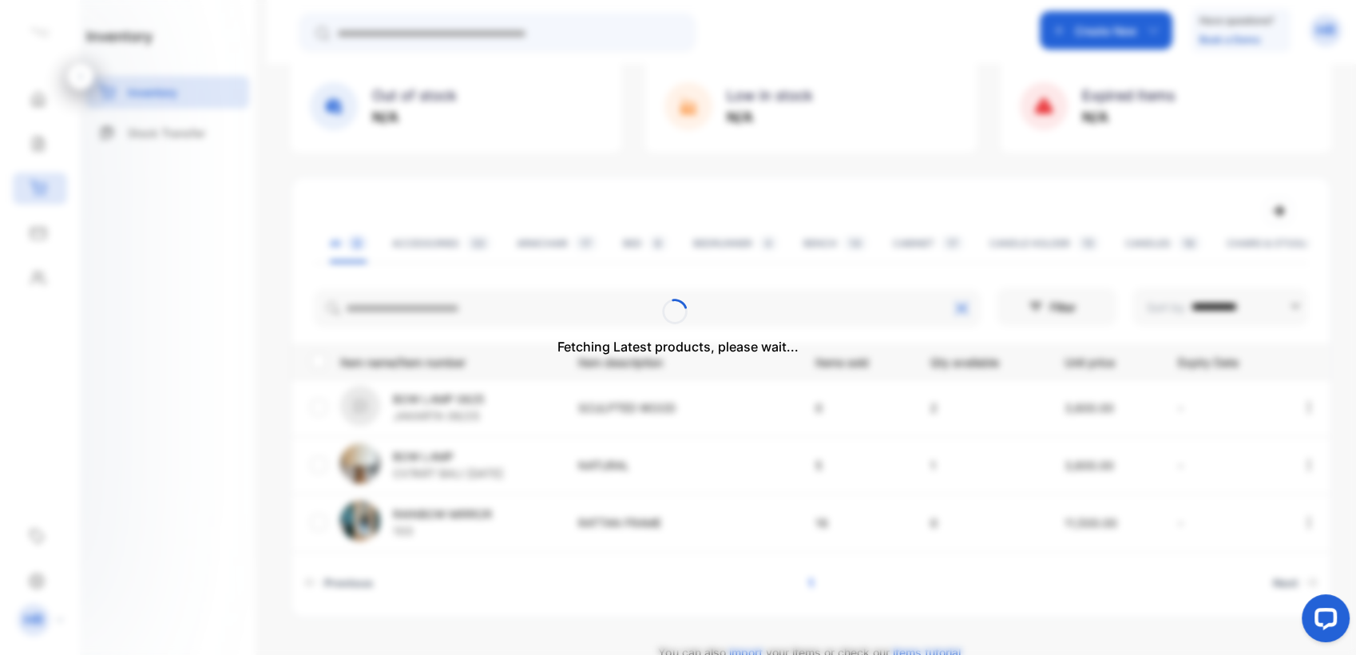
scroll to position [130, 0]
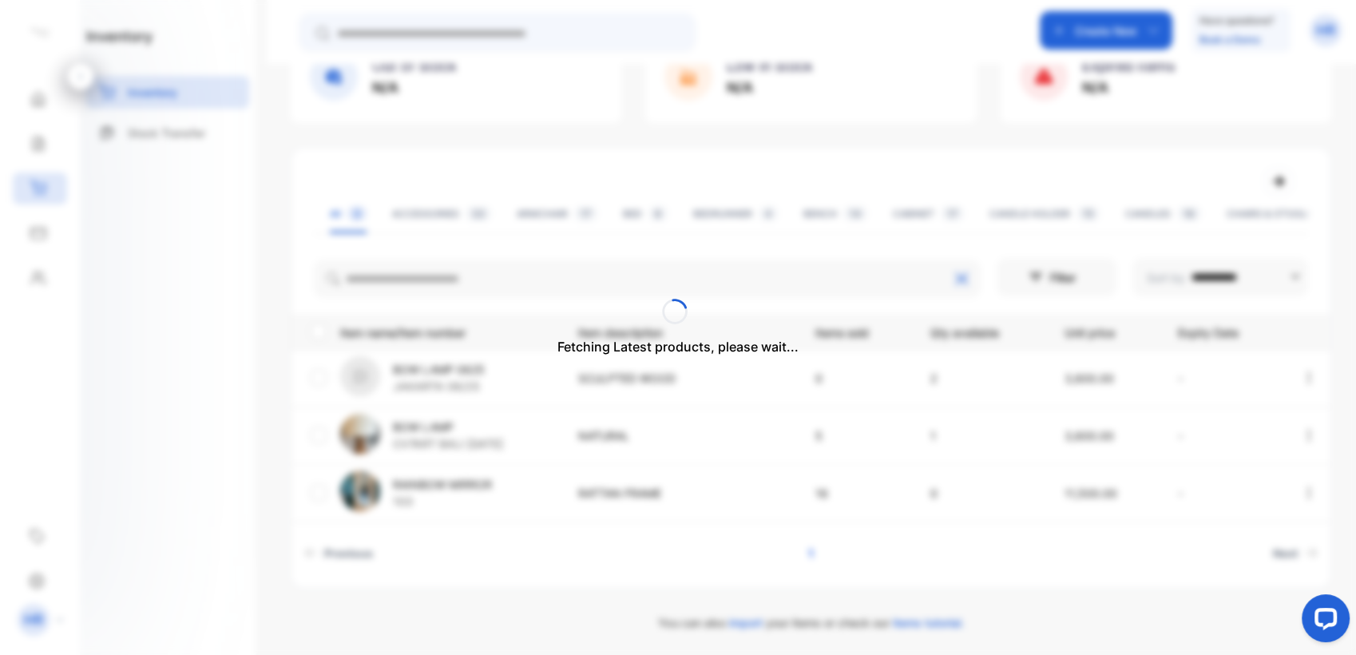
click at [469, 307] on div "Fetching Latest products, please wait..." at bounding box center [678, 327] width 1356 height 655
click at [485, 276] on div "Fetching Latest products, please wait..." at bounding box center [678, 327] width 1356 height 655
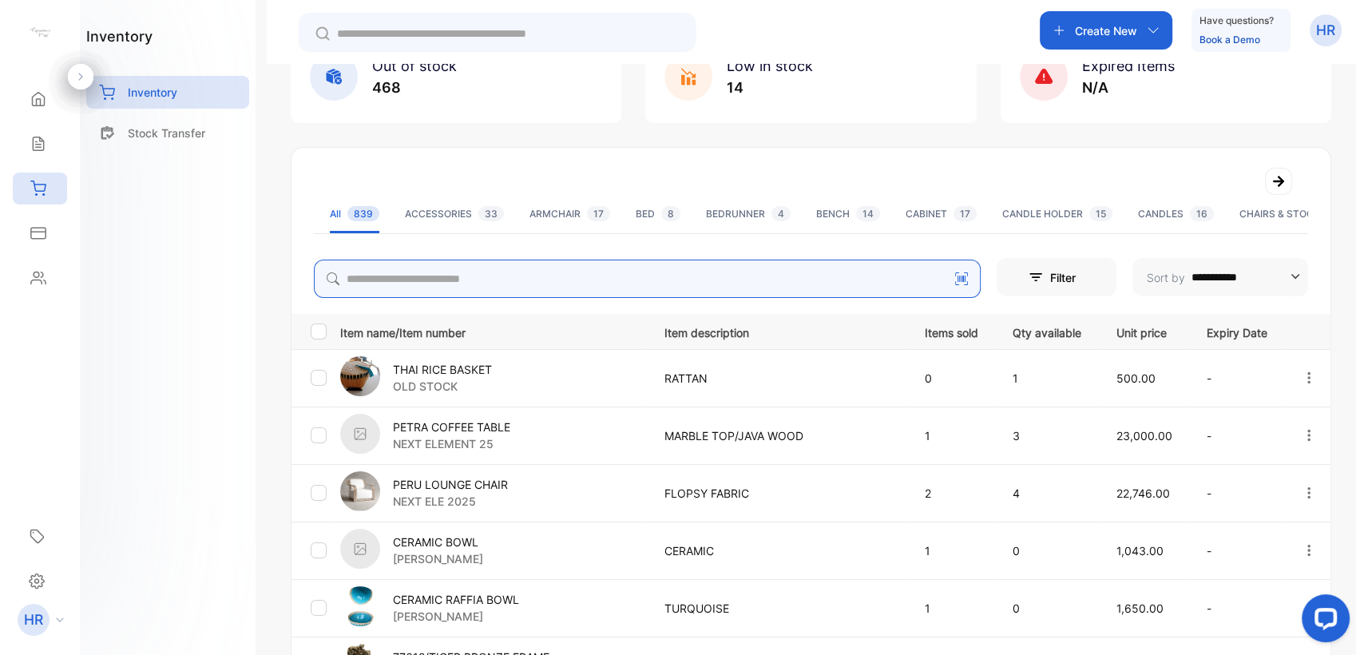
click at [485, 277] on input "search" at bounding box center [647, 278] width 667 height 38
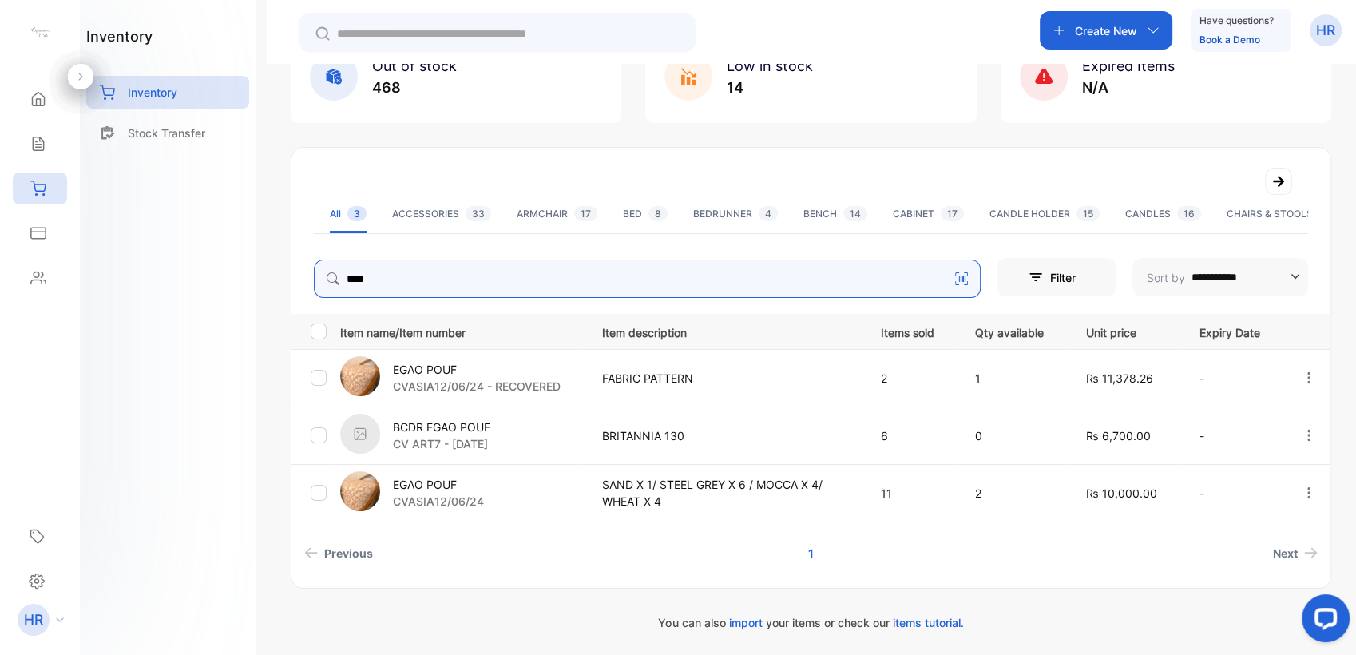
type input "****"
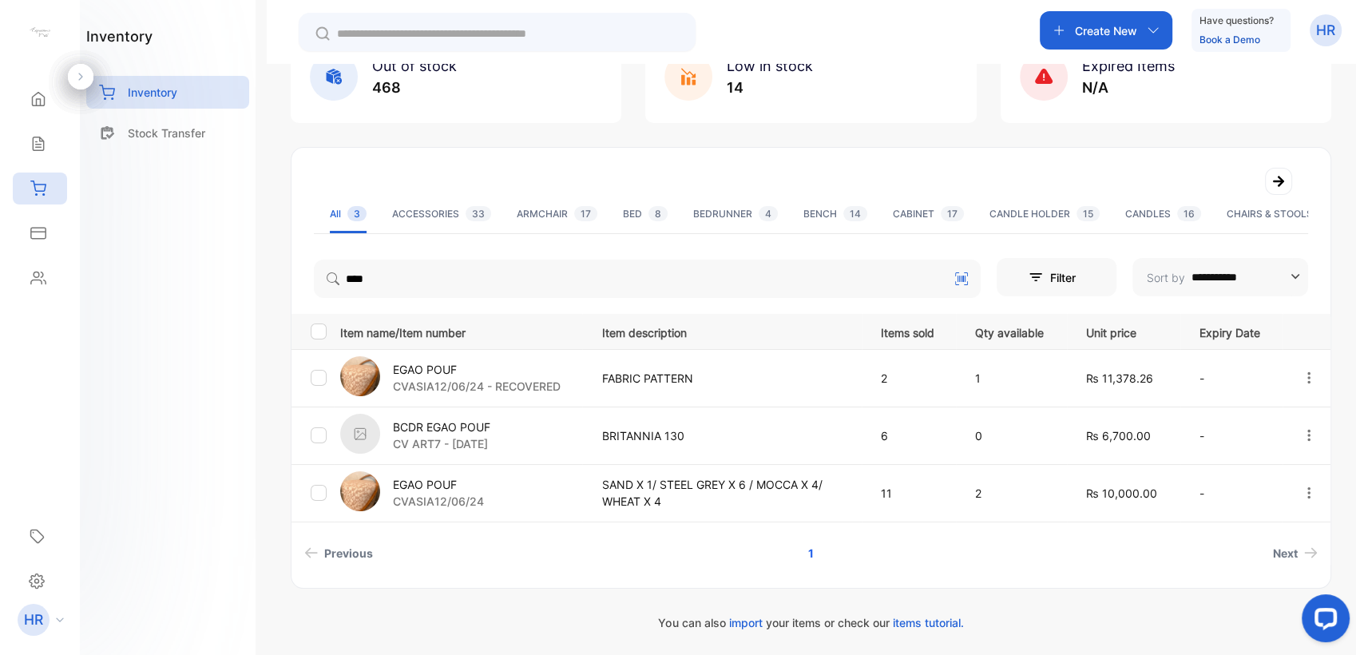
click at [449, 488] on p "EGAO POUF" at bounding box center [438, 484] width 91 height 17
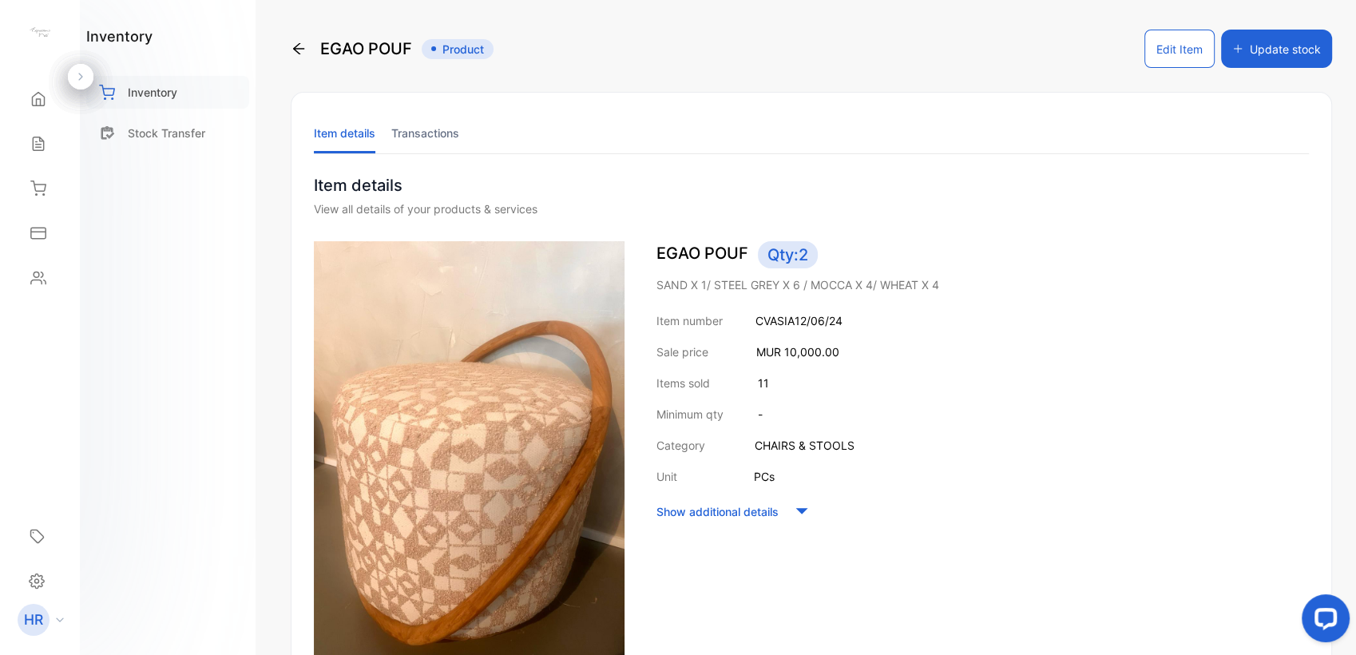
click at [159, 90] on p "Inventory" at bounding box center [153, 92] width 50 height 17
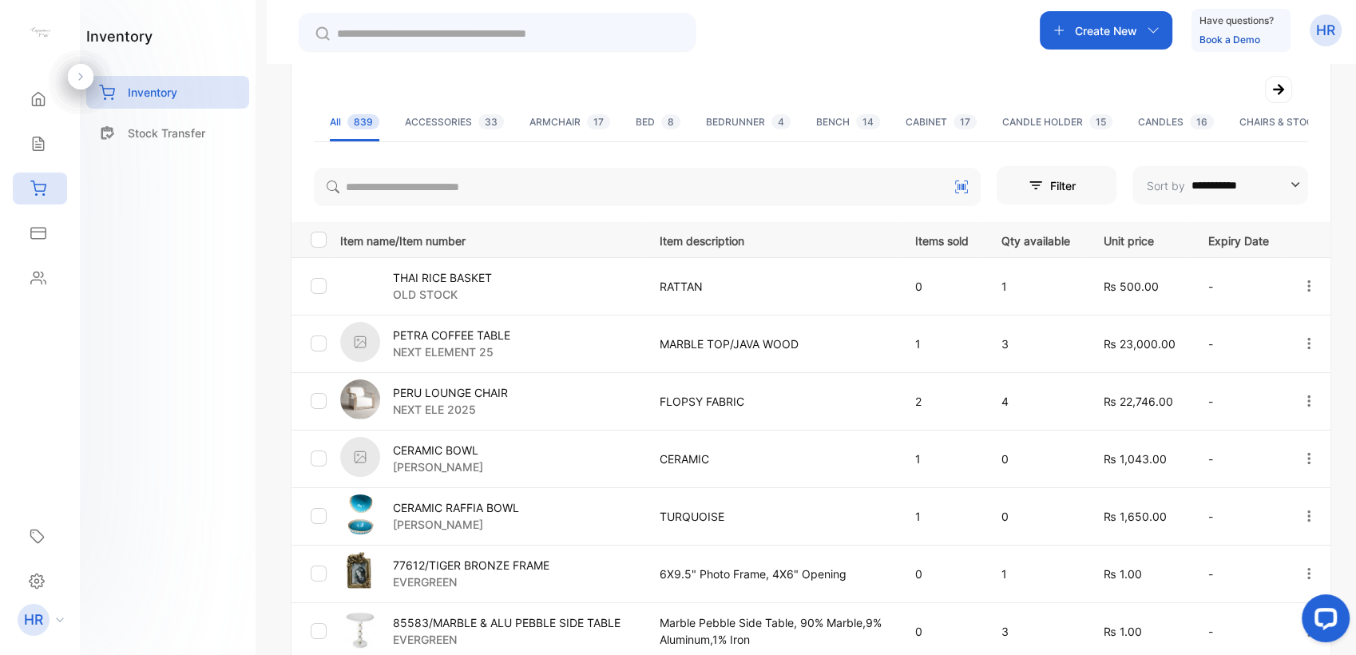
scroll to position [89, 0]
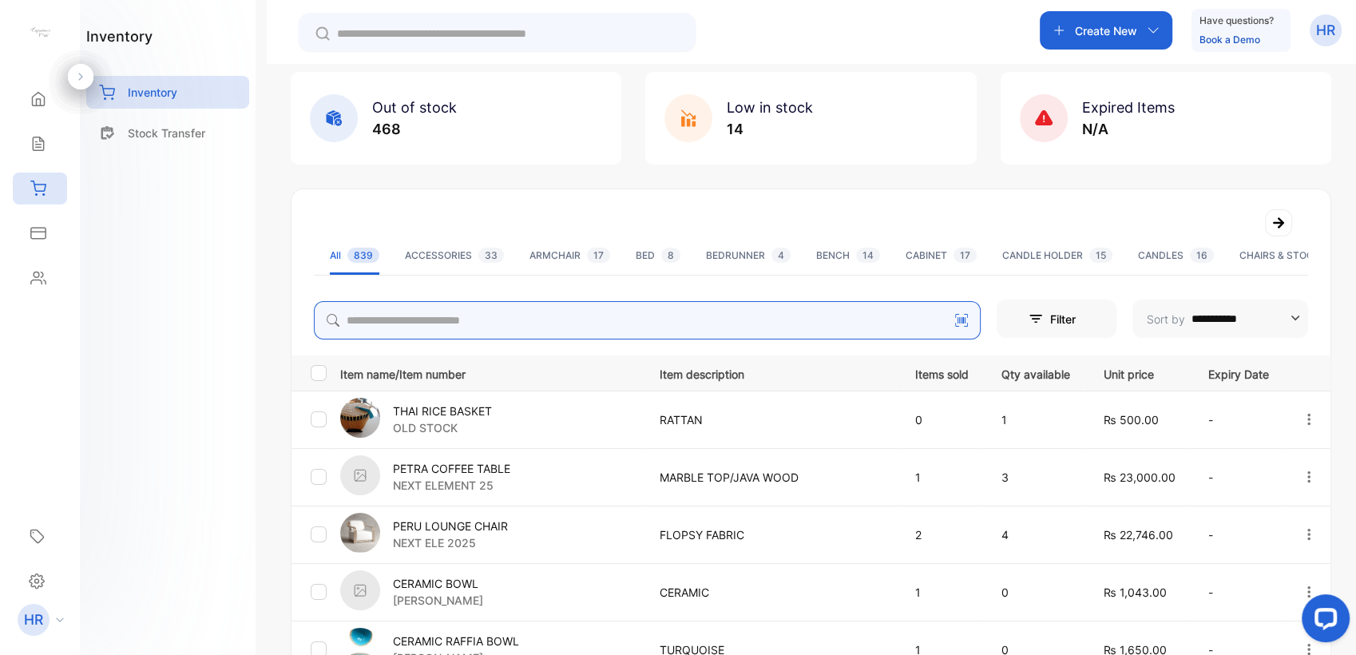
click at [466, 315] on input "search" at bounding box center [647, 320] width 667 height 38
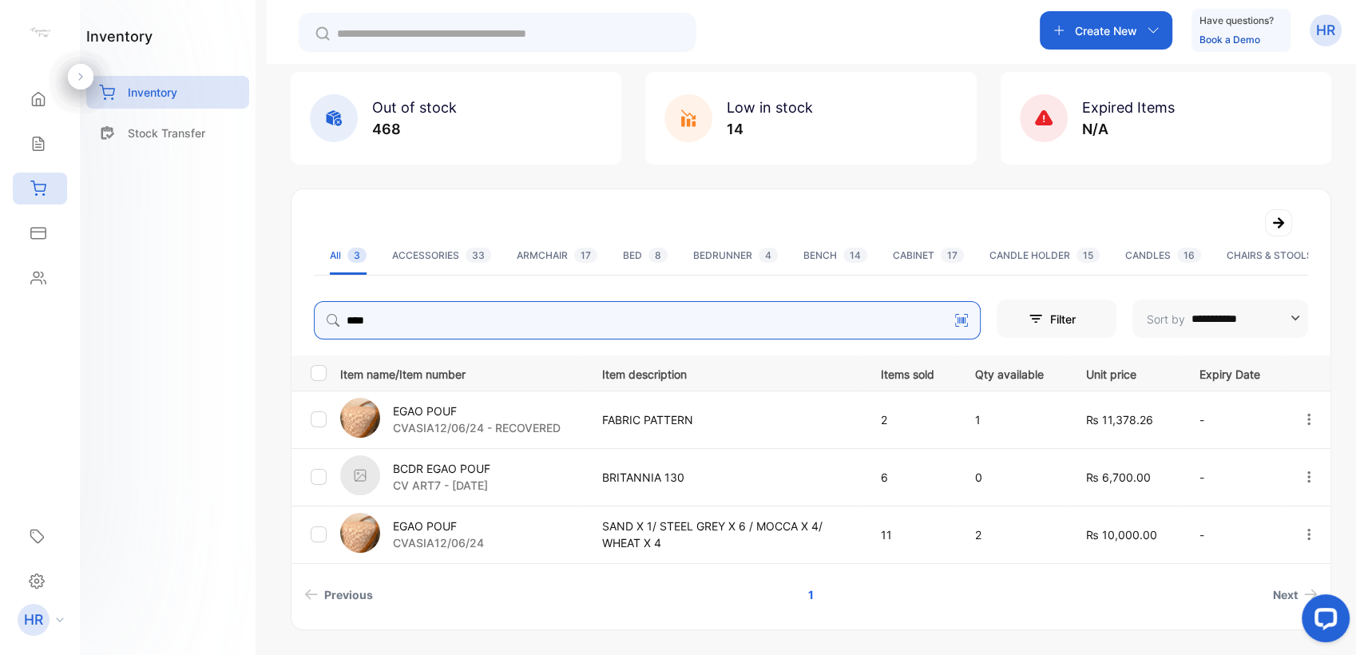
type input "****"
click at [434, 525] on p "EGAO POUF" at bounding box center [438, 525] width 91 height 17
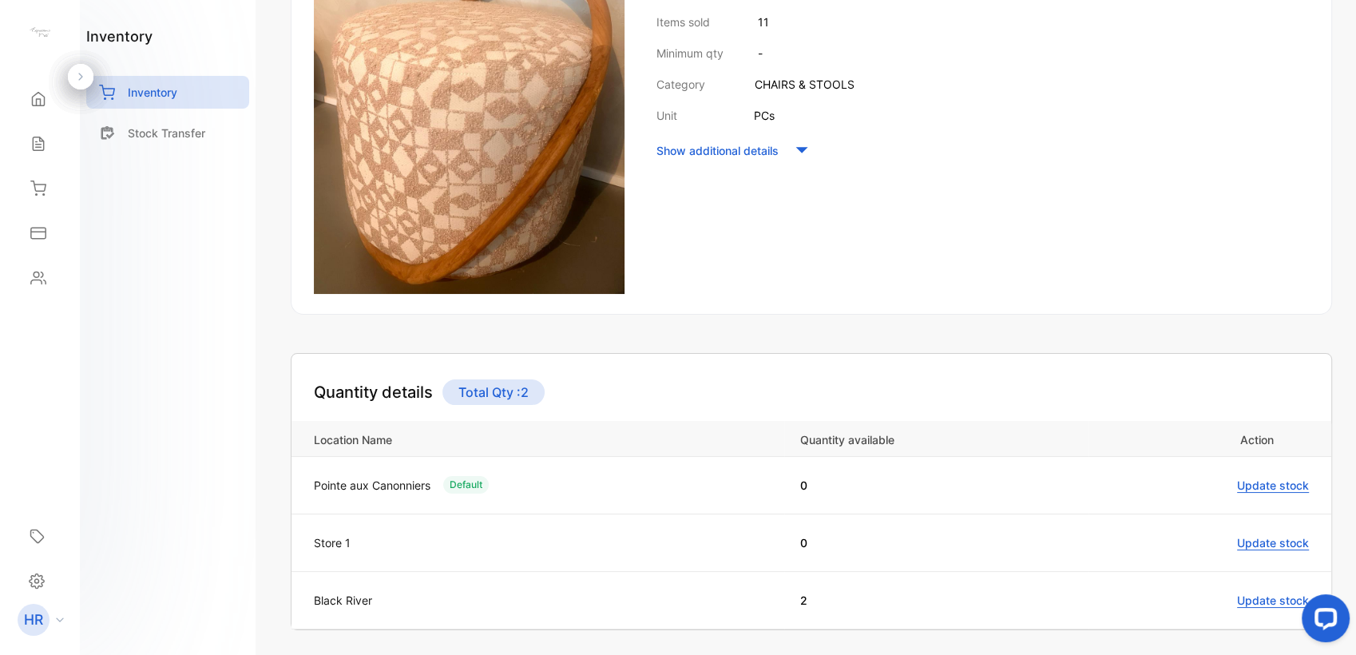
scroll to position [471, 0]
